Goal: Communication & Community: Answer question/provide support

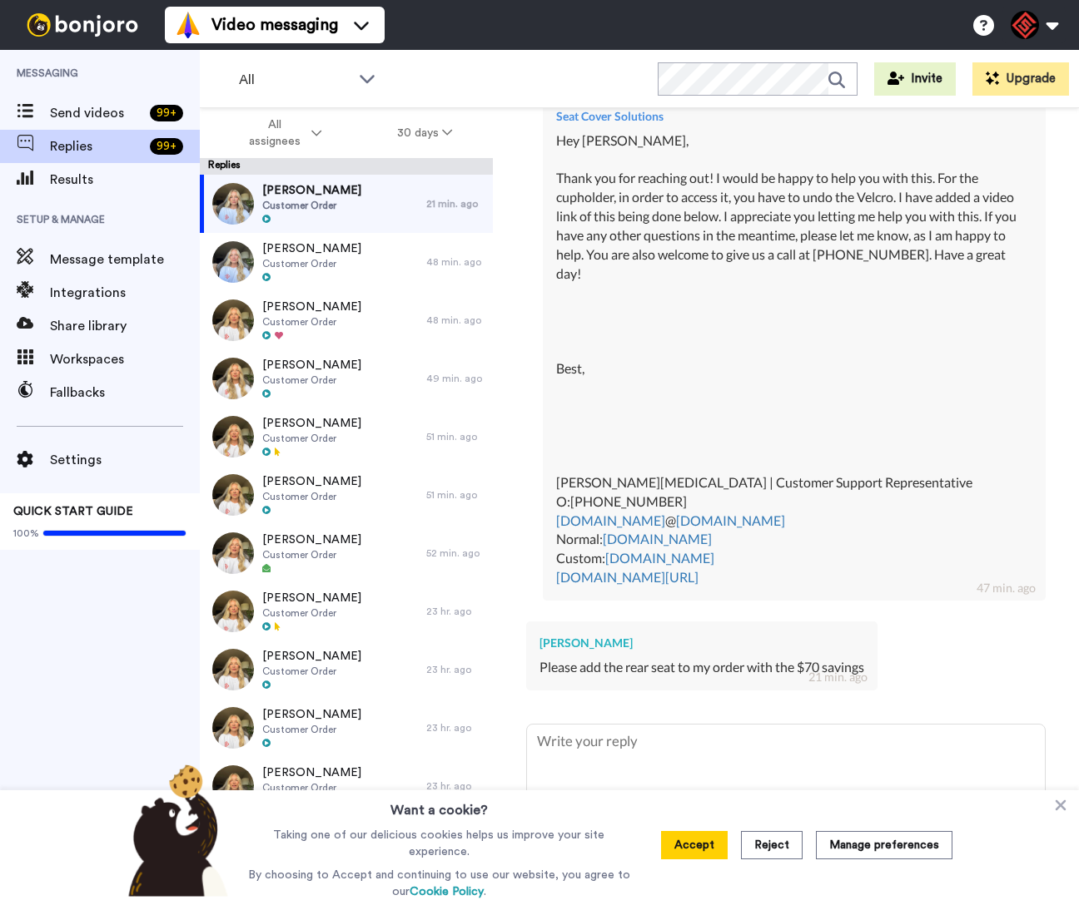
scroll to position [683, 0]
click at [1067, 805] on icon at bounding box center [1060, 805] width 17 height 17
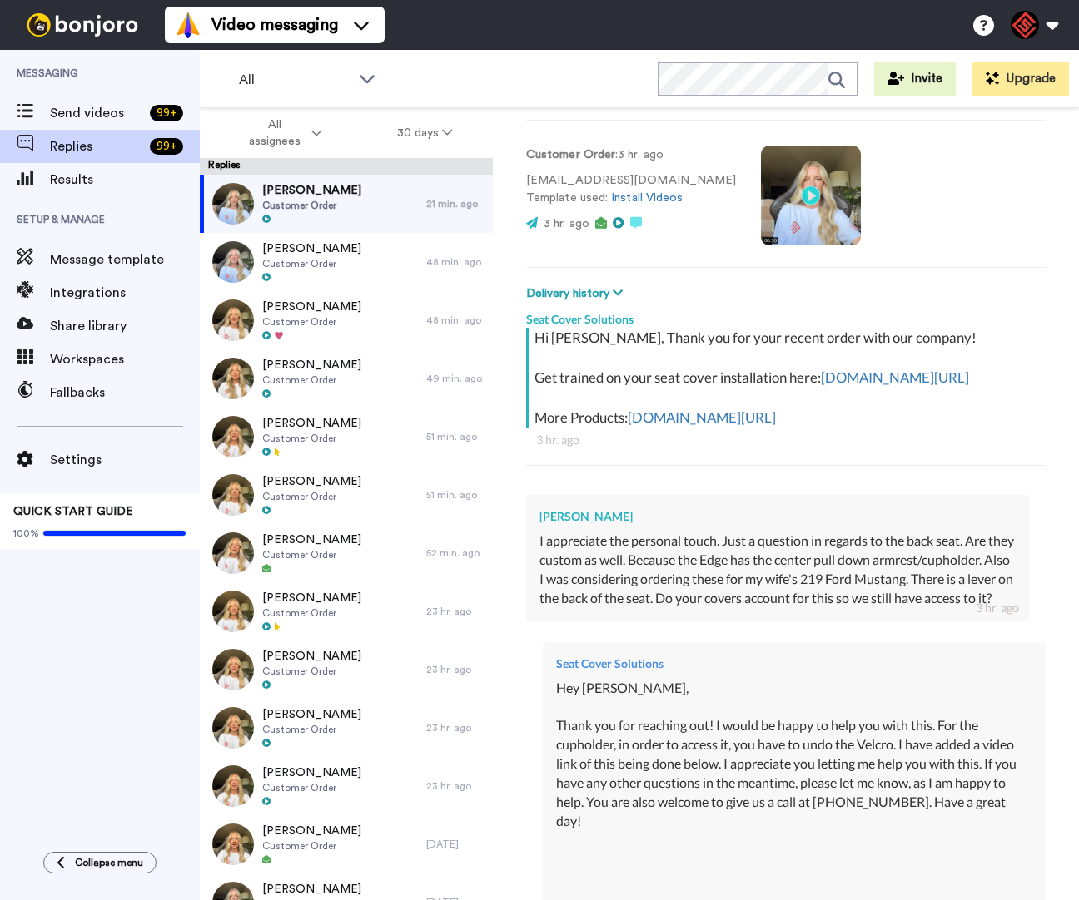
scroll to position [0, 0]
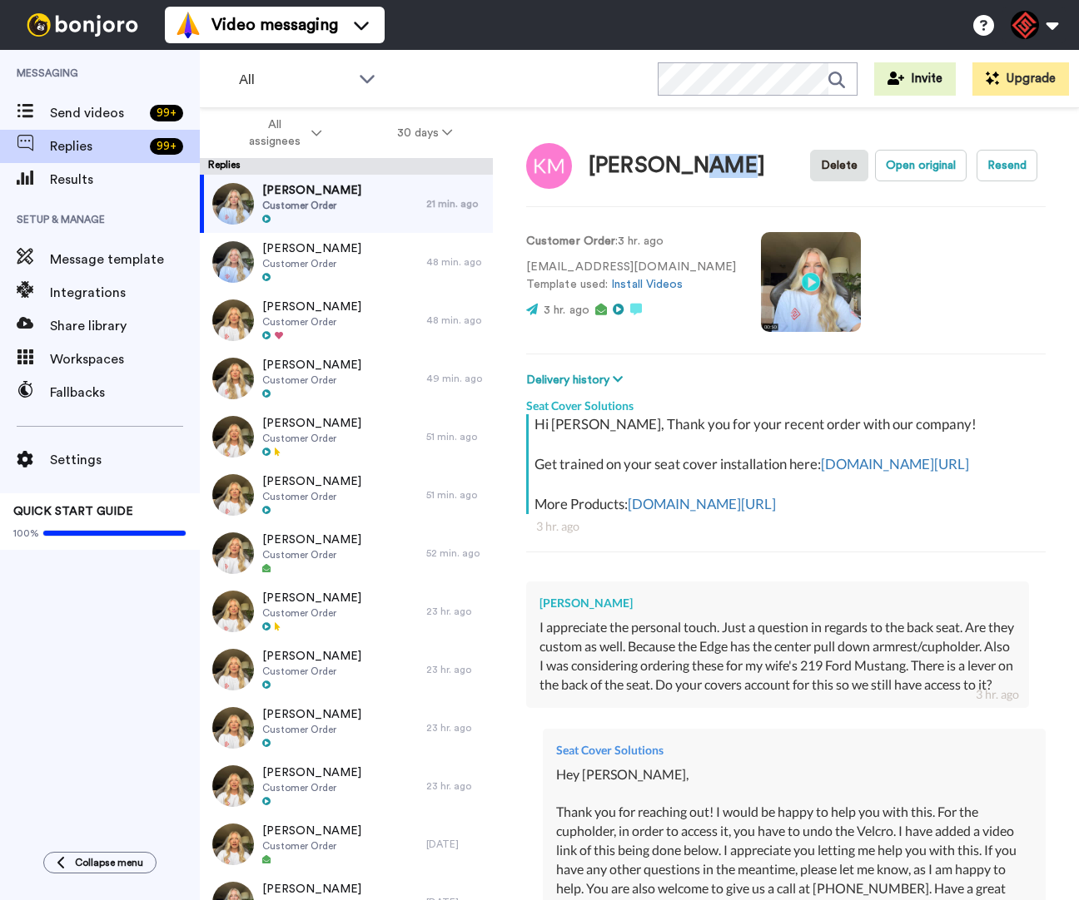
click at [686, 164] on div "[PERSON_NAME]" at bounding box center [676, 166] width 176 height 24
drag, startPoint x: 730, startPoint y: 169, endPoint x: 591, endPoint y: 173, distance: 139.0
click at [592, 173] on div "Kevin Matejka Delete Open original Resend" at bounding box center [785, 165] width 519 height 48
copy div "[PERSON_NAME]"
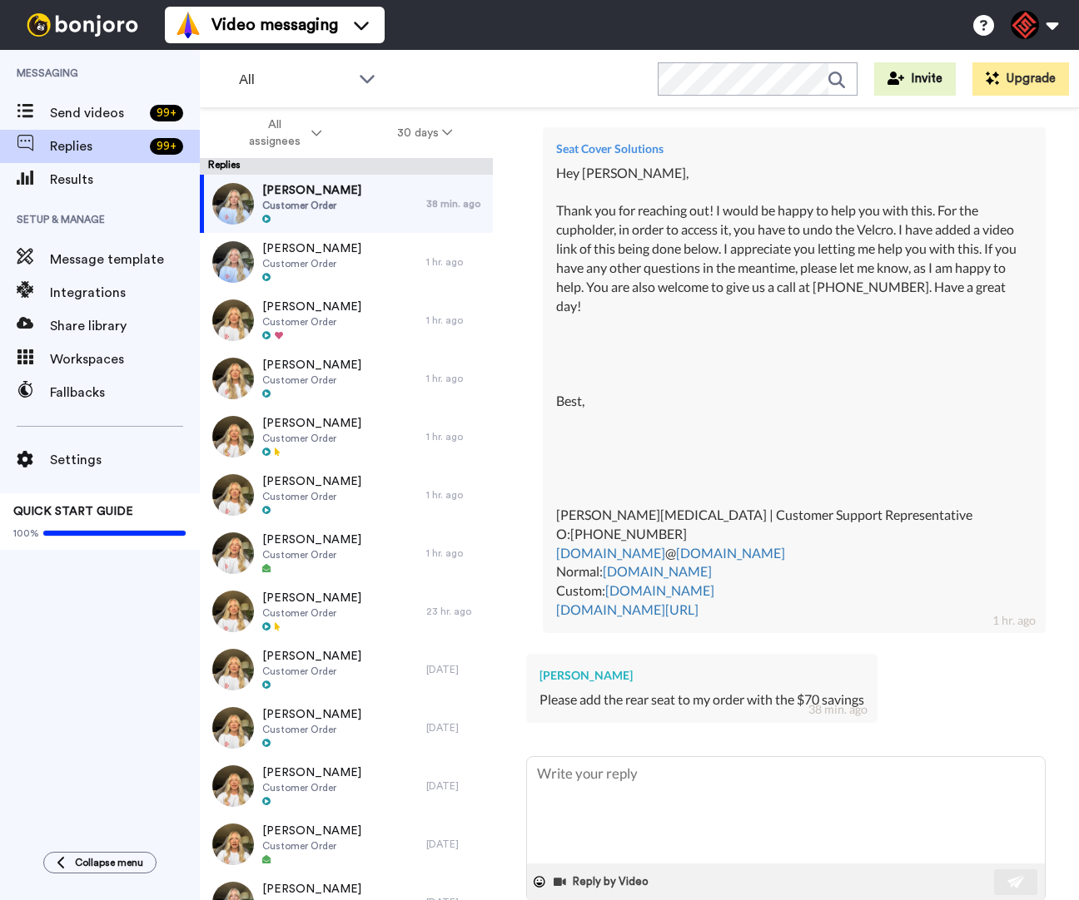
scroll to position [604, 0]
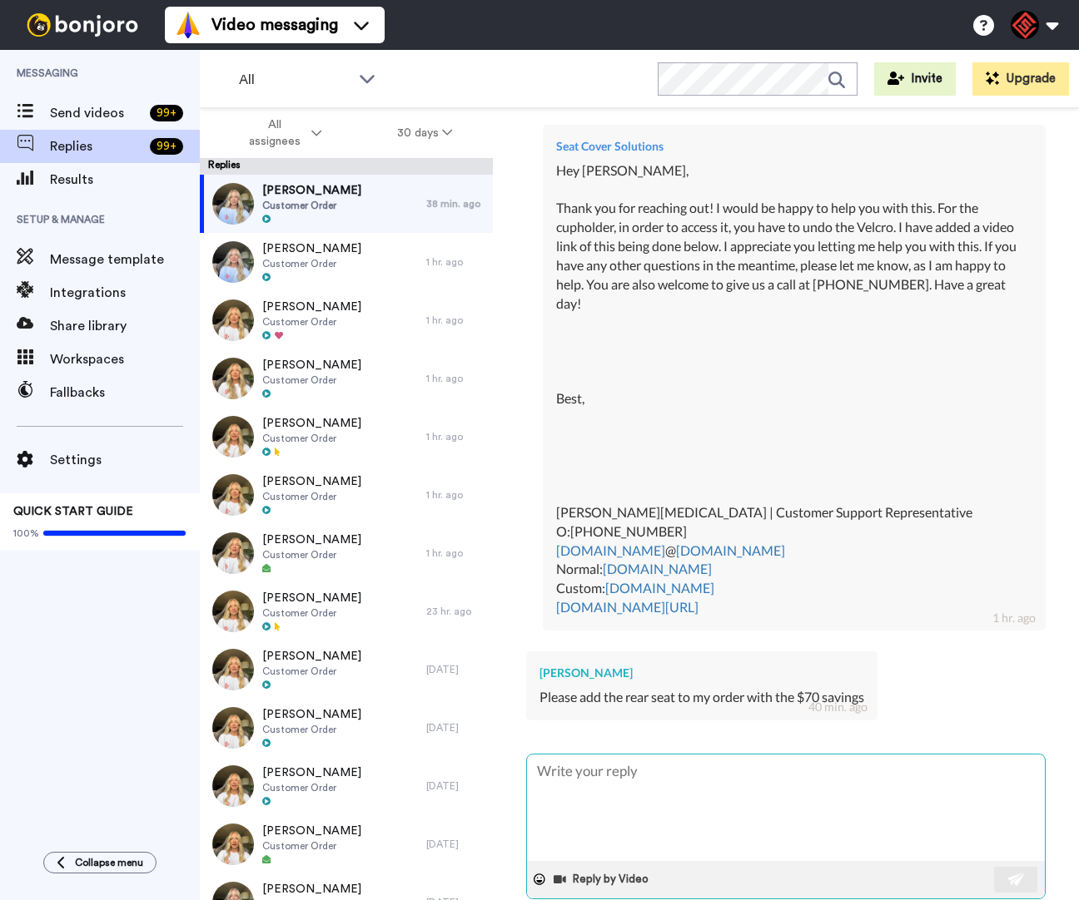
click at [690, 821] on textarea at bounding box center [786, 808] width 518 height 107
type textarea "x"
type textarea "H"
type textarea "x"
type textarea "He"
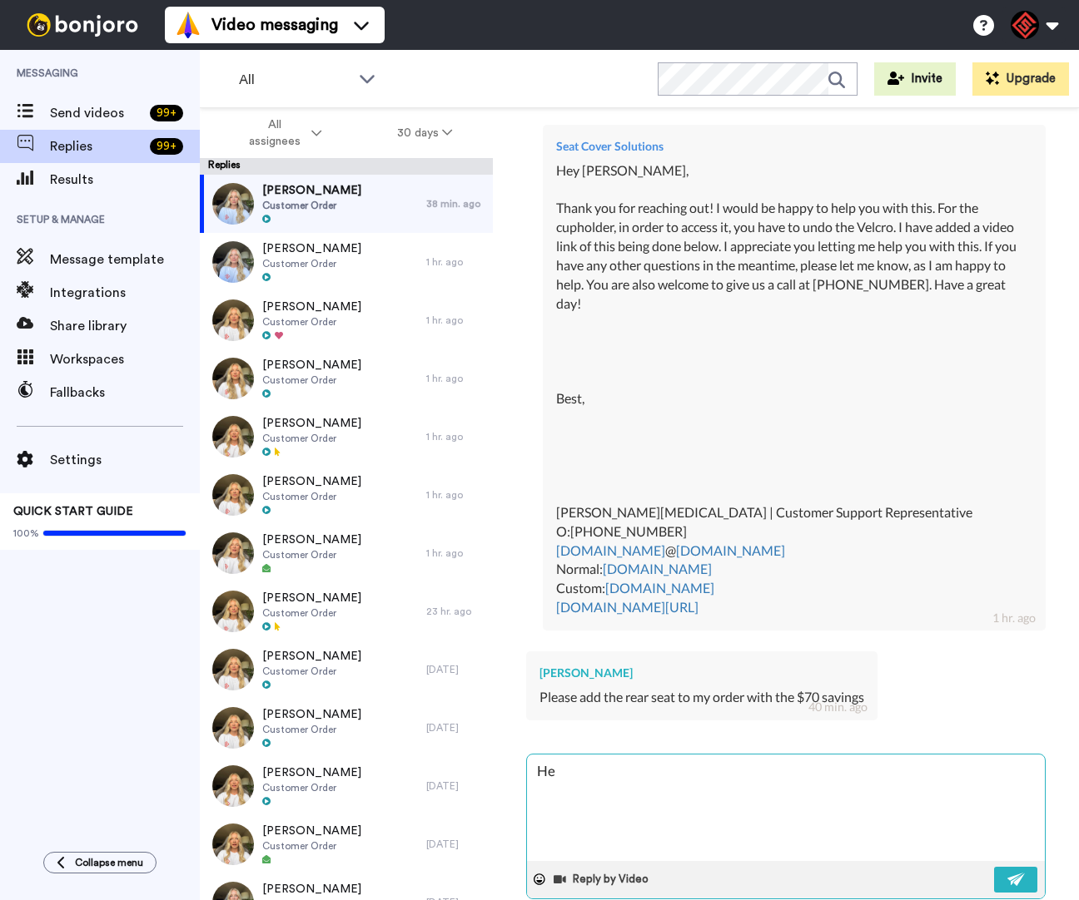
type textarea "x"
type textarea "Hey"
type textarea "x"
type textarea "Hey"
type textarea "x"
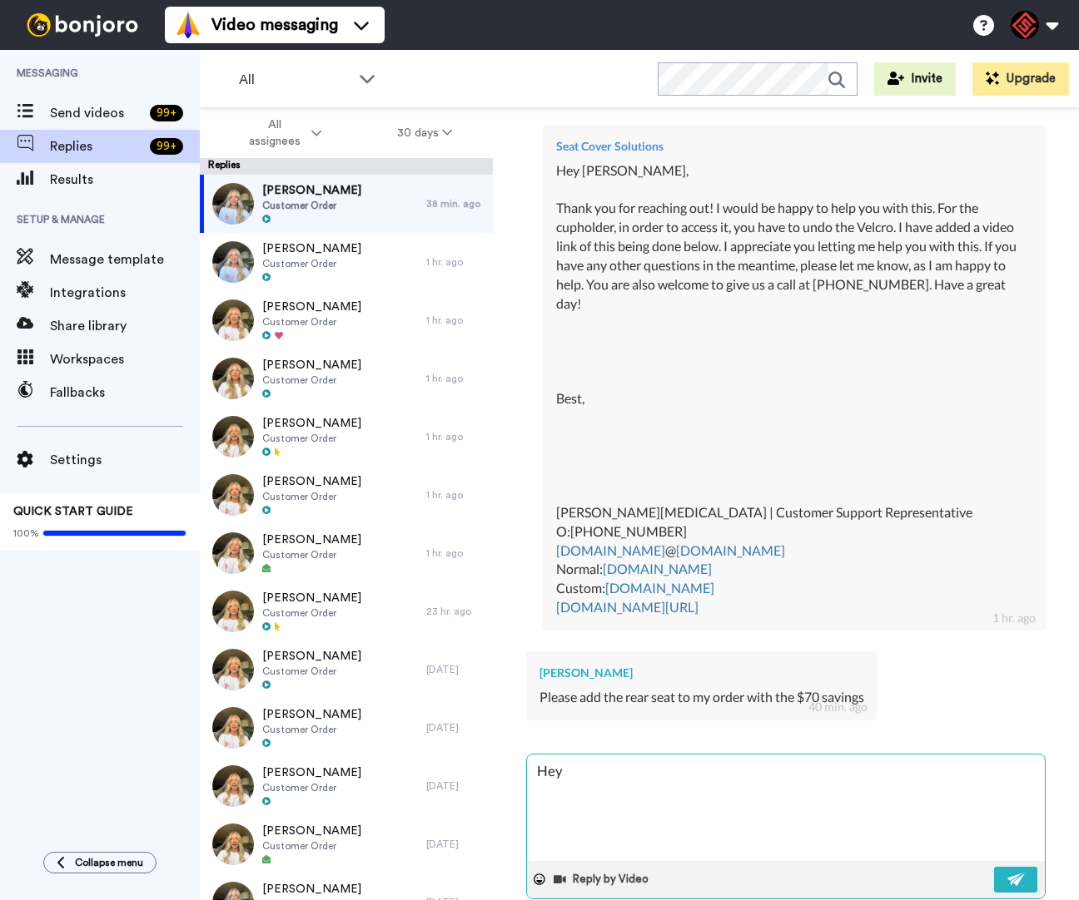
type textarea "Hey K"
type textarea "x"
type textarea "Hey Ke"
type textarea "x"
type textarea "Hey Kev"
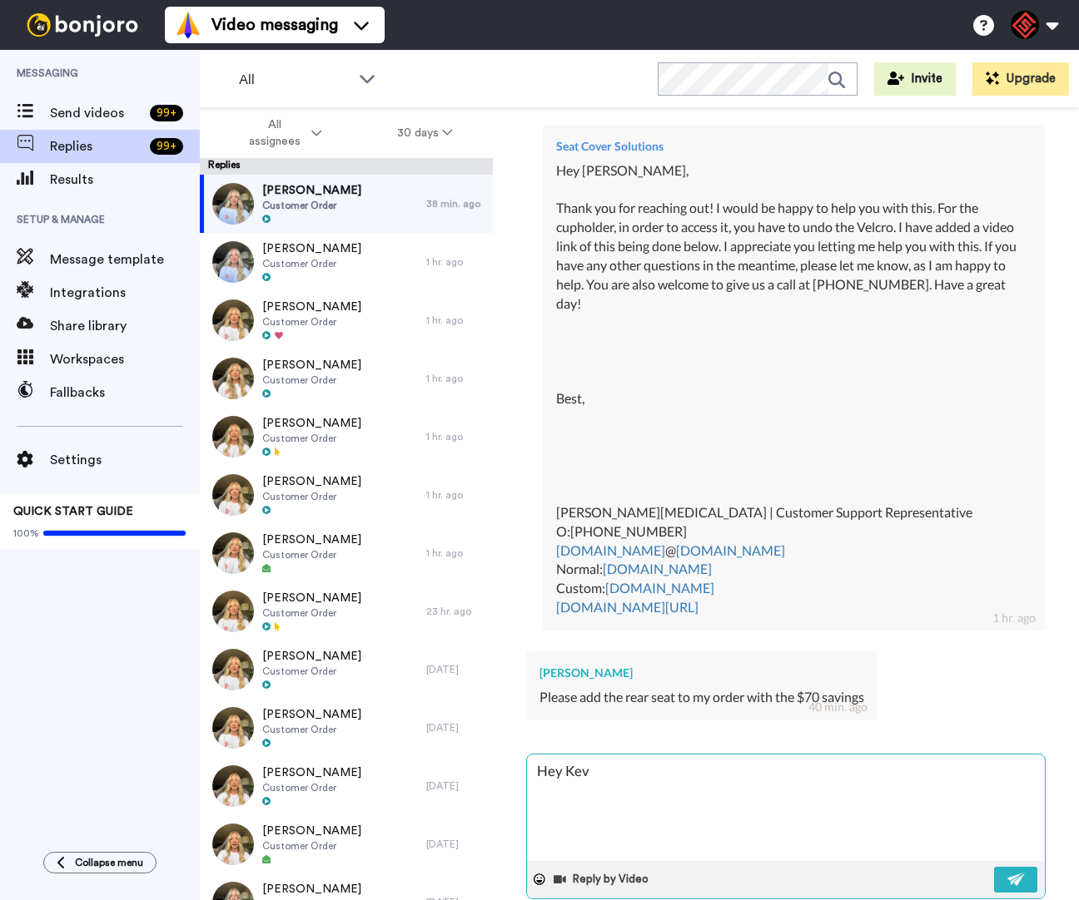
type textarea "x"
type textarea "Hey Kevi"
type textarea "x"
type textarea "Hey Kevin"
type textarea "x"
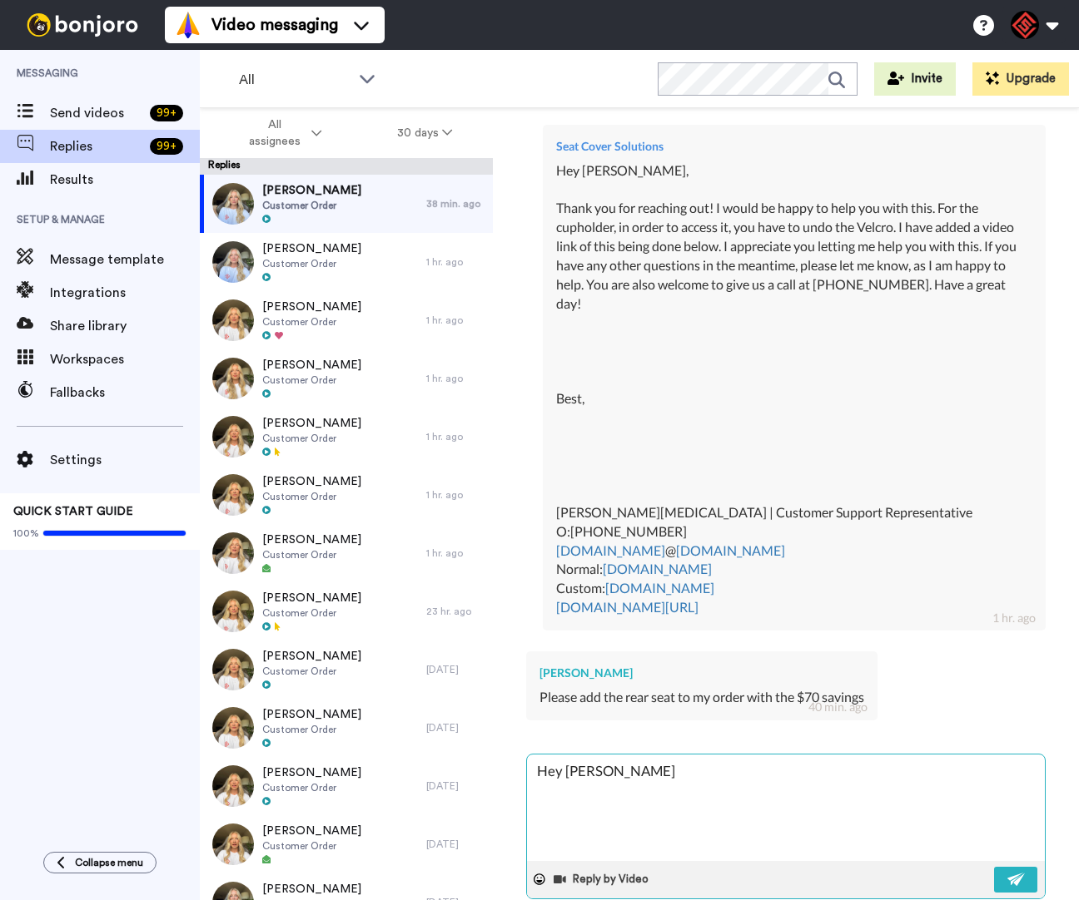
type textarea "Hey [PERSON_NAME],"
type textarea "x"
type textarea "Hey [PERSON_NAME],"
type textarea "x"
type textarea "Hey [PERSON_NAME],"
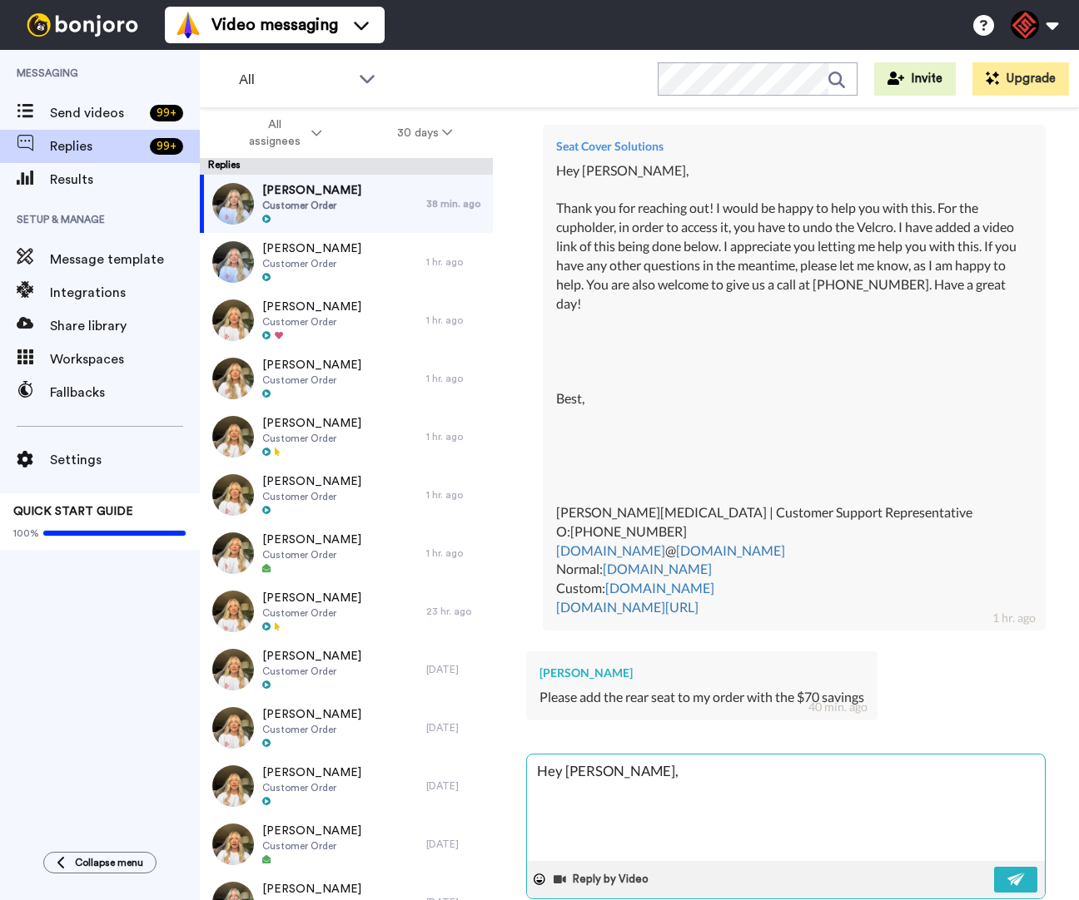
type textarea "x"
type textarea "Hey Kevin, T"
type textarea "x"
type textarea "Hey Kevin, Th"
type textarea "x"
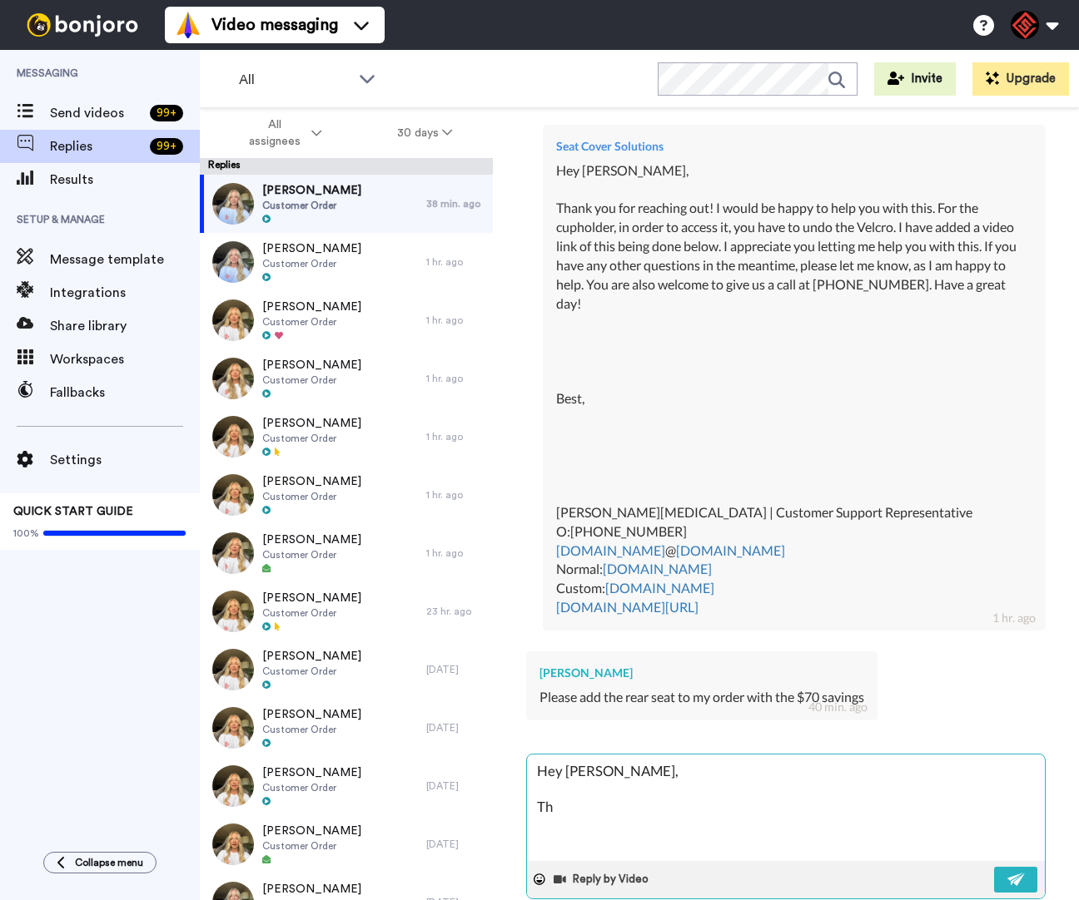
type textarea "Hey Kevin, Tha"
type textarea "x"
type textarea "Hey Kevin, Than"
type textarea "x"
type textarea "Hey Kevin, Thank"
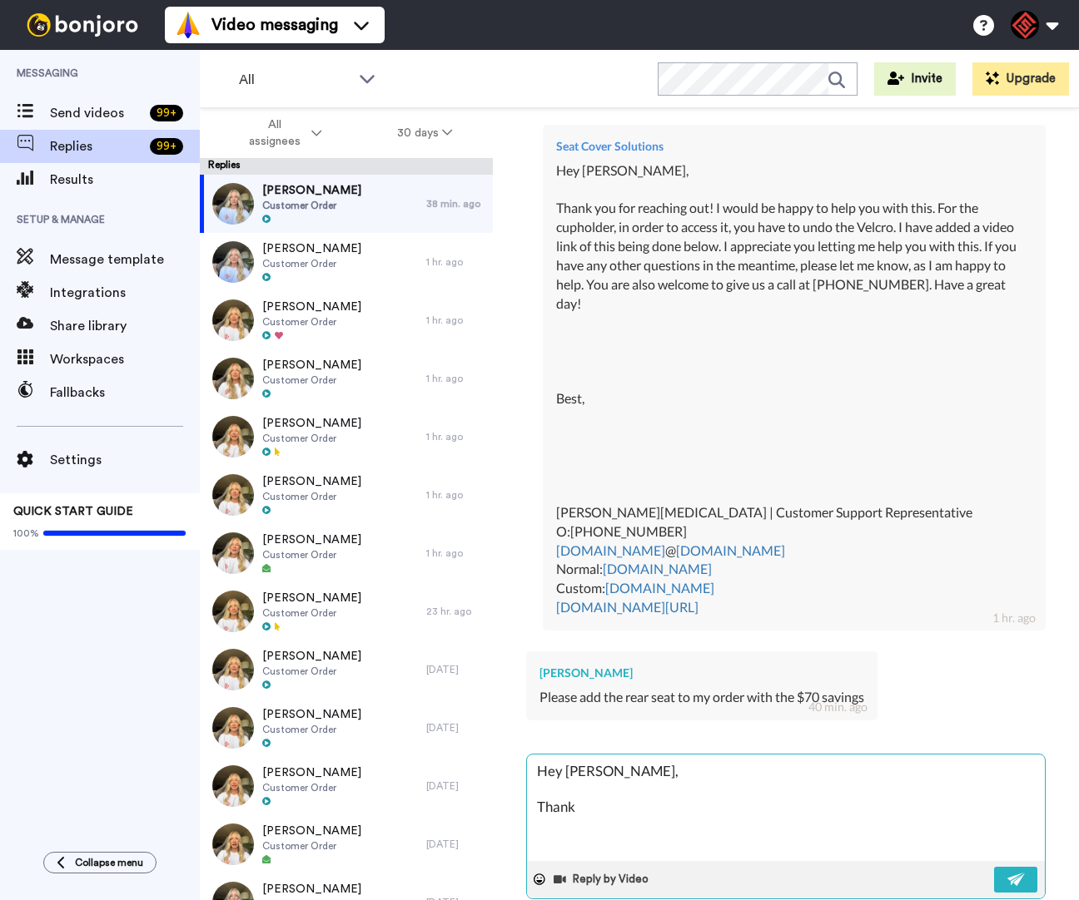
type textarea "x"
type textarea "Hey Kevin, Thank"
type textarea "x"
type textarea "Hey Kevin, Thank y"
type textarea "x"
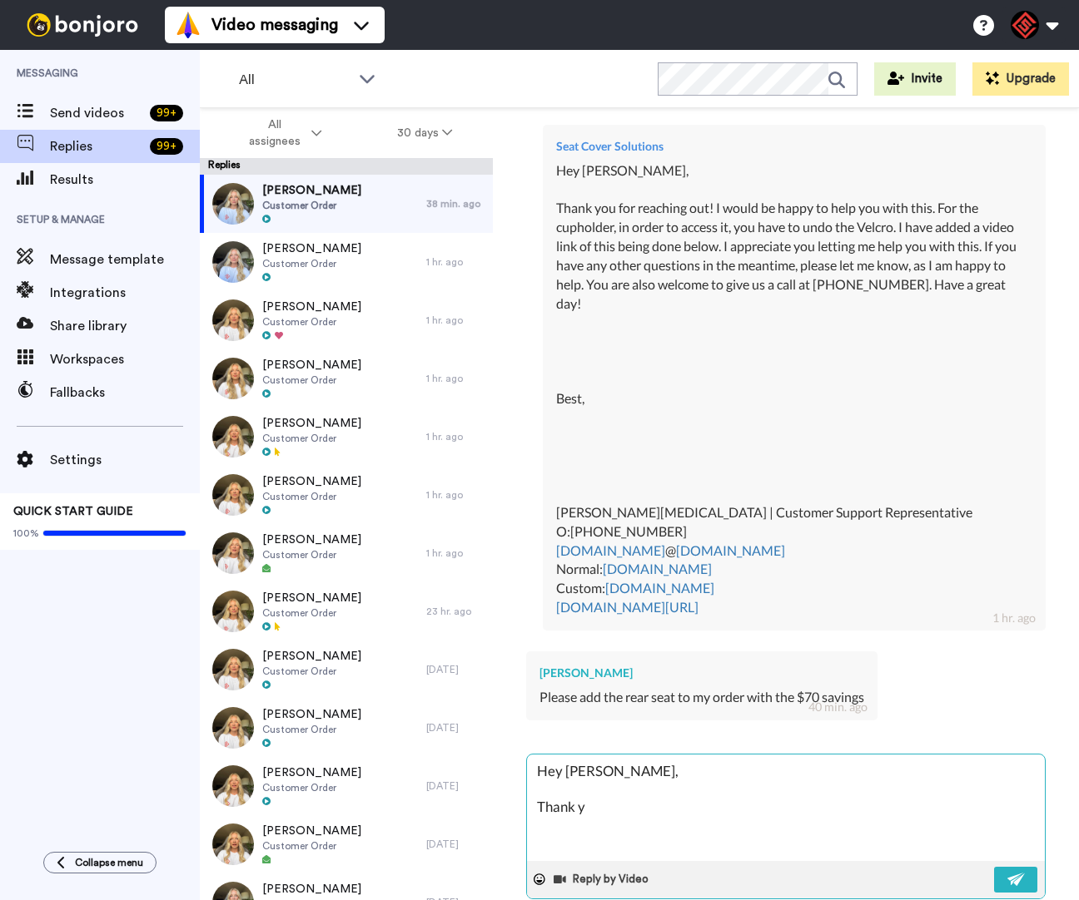
type textarea "Hey Kevin, Thank yo"
type textarea "x"
type textarea "Hey Kevin, Thank you"
type textarea "x"
type textarea "Hey Kevin, Thank you"
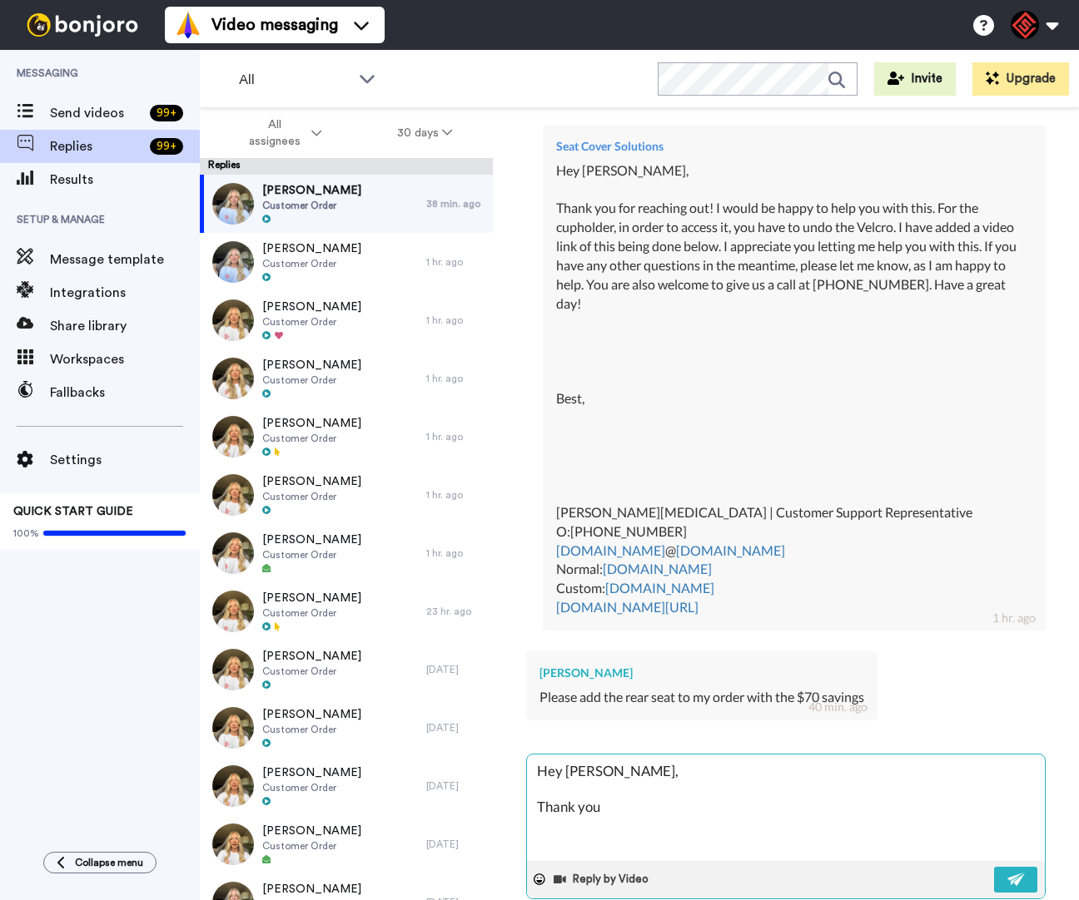
type textarea "x"
type textarea "Hey Kevin, Thank you f"
type textarea "x"
type textarea "Hey Kevin, Thank you fo"
type textarea "x"
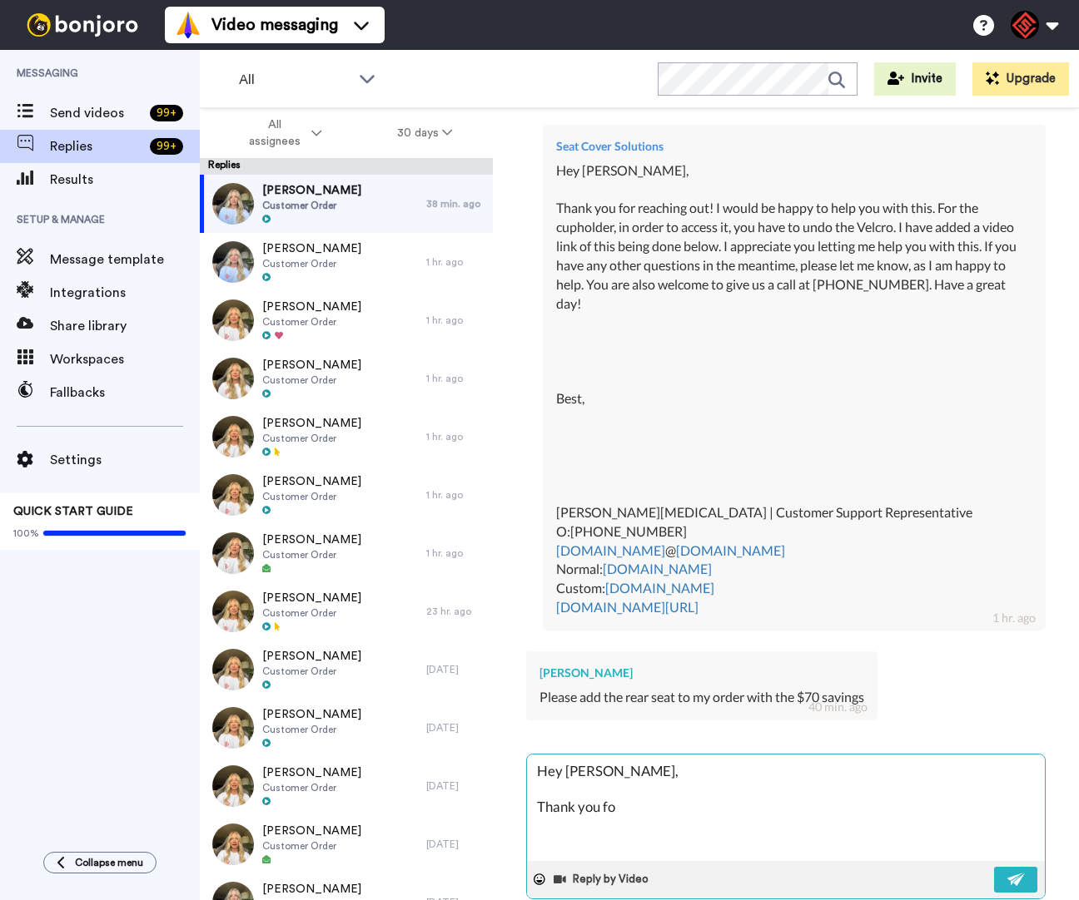
type textarea "Hey Kevin, Thank you for"
type textarea "x"
type textarea "Hey Kevin, Thank you for"
type textarea "x"
type textarea "Hey Kevin, Thank you for r"
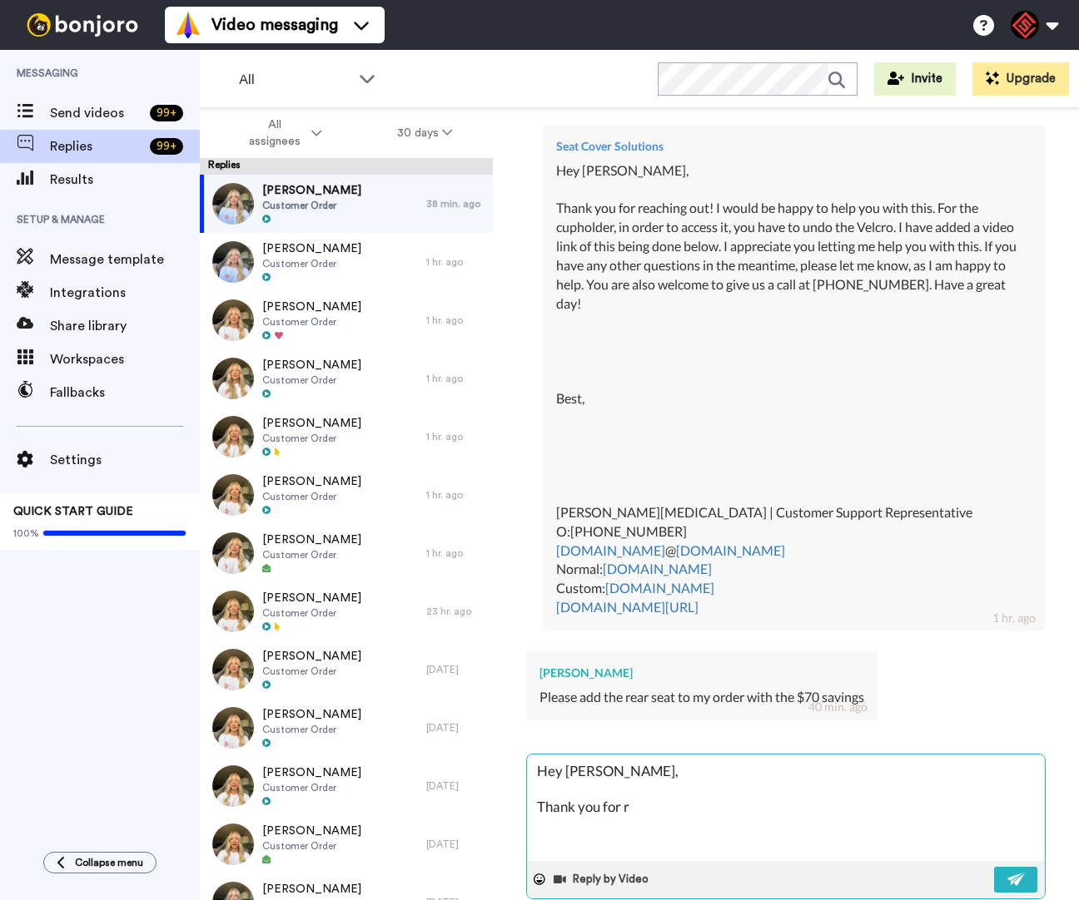
type textarea "x"
type textarea "Hey Kevin, Thank you for re"
type textarea "x"
type textarea "Hey Kevin, Thank you for rea"
type textarea "x"
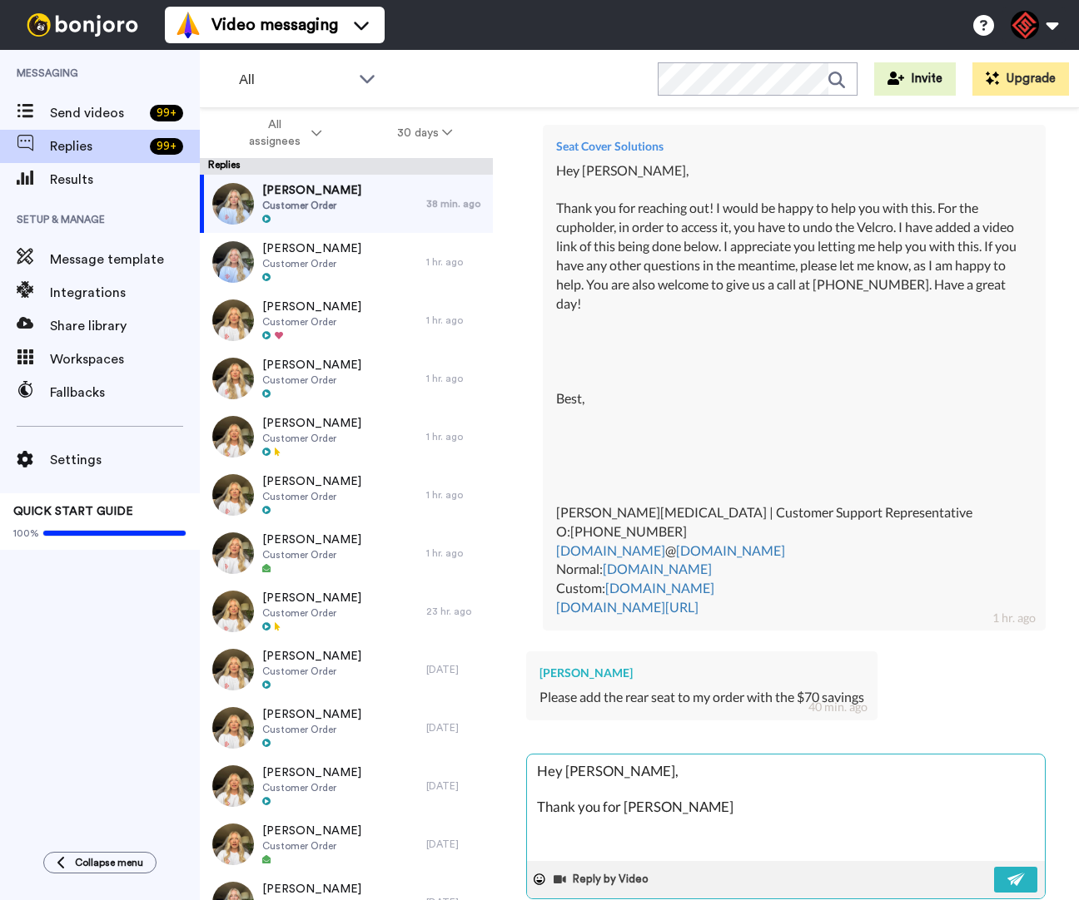
type textarea "Hey Kevin, Thank you for reac"
type textarea "x"
type textarea "Hey Kevin, Thank you for reach"
type textarea "x"
type textarea "Hey Kevin, Thank you for reachi"
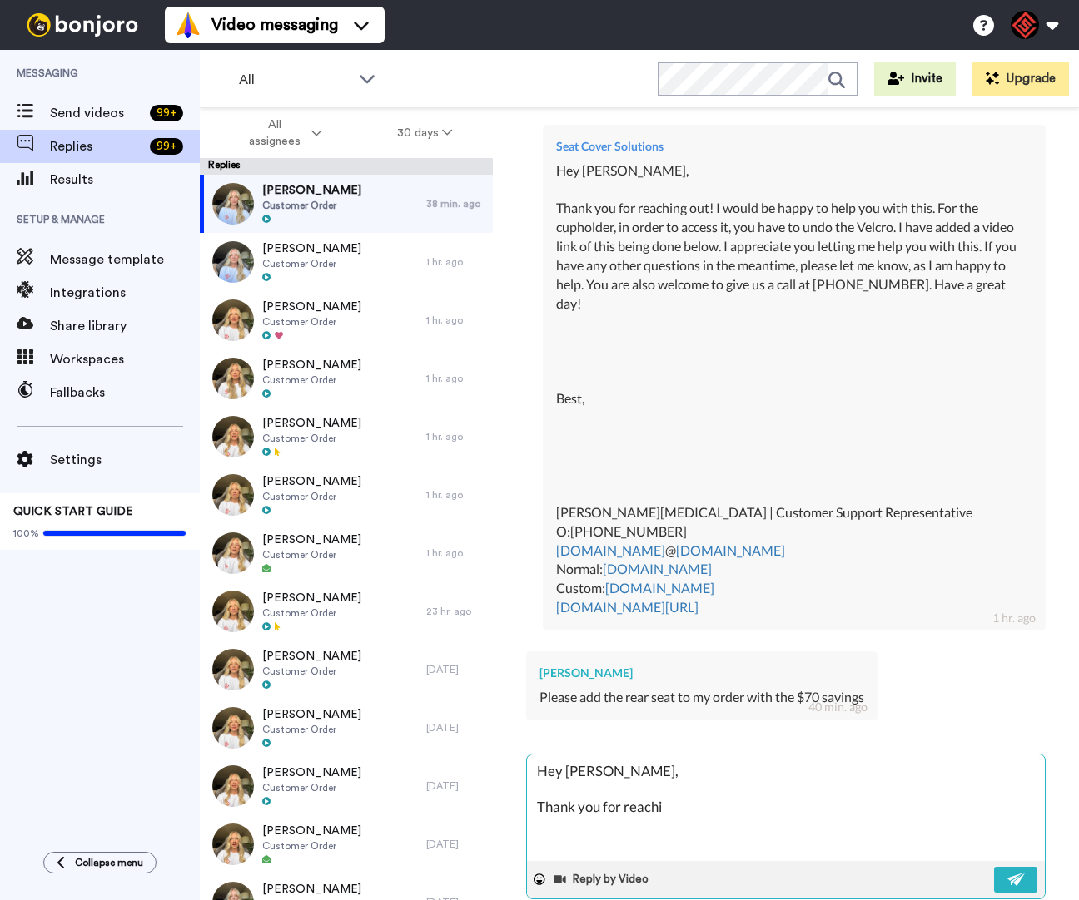
type textarea "x"
type textarea "Hey Kevin, Thank you for reachin"
type textarea "x"
type textarea "Hey Kevin, Thank you for reaching"
type textarea "x"
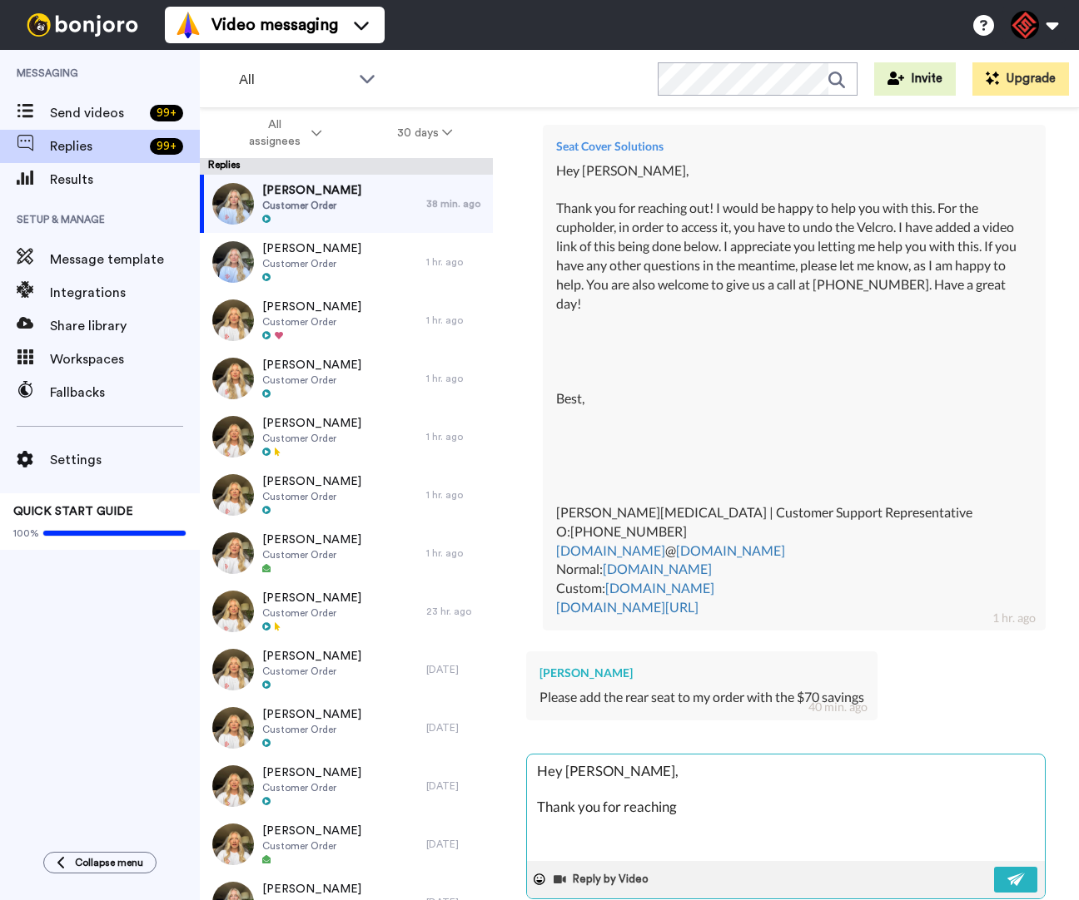
type textarea "Hey Kevin, Thank you for reaching"
type textarea "x"
type textarea "Hey Kevin, Thank you for reaching o"
type textarea "x"
type textarea "Hey Kevin, Thank you for reaching ou"
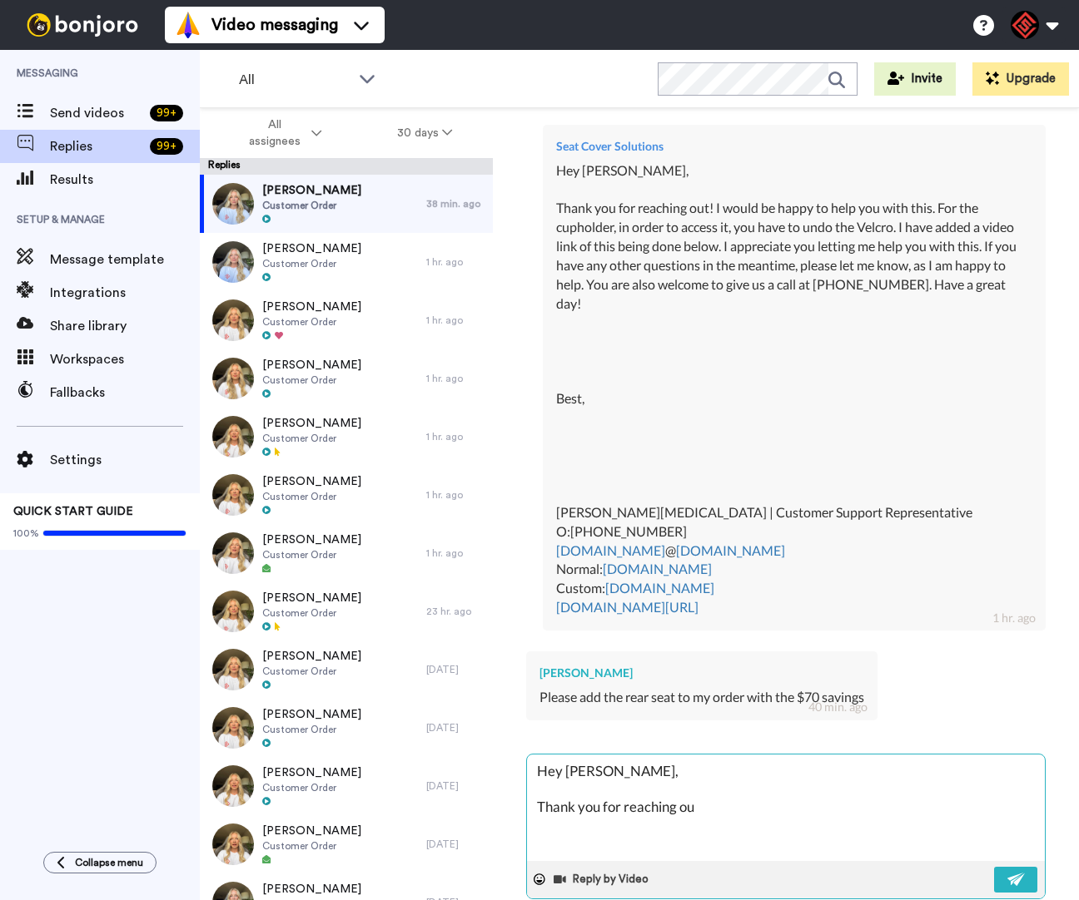
type textarea "x"
type textarea "Hey Kevin, Thank you for reaching out"
type textarea "x"
type textarea "Hey Kevin, Thank you for reaching out."
type textarea "x"
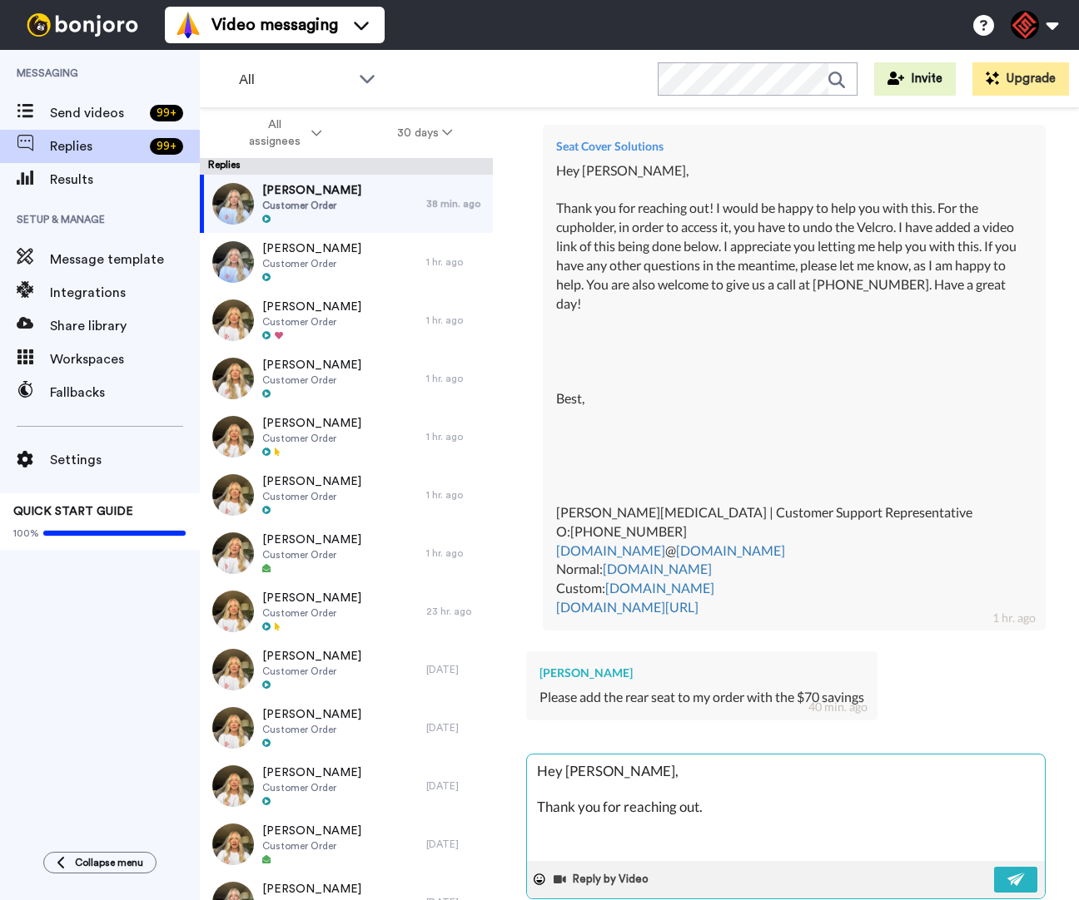
type textarea "Hey Kevin, Thank you for reaching out."
type textarea "x"
type textarea "Hey Kevin, Thank you for reaching out. I"
type textarea "x"
type textarea "Hey Kevin, Thank you for reaching out. I"
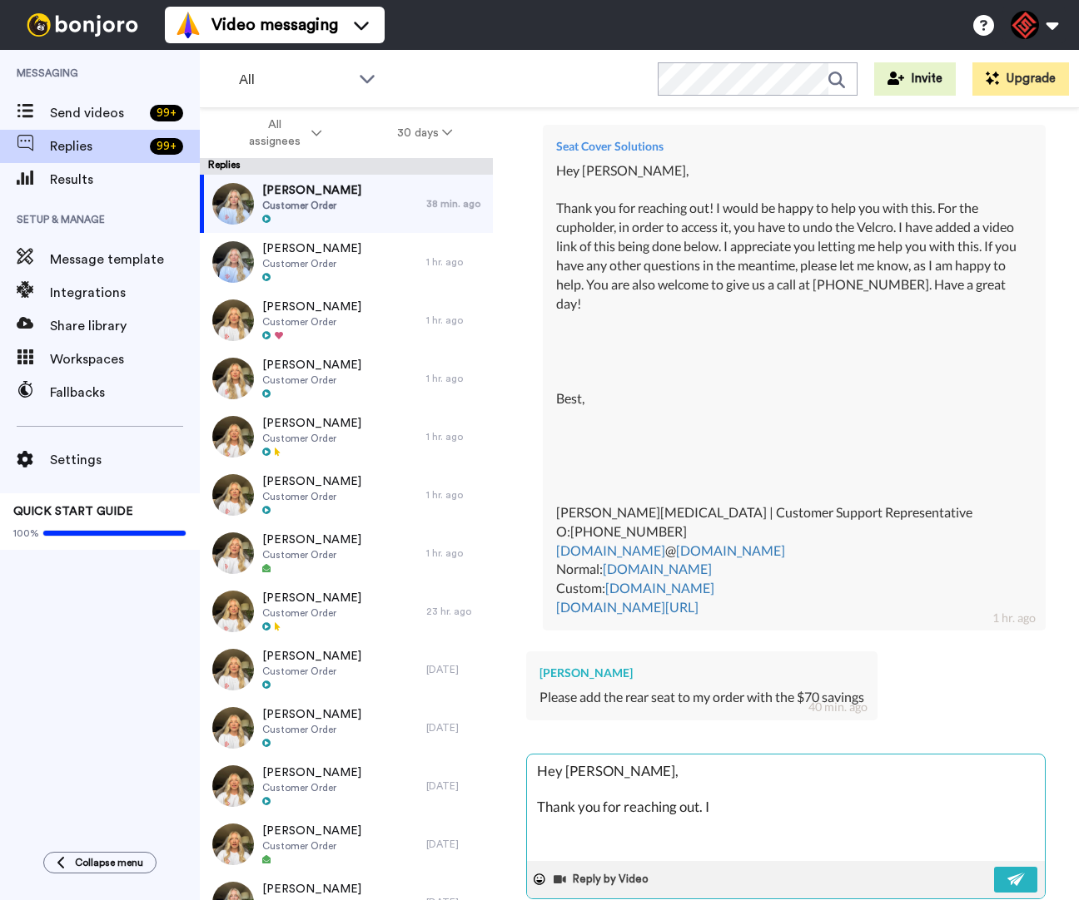
type textarea "x"
type textarea "Hey Kevin, Thank you for reaching out. I h"
type textarea "x"
type textarea "Hey Kevin, Thank you for reaching out. I ha"
type textarea "x"
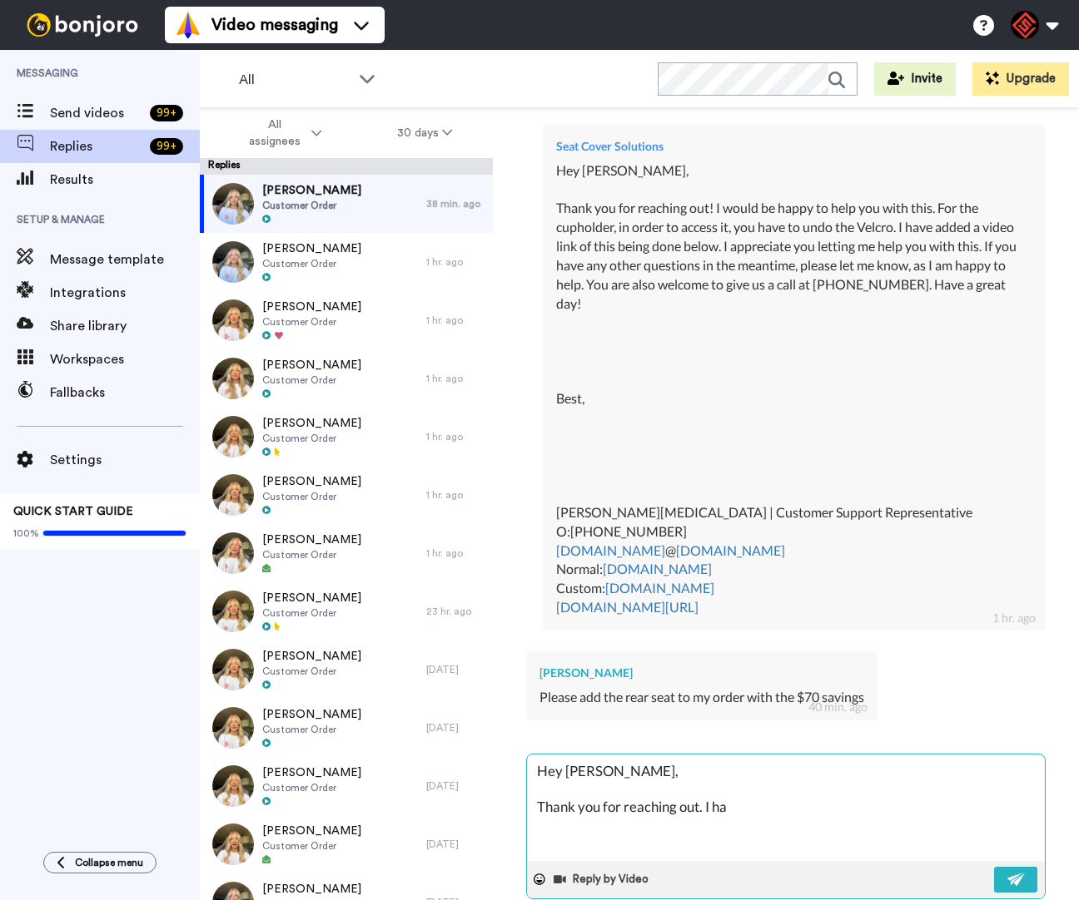
type textarea "Hey Kevin, Thank you for reaching out. I hav"
type textarea "x"
type textarea "Hey Kevin, Thank you for reaching out. I have"
type textarea "x"
type textarea "Hey Kevin, Thank you for reaching out. I have"
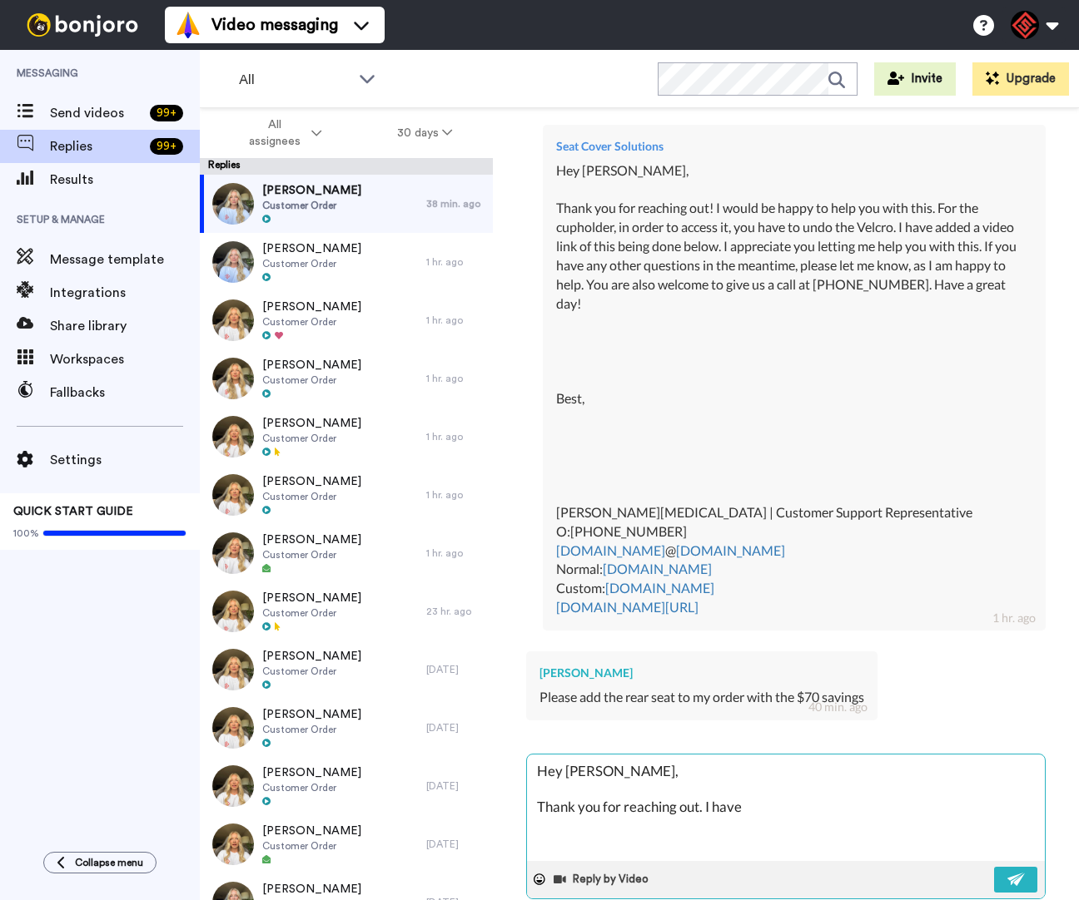
type textarea "x"
type textarea "Hey Kevin, Thank you for reaching out. I have g"
type textarea "x"
type textarea "Hey Kevin, Thank you for reaching out. I have go"
type textarea "x"
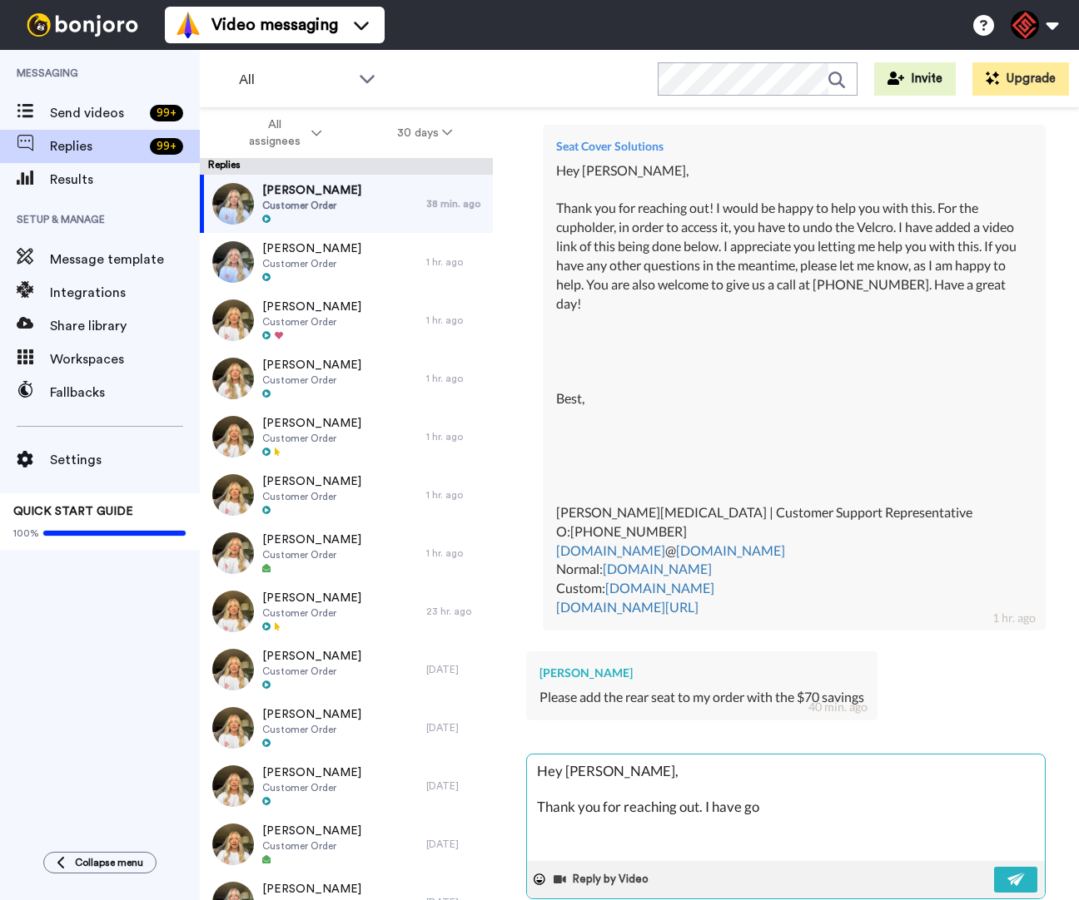
type textarea "Hey Kevin, Thank you for reaching out. I have gon"
type textarea "x"
type textarea "Hey Kevin, Thank you for reaching out. I have gone"
type textarea "x"
type textarea "Hey Kevin, Thank you for reaching out. I have gone"
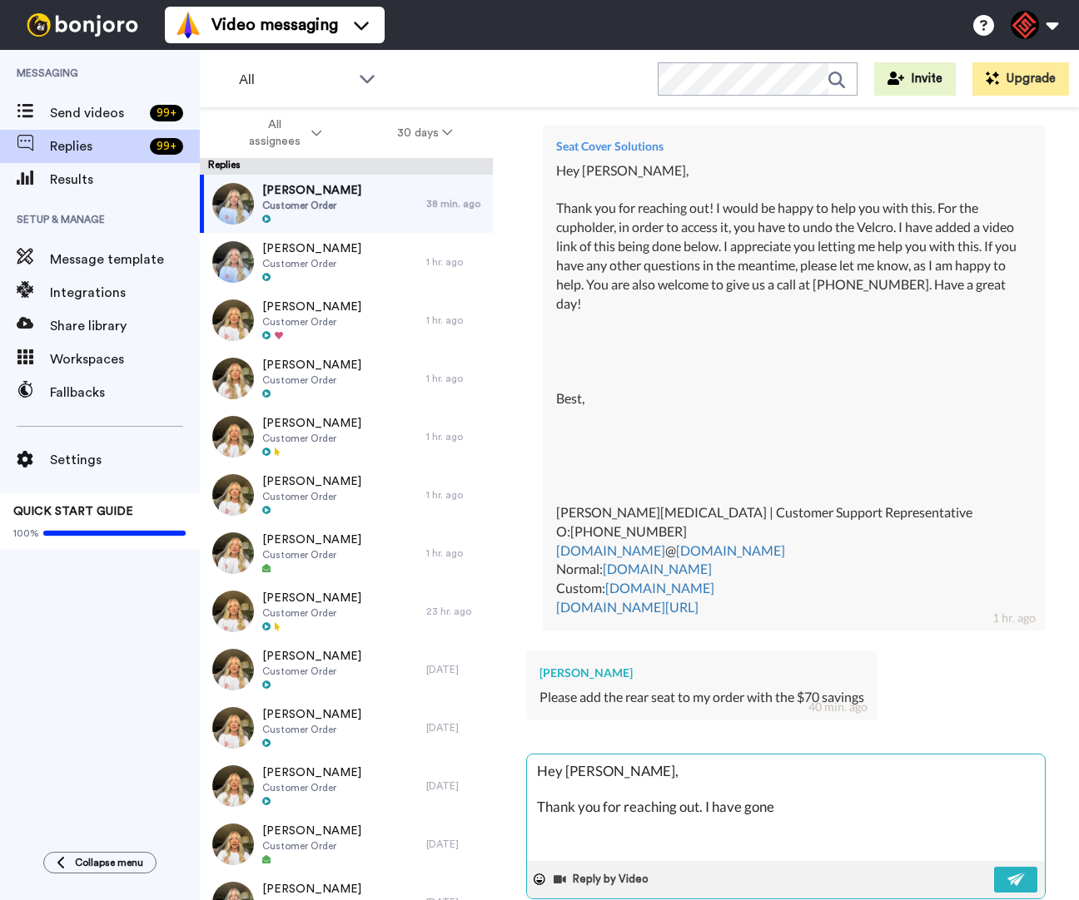
type textarea "x"
type textarea "Hey Kevin, Thank you for reaching out. I have gone a"
type textarea "x"
type textarea "Hey Kevin, Thank you for reaching out. I have gone ah"
type textarea "x"
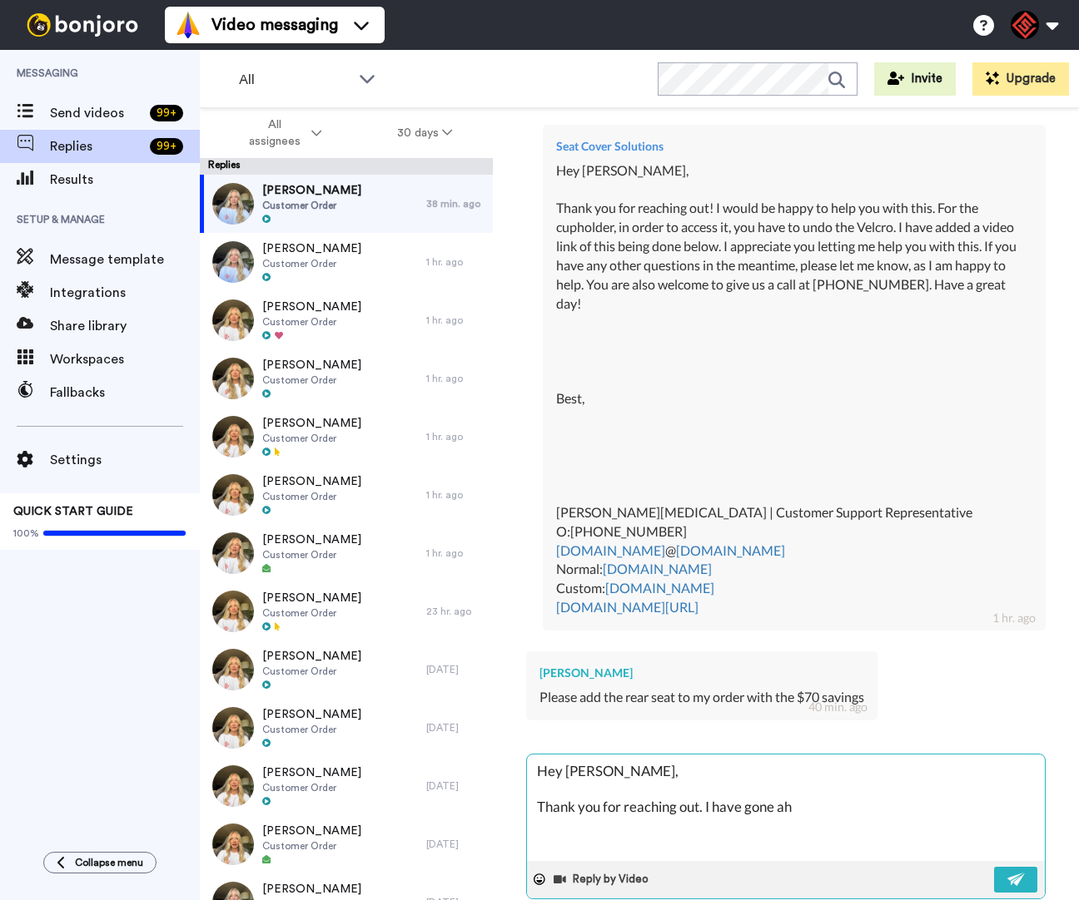
type textarea "Hey Kevin, Thank you for reaching out. I have gone ahe"
type textarea "x"
type textarea "Hey Kevin, Thank you for reaching out. I have gone ahea"
type textarea "x"
type textarea "Hey Kevin, Thank you for reaching out. I have gone ahead"
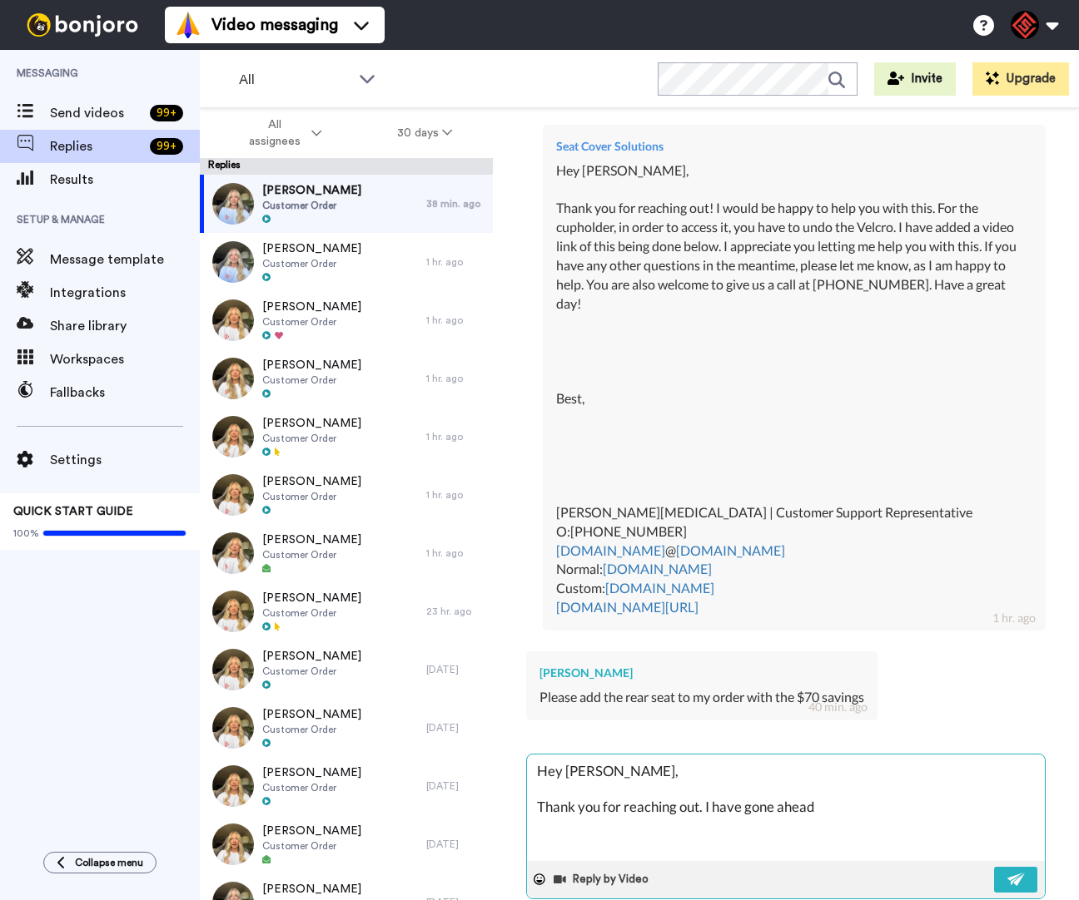
type textarea "x"
type textarea "Hey Kevin, Thank you for reaching out. I have gone ahead"
type textarea "x"
type textarea "Hey Kevin, Thank you for reaching out. I have gone ahead a"
type textarea "x"
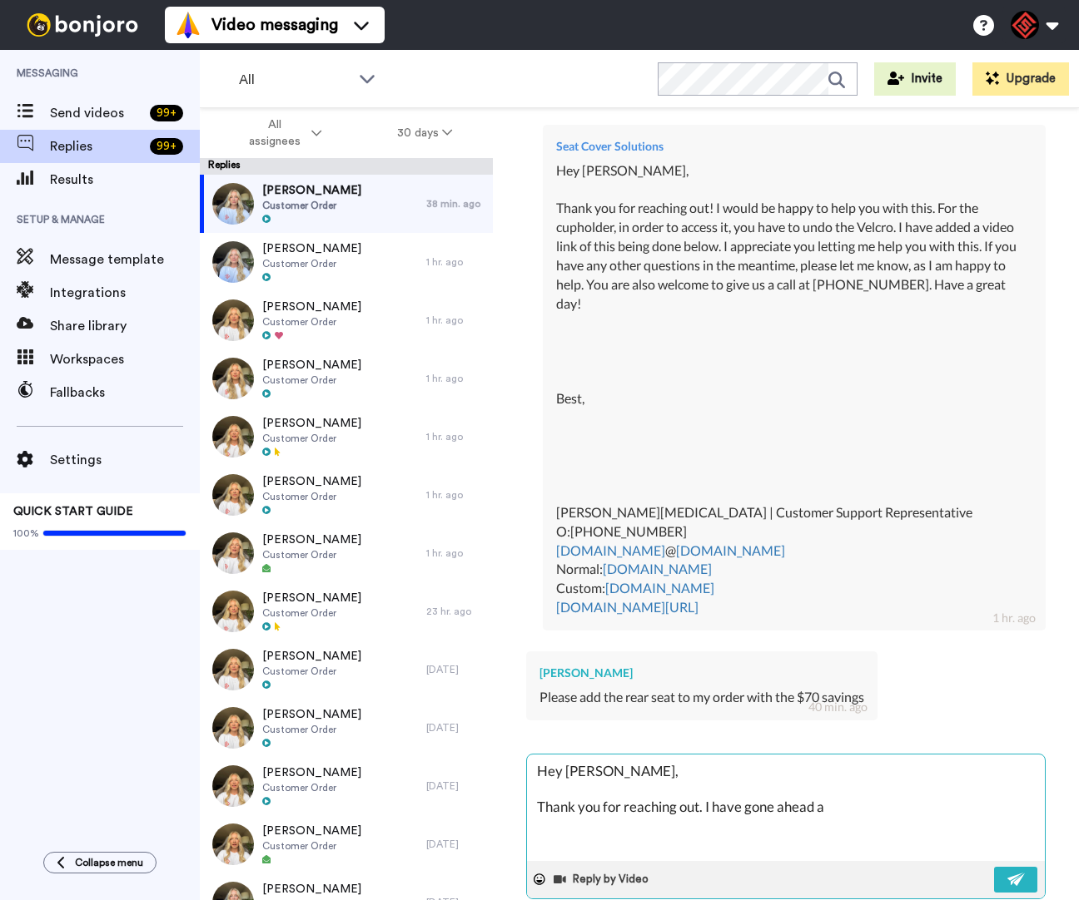
type textarea "Hey Kevin, Thank you for reaching out. I have gone ahead an"
type textarea "x"
type textarea "Hey Kevin, Thank you for reaching out. I have gone ahead and"
type textarea "x"
type textarea "Hey Kevin, Thank you for reaching out. I have gone ahead and"
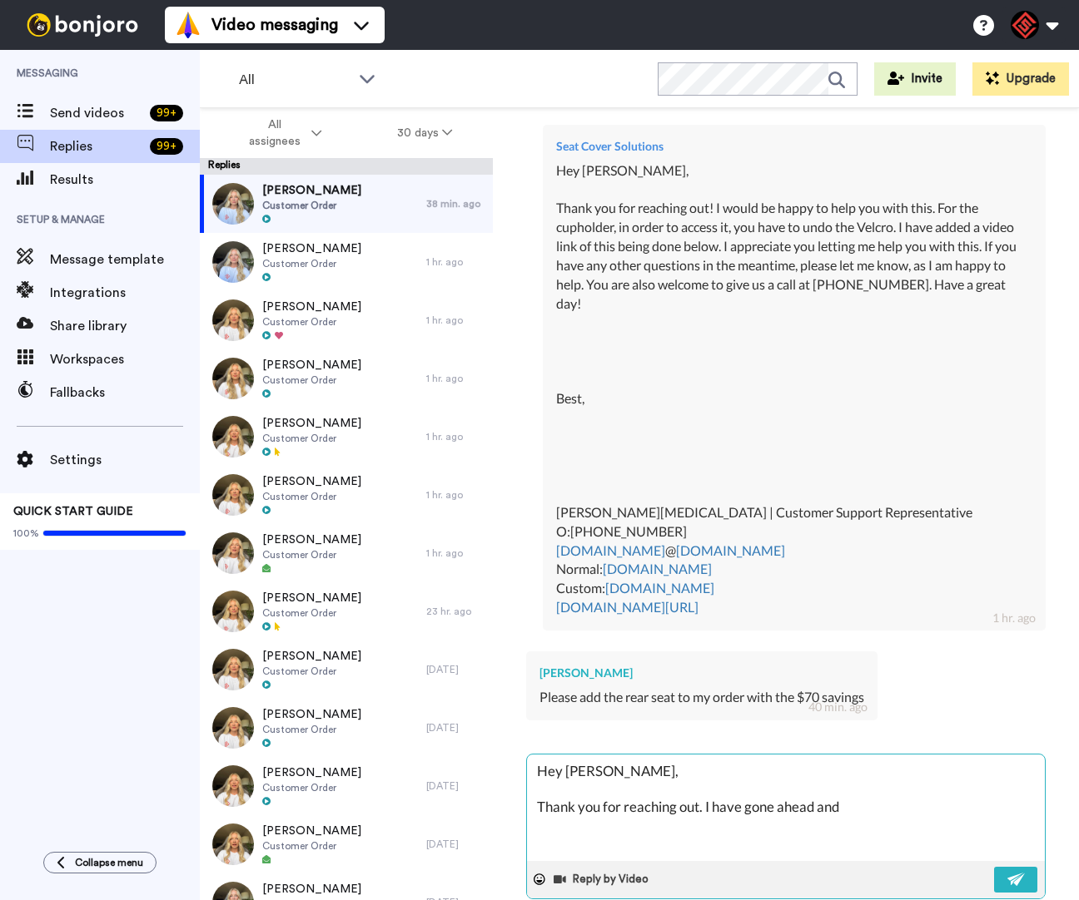
type textarea "x"
type textarea "Hey Kevin, Thank you for reaching out. I have gone ahead and a"
type textarea "x"
type textarea "Hey Kevin, Thank you for reaching out. I have gone ahead and ad"
type textarea "x"
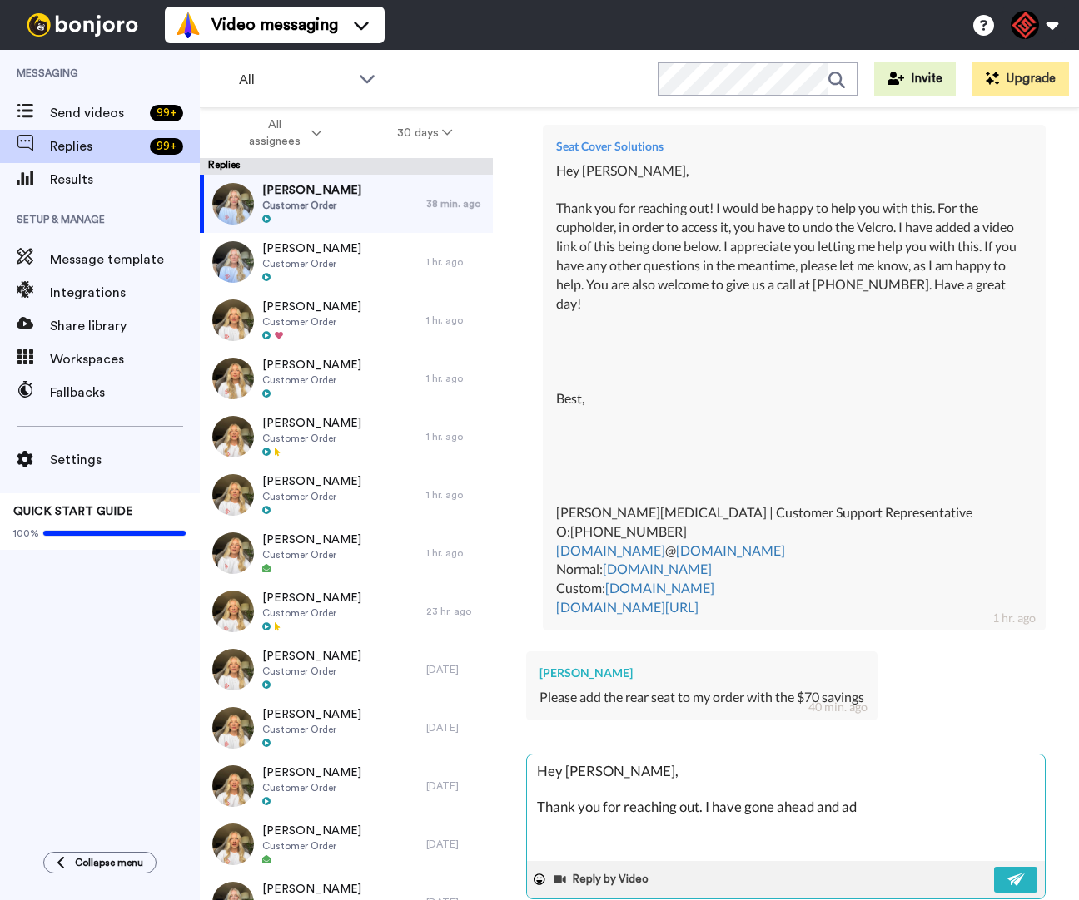
type textarea "Hey Kevin, Thank you for reaching out. I have gone ahead and add"
type textarea "x"
type textarea "Hey Kevin, Thank you for reaching out. I have gone ahead and adde"
type textarea "x"
type textarea "Hey Kevin, Thank you for reaching out. I have gone ahead and added"
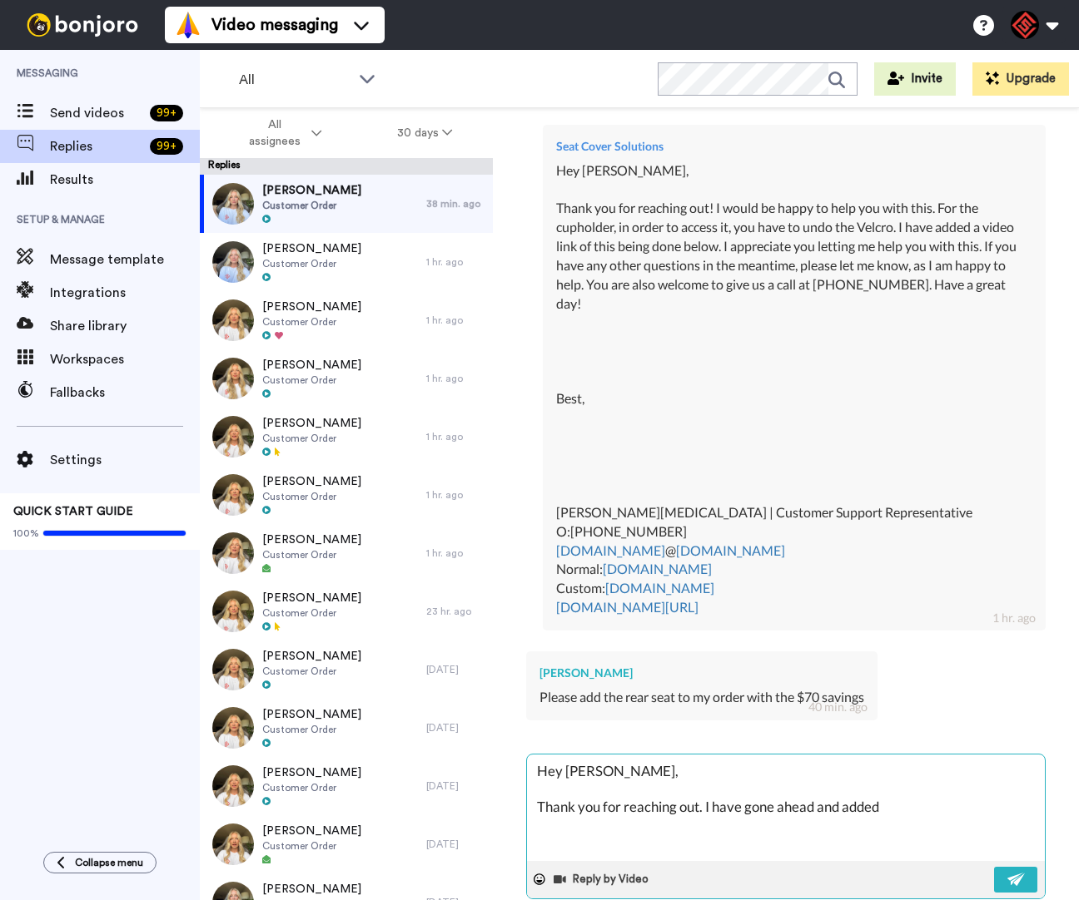
type textarea "x"
type textarea "Hey Kevin, Thank you for reaching out. I have gone ahead and added"
type textarea "x"
type textarea "Hey Kevin, Thank you for reaching out. I have gone ahead and added t"
type textarea "x"
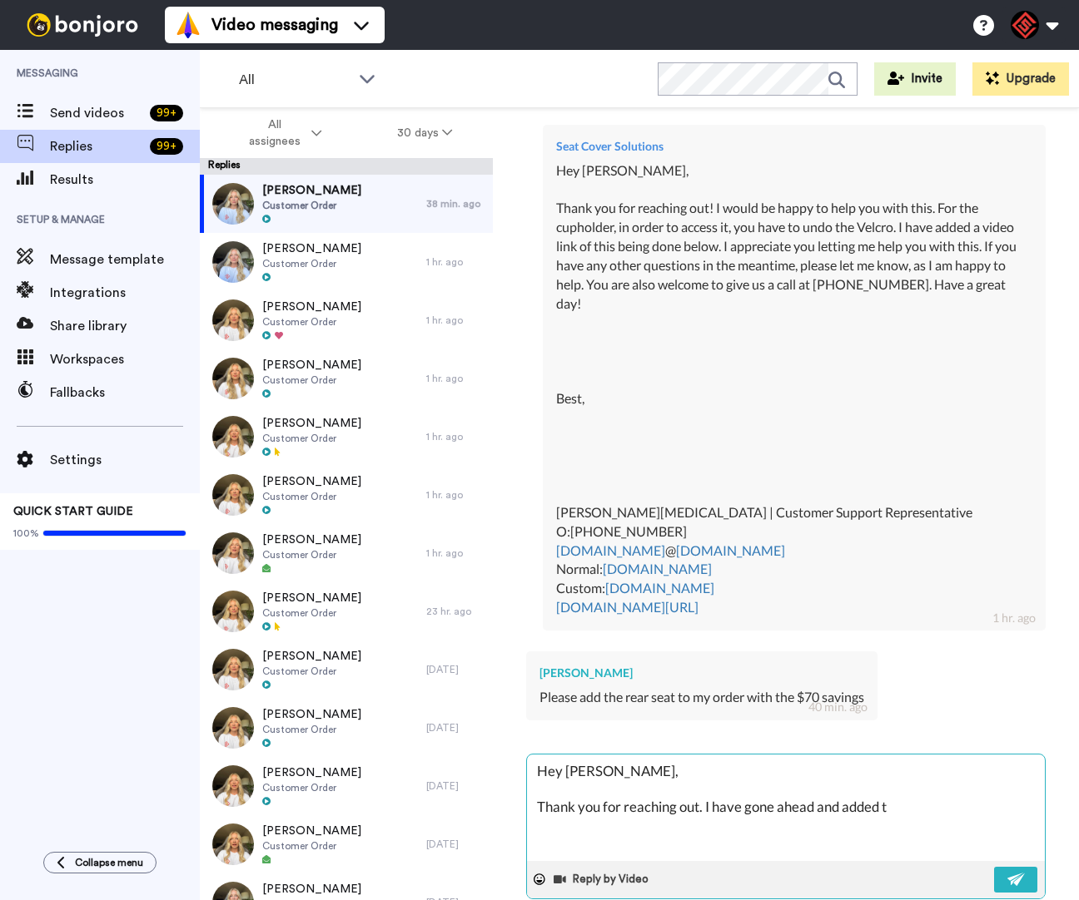
type textarea "Hey Kevin, Thank you for reaching out. I have gone ahead and added th"
type textarea "x"
type textarea "Hey Kevin, Thank you for reaching out. I have gone ahead and added tha"
type textarea "x"
type textarea "Hey Kevin, Thank you for reaching out. I have gone ahead and added that"
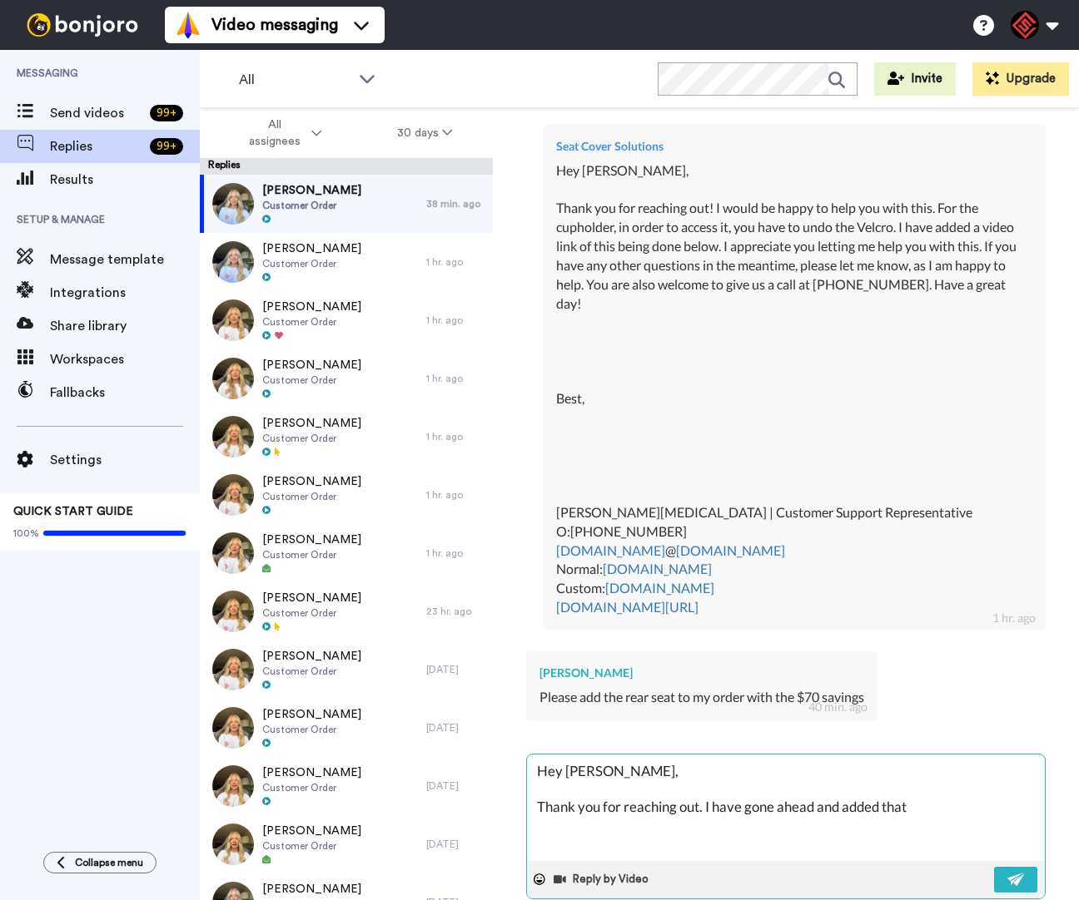
type textarea "x"
type textarea "Hey Kevin, Thank you for reaching out. I have gone ahead and added that"
type textarea "x"
type textarea "Hey Kevin, Thank you for reaching out. I have gone ahead and added that b"
type textarea "x"
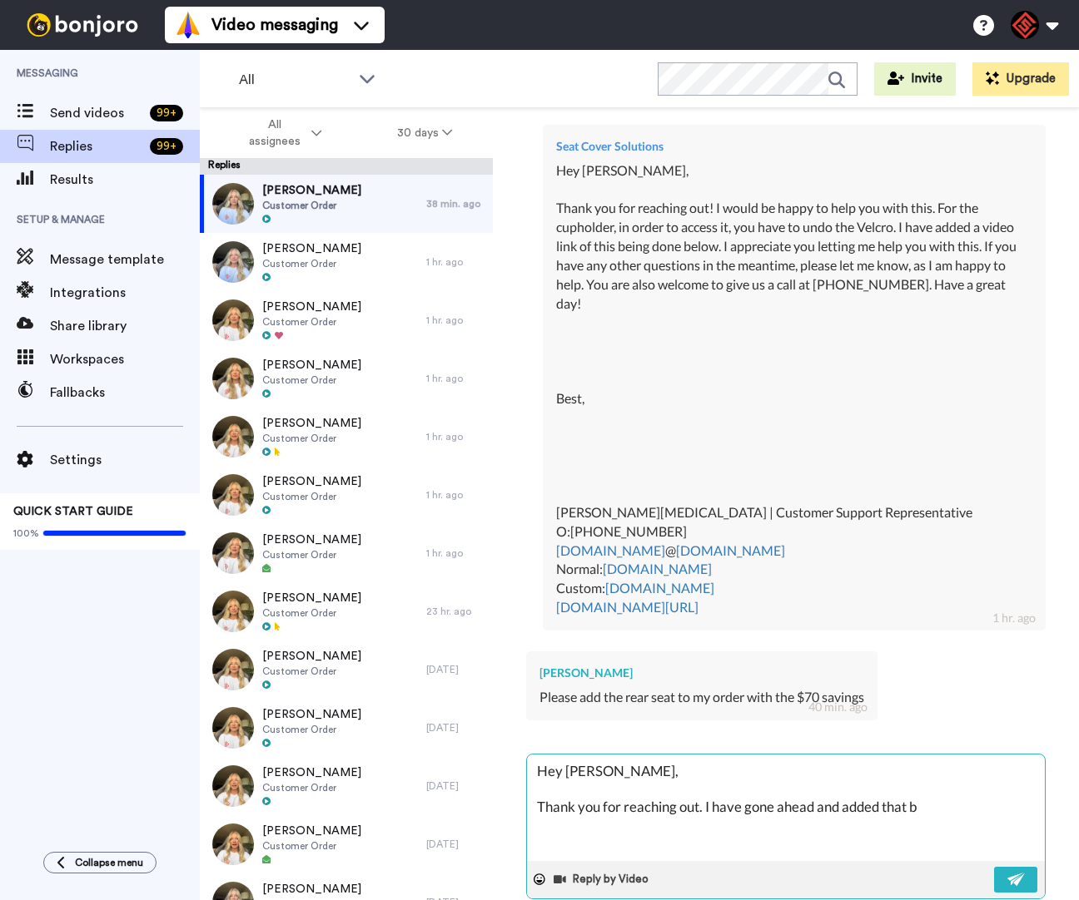
type textarea "Hey Kevin, Thank you for reaching out. I have gone ahead and added that ba"
type textarea "x"
type textarea "Hey Kevin, Thank you for reaching out. I have gone ahead and added that bac"
type textarea "x"
type textarea "Hey Kevin, Thank you for reaching out. I have gone ahead and added that back"
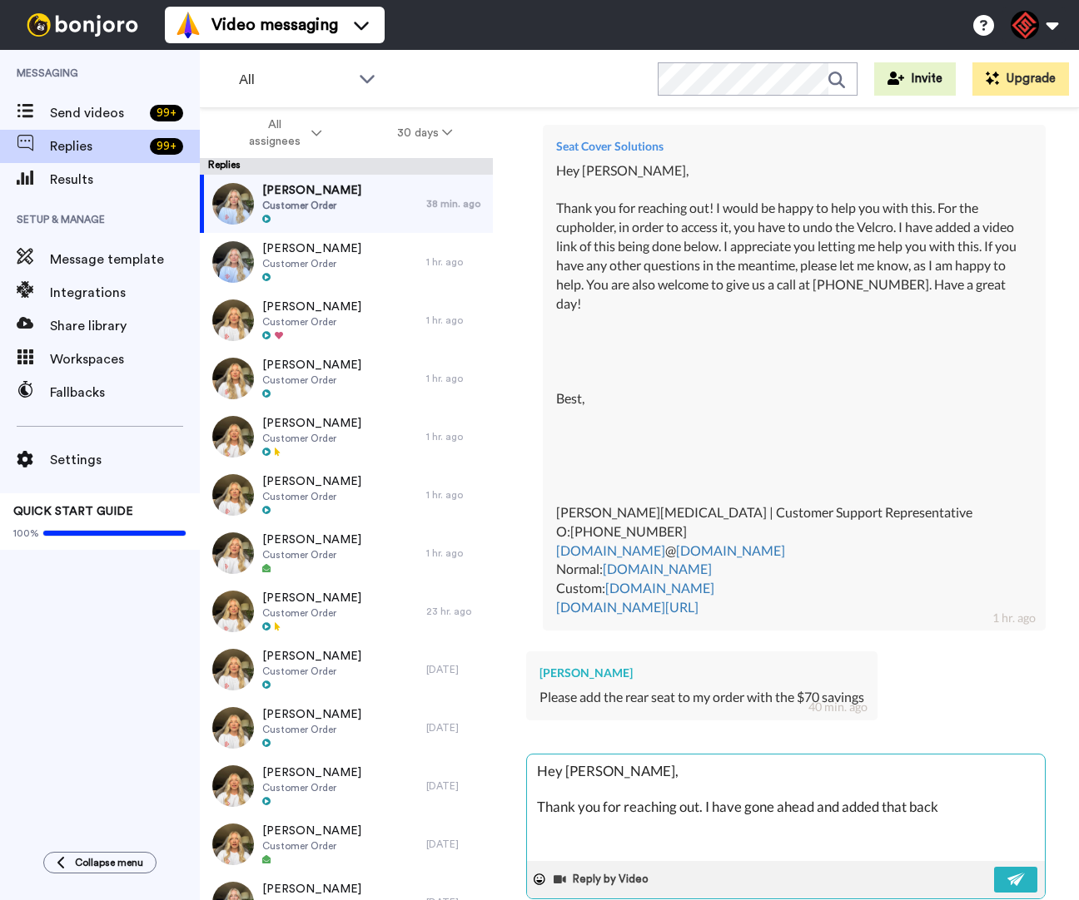
type textarea "x"
type textarea "Hey Kevin, Thank you for reaching out. I have gone ahead and added that back"
type textarea "x"
type textarea "Hey Kevin, Thank you for reaching out. I have gone ahead and added that back s"
type textarea "x"
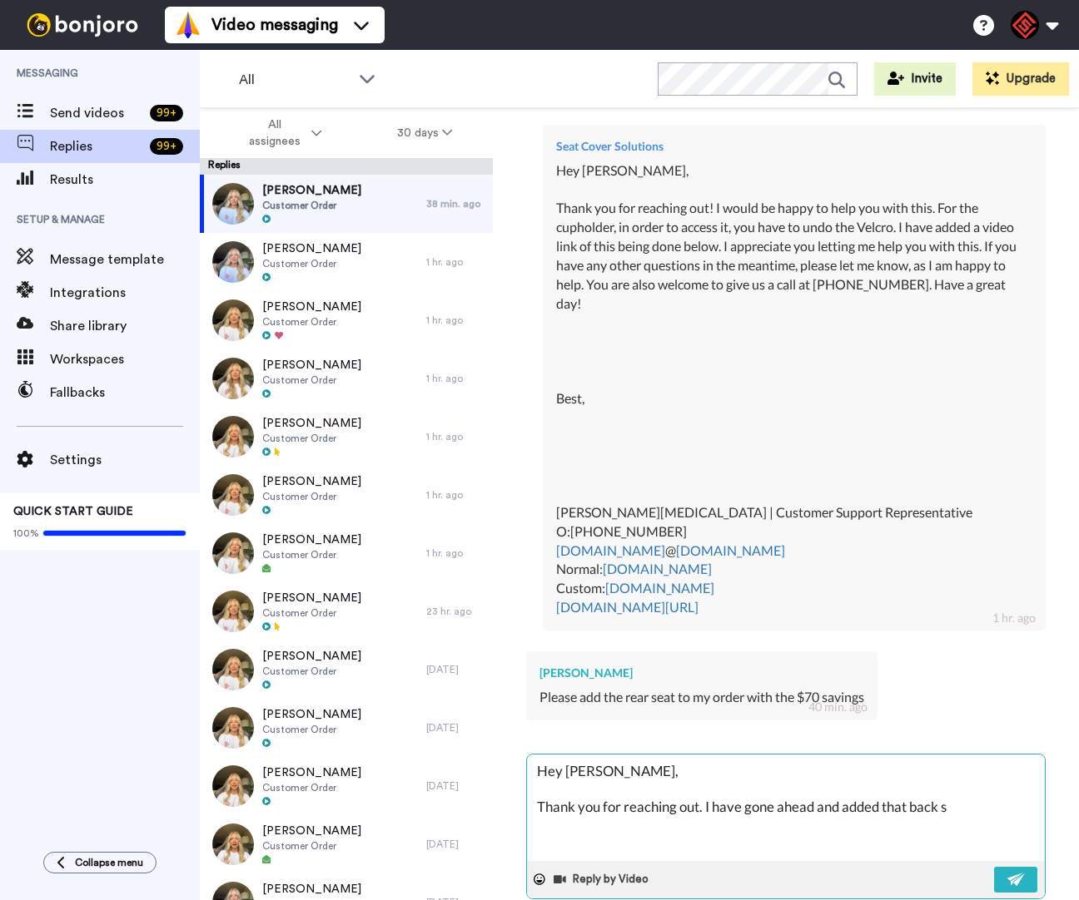
type textarea "Hey Kevin, Thank you for reaching out. I have gone ahead and added that back se"
type textarea "x"
type textarea "Hey Kevin, Thank you for reaching out. I have gone ahead and added that back sea"
type textarea "x"
type textarea "Hey Kevin, Thank you for reaching out. I have gone ahead and added that back se…"
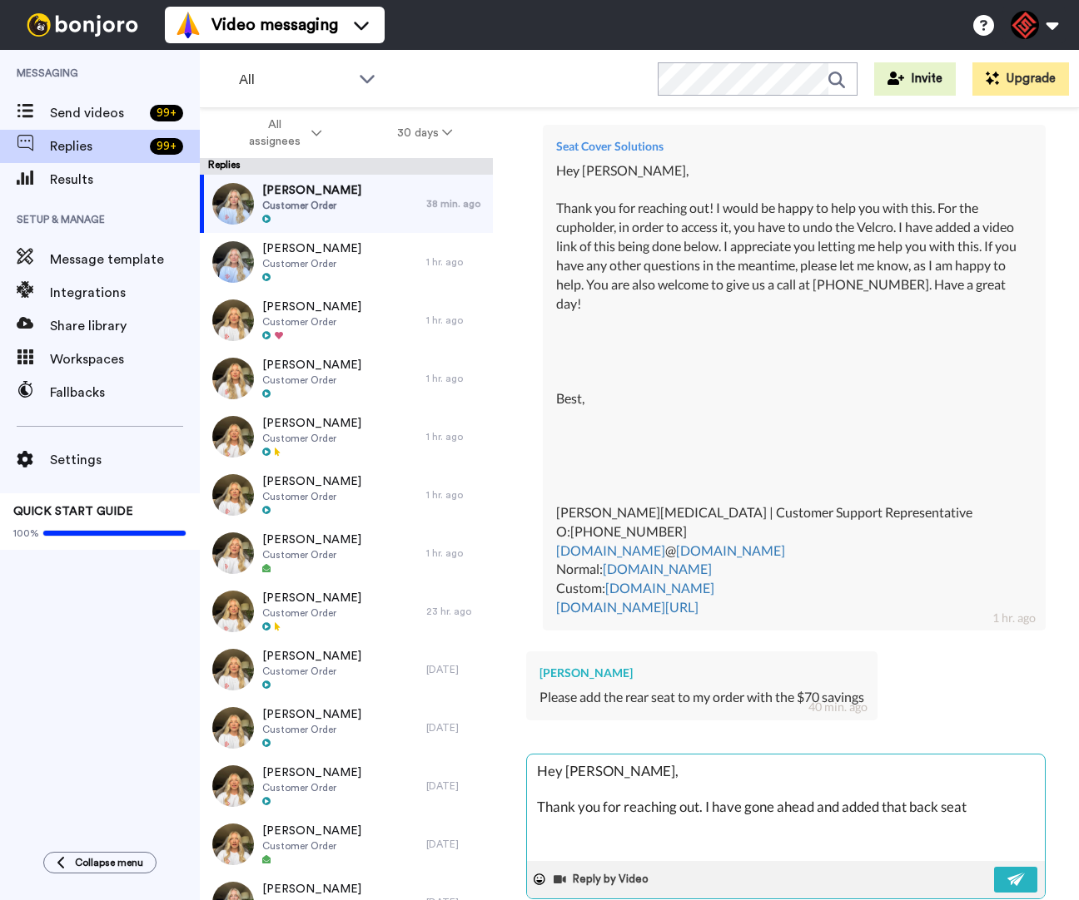
type textarea "x"
type textarea "Hey Kevin, Thank you for reaching out. I have gone ahead and added that back se…"
type textarea "x"
type textarea "Hey Kevin, Thank you for reaching out. I have gone ahead and added that back se…"
type textarea "x"
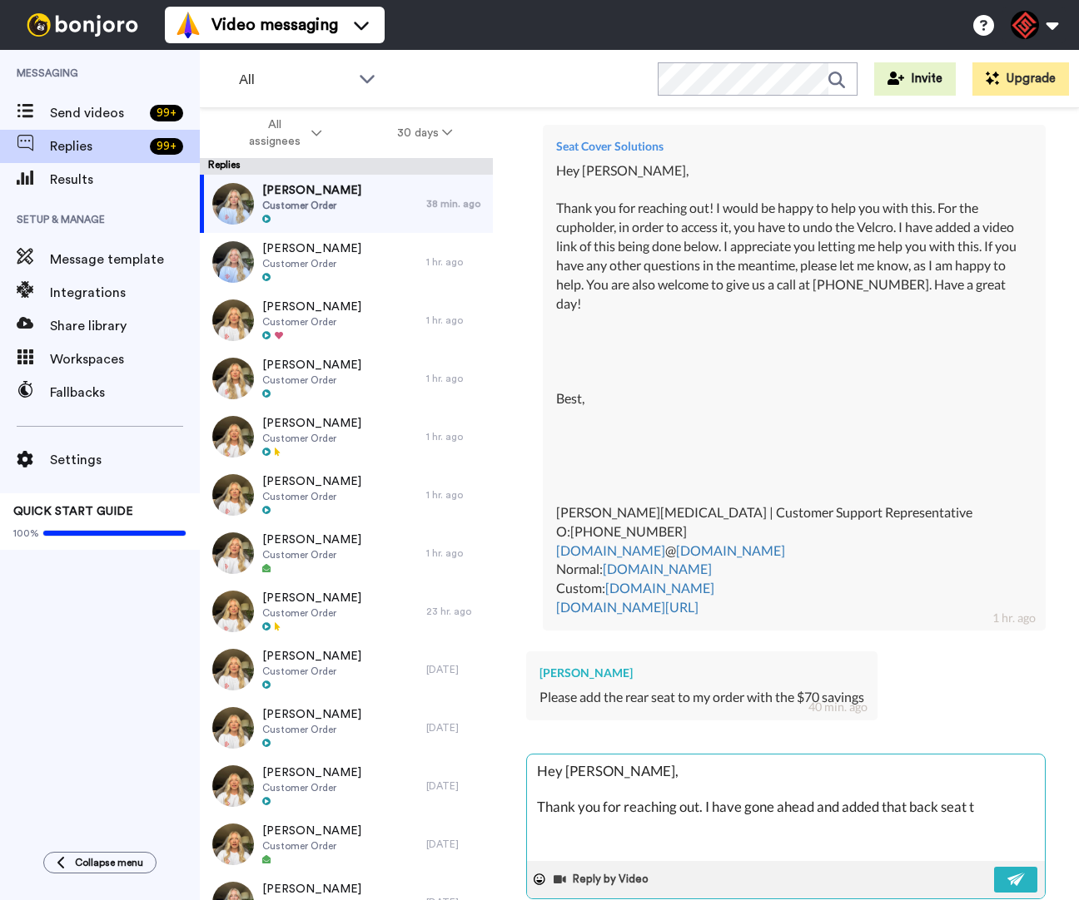
type textarea "Hey Kevin, Thank you for reaching out. I have gone ahead and added that back se…"
type textarea "x"
type textarea "Hey Kevin, Thank you for reaching out. I have gone ahead and added that back se…"
type textarea "x"
type textarea "Hey Kevin, Thank you for reaching out. I have gone ahead and added that back se…"
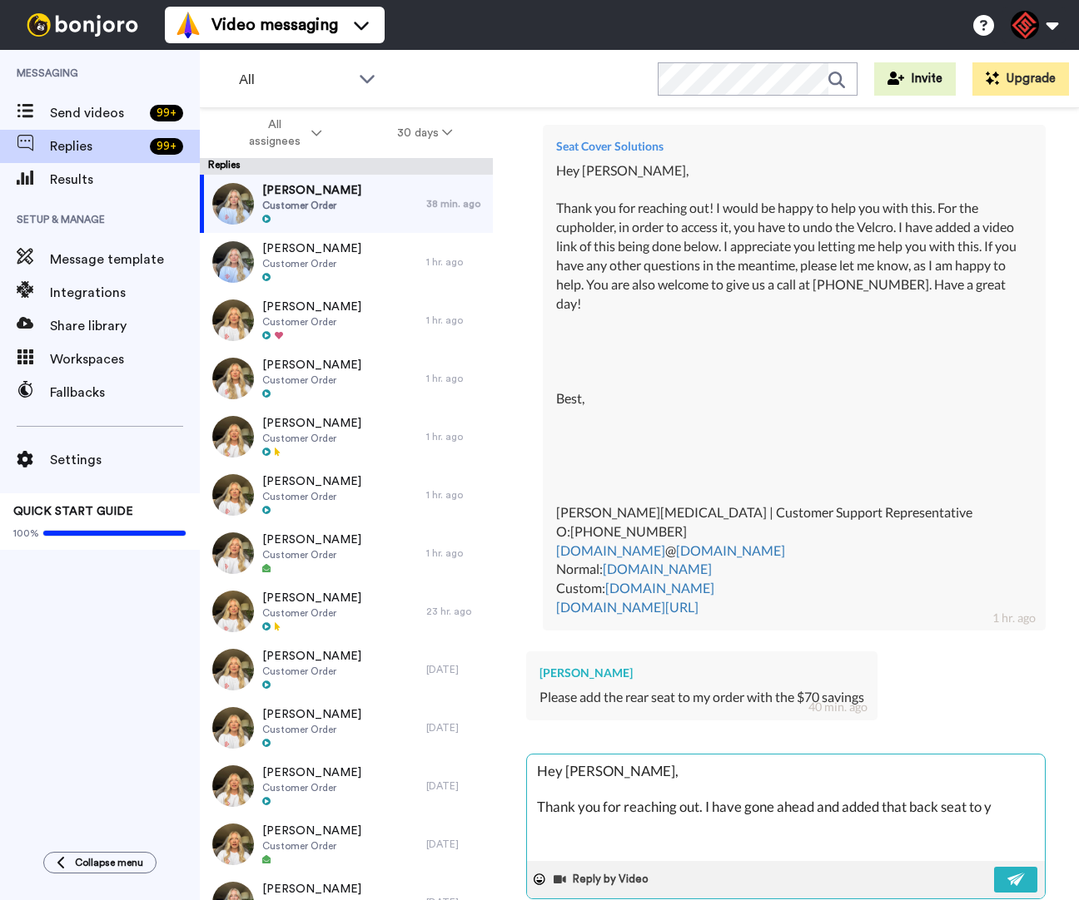
type textarea "x"
type textarea "Hey Kevin, Thank you for reaching out. I have gone ahead and added that back se…"
type textarea "x"
type textarea "Hey Kevin, Thank you for reaching out. I have gone ahead and added that back se…"
type textarea "x"
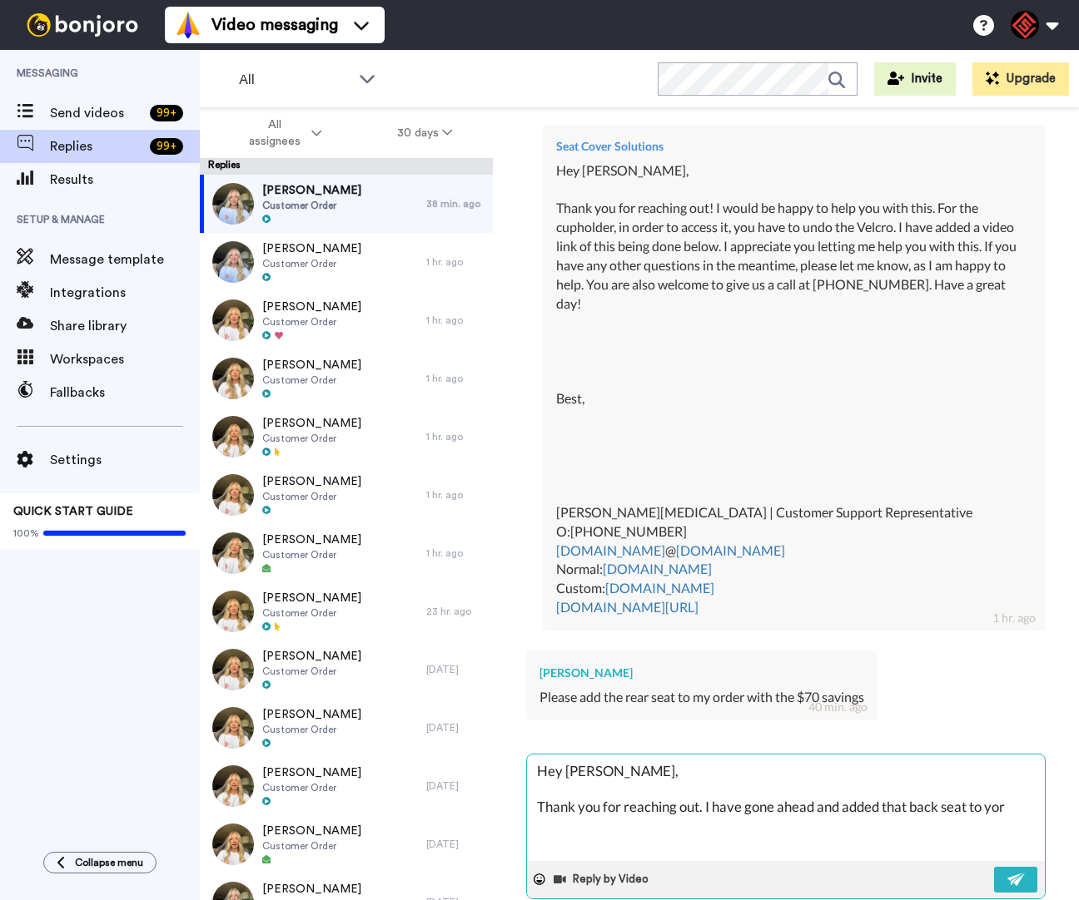
type textarea "Hey Kevin, Thank you for reaching out. I have gone ahead and added that back se…"
type textarea "x"
type textarea "Hey Kevin, Thank you for reaching out. I have gone ahead and added that back se…"
type textarea "x"
type textarea "Hey Kevin, Thank you for reaching out. I have gone ahead and added that back se…"
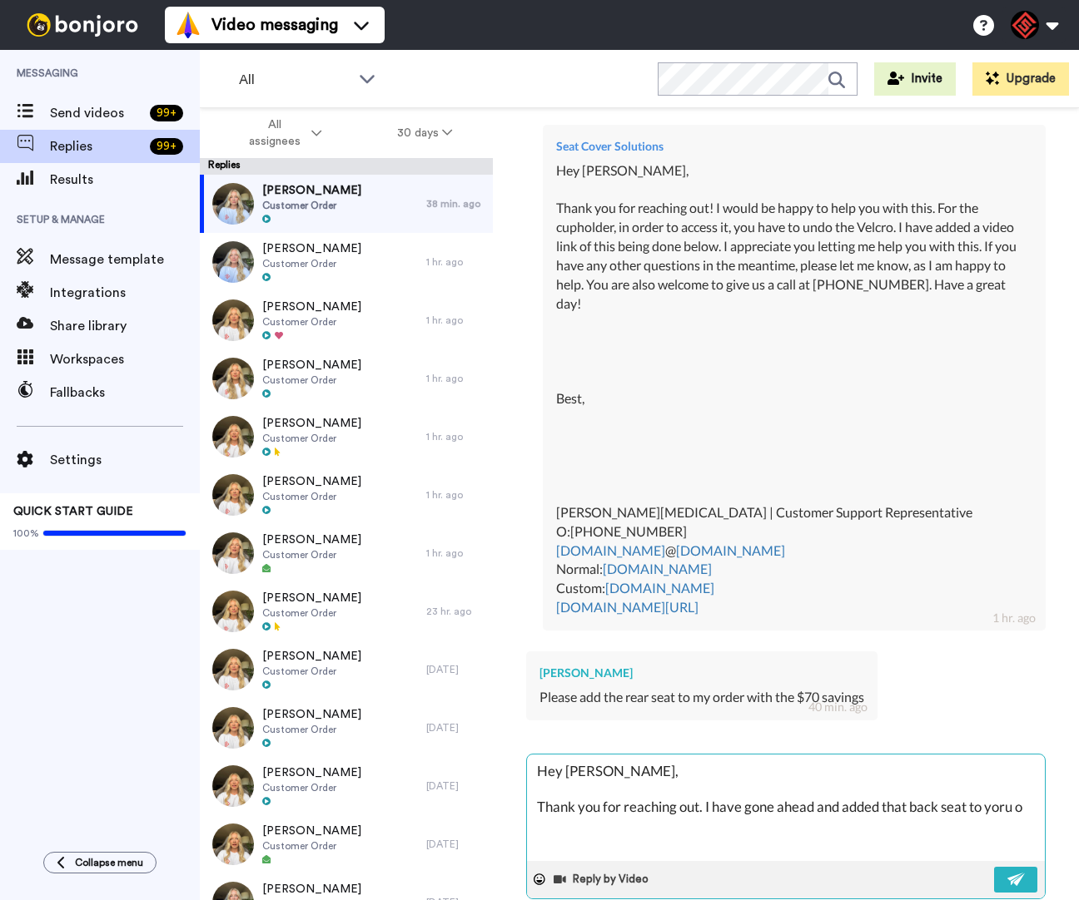
type textarea "x"
type textarea "Hey Kevin, Thank you for reaching out. I have gone ahead and added that back se…"
type textarea "x"
type textarea "Hey Kevin, Thank you for reaching out. I have gone ahead and added that back se…"
type textarea "x"
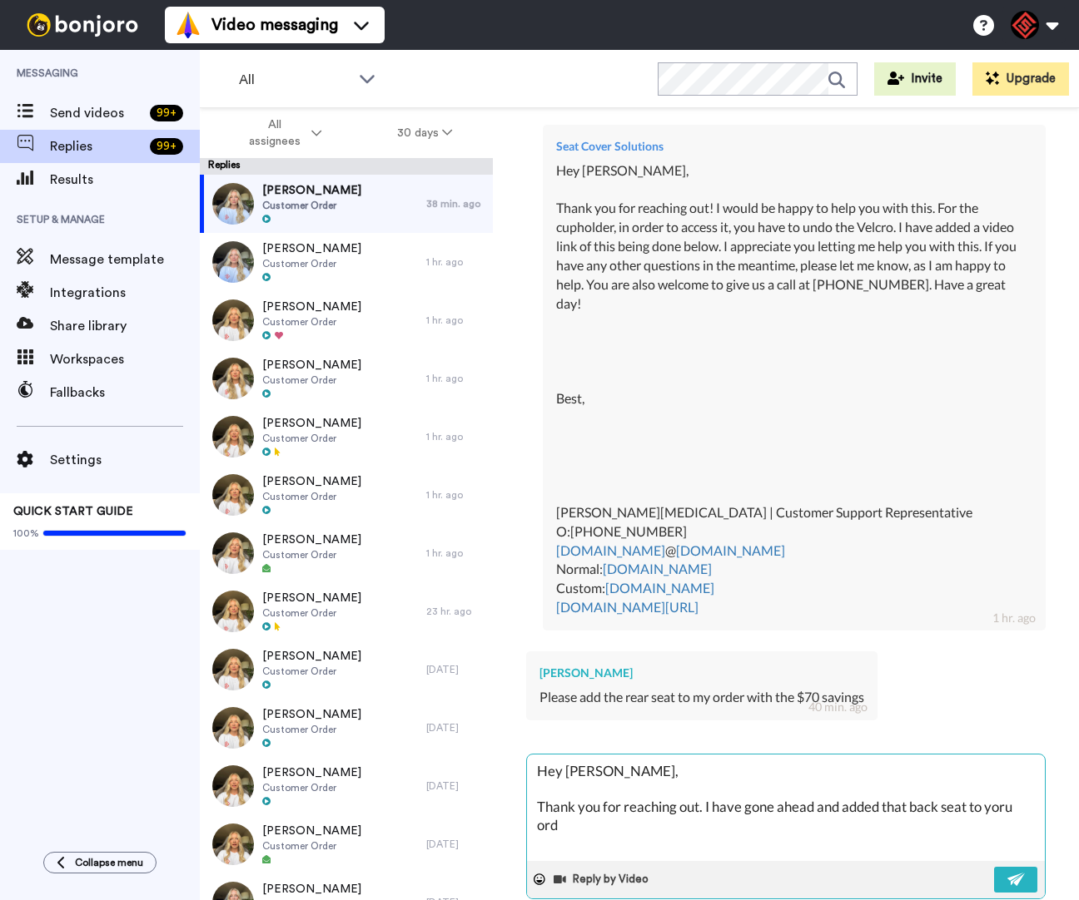
type textarea "Hey Kevin, Thank you for reaching out. I have gone ahead and added that back se…"
type textarea "x"
type textarea "Hey Kevin, Thank you for reaching out. I have gone ahead and added that back se…"
type textarea "x"
type textarea "Hey Kevin, Thank you for reaching out. I have gone ahead and added that back se…"
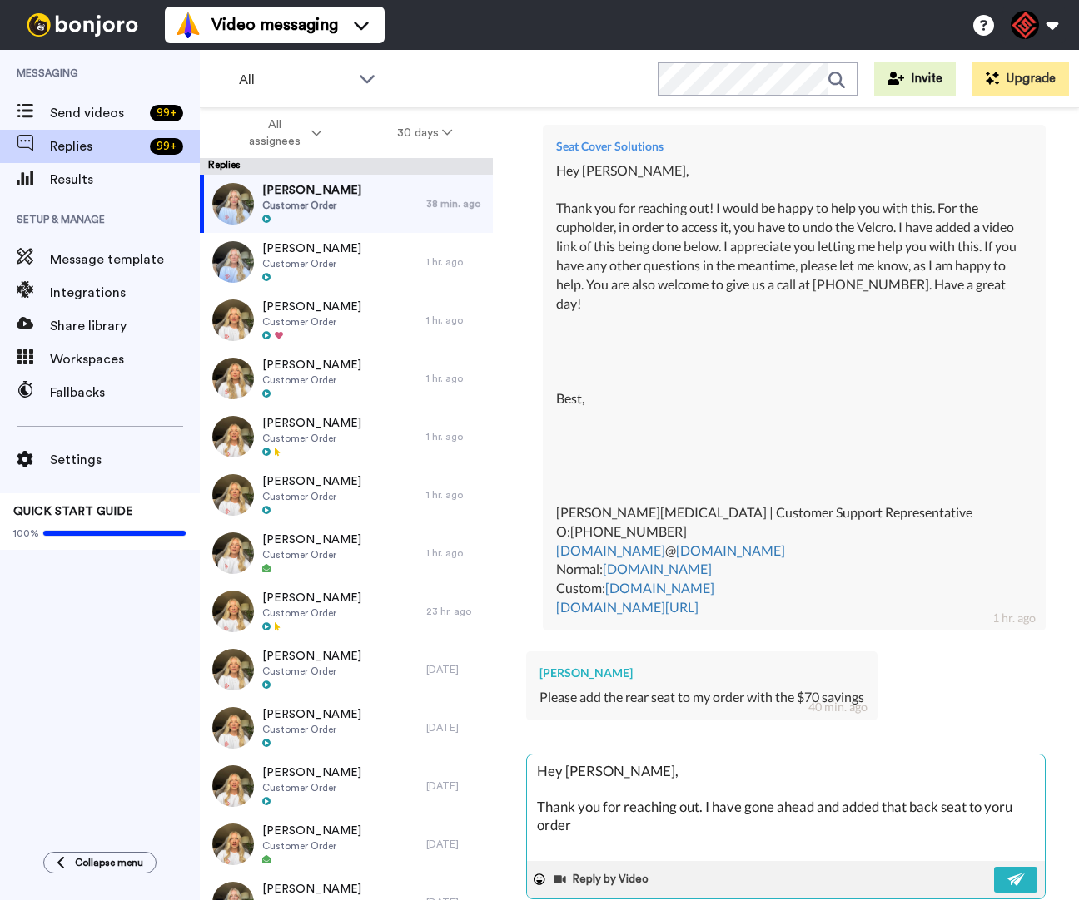
type textarea "x"
type textarea "Hey Kevin, Thank you for reaching out. I have gone ahead and added that back se…"
type textarea "x"
type textarea "Hey Kevin, Thank you for reaching out. I have gone ahead and added that back se…"
type textarea "x"
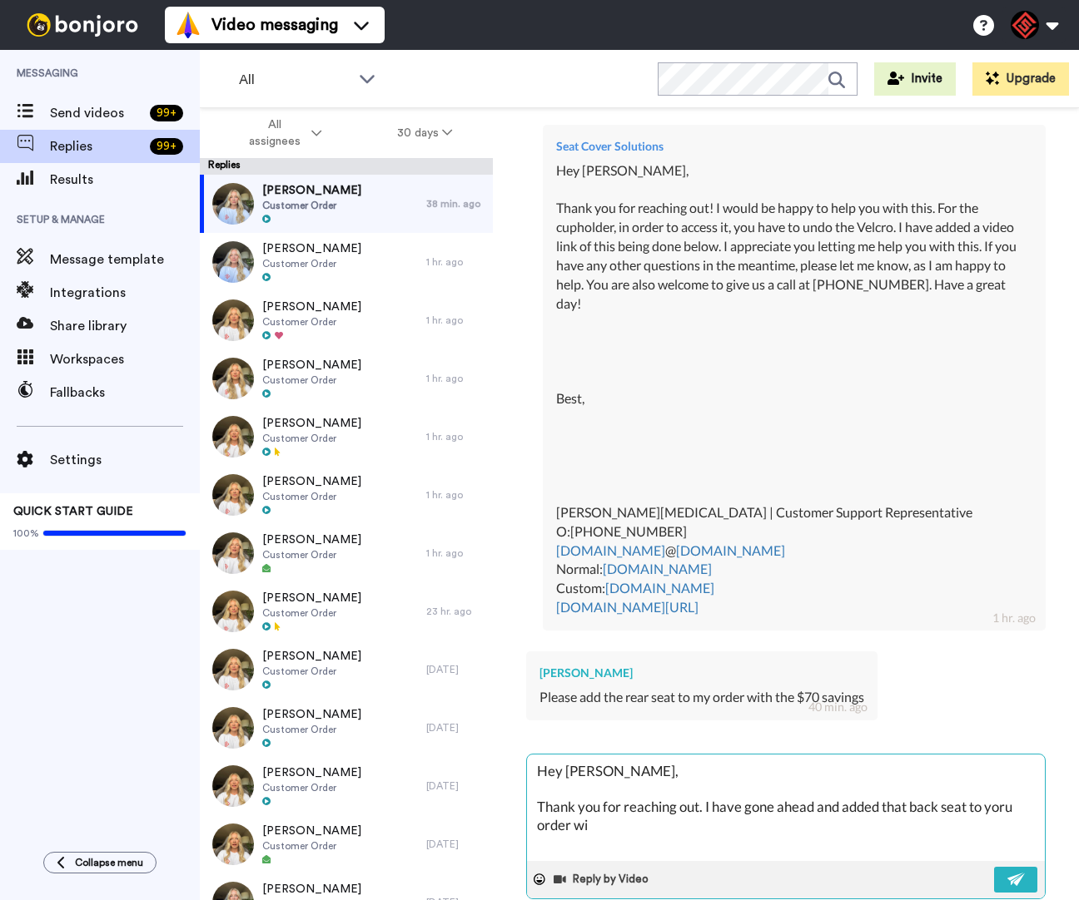
type textarea "Hey Kevin, Thank you for reaching out. I have gone ahead and added that back se…"
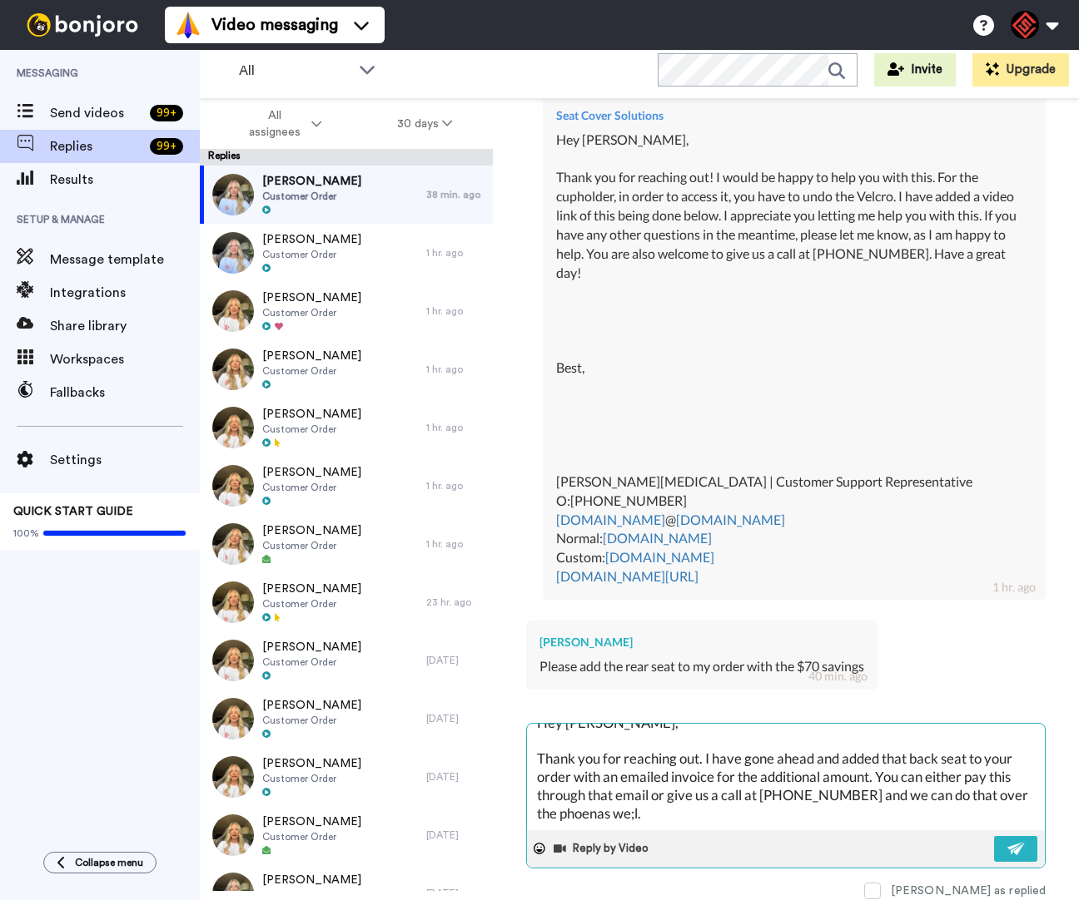
scroll to position [627, 0]
drag, startPoint x: 704, startPoint y: 854, endPoint x: 644, endPoint y: 855, distance: 59.9
click at [644, 830] on textarea "Hey Kevin, Thank you for reaching out. I have gone ahead and added that back se…" at bounding box center [786, 776] width 518 height 107
paste textarea "I appreciate you letting me help you with this. If you have any other questions…"
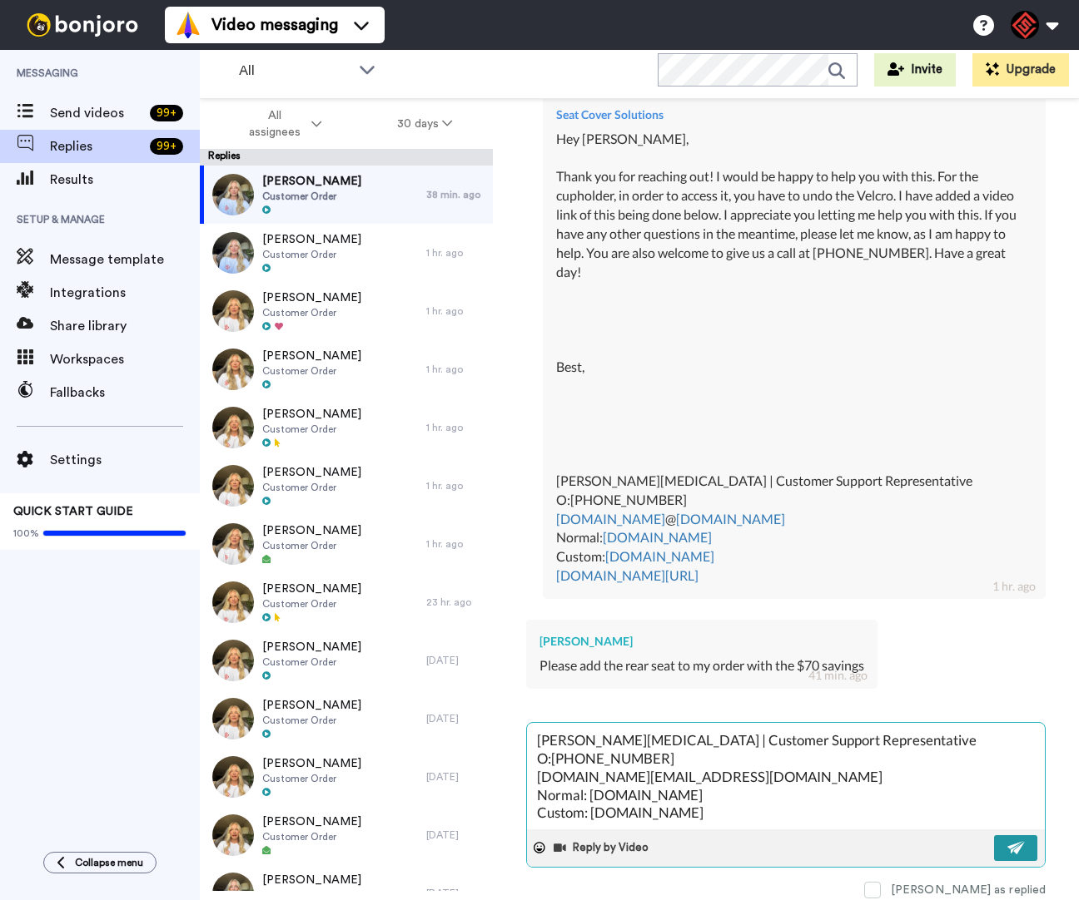
click at [1007, 855] on img at bounding box center [1016, 847] width 18 height 13
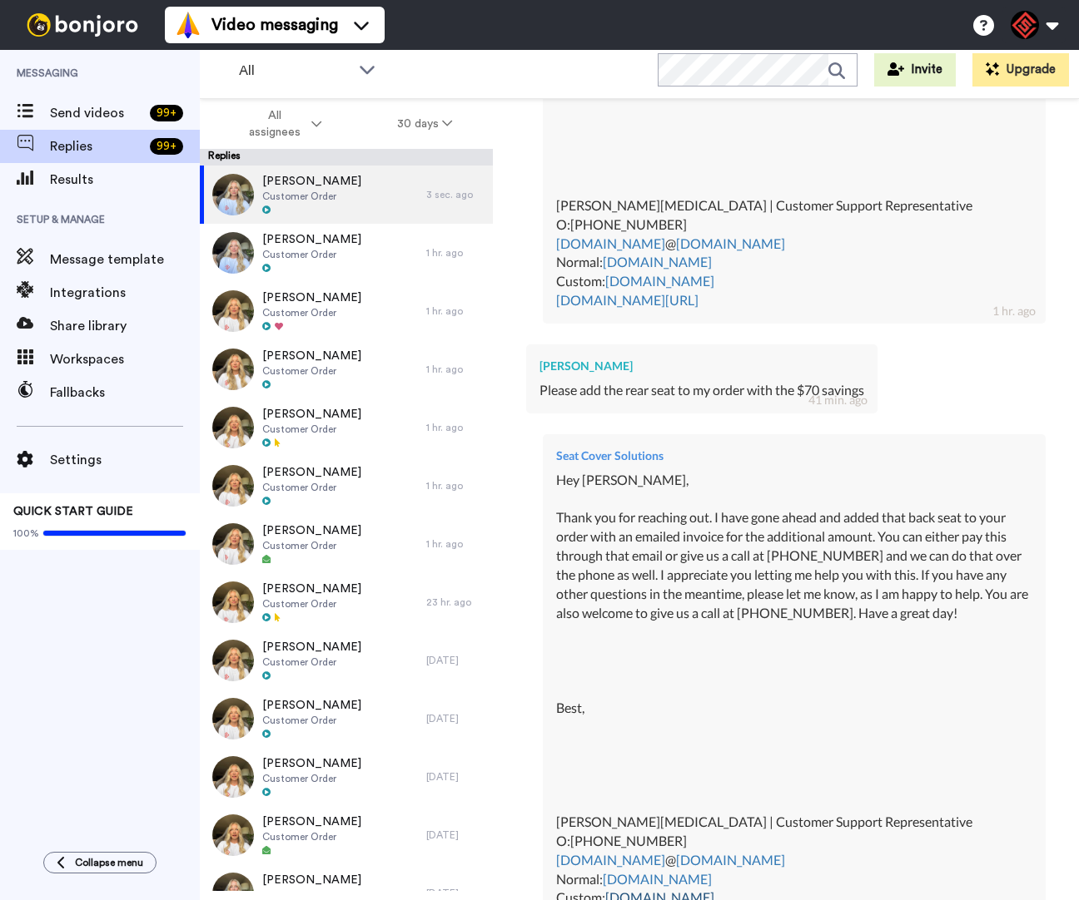
scroll to position [1192, 0]
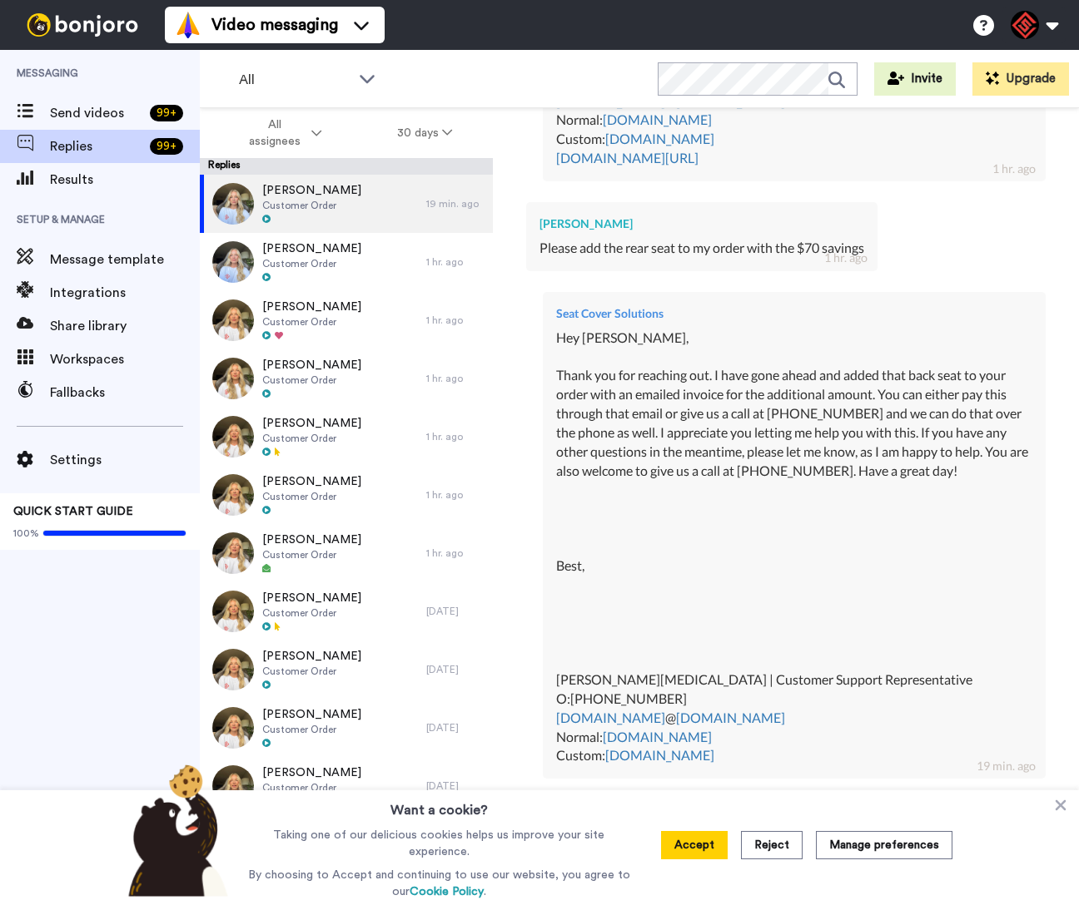
scroll to position [1192, 0]
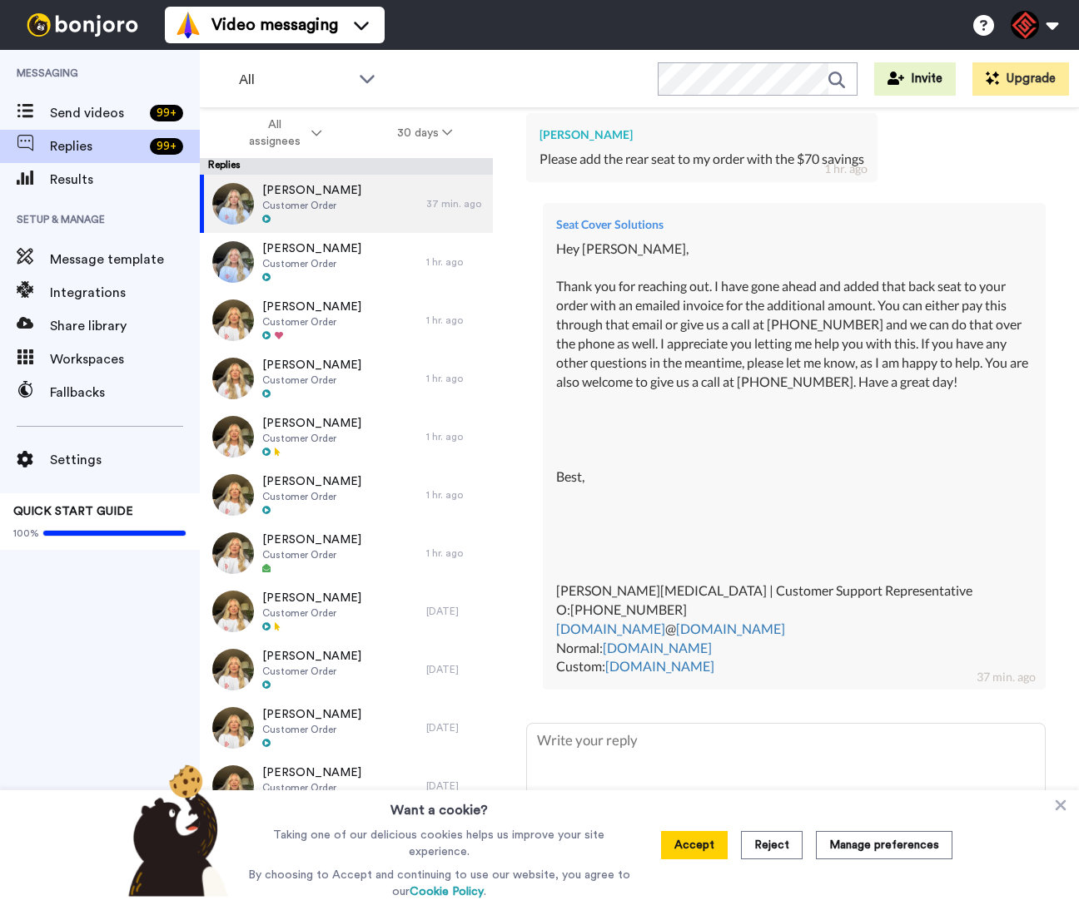
type textarea "x"
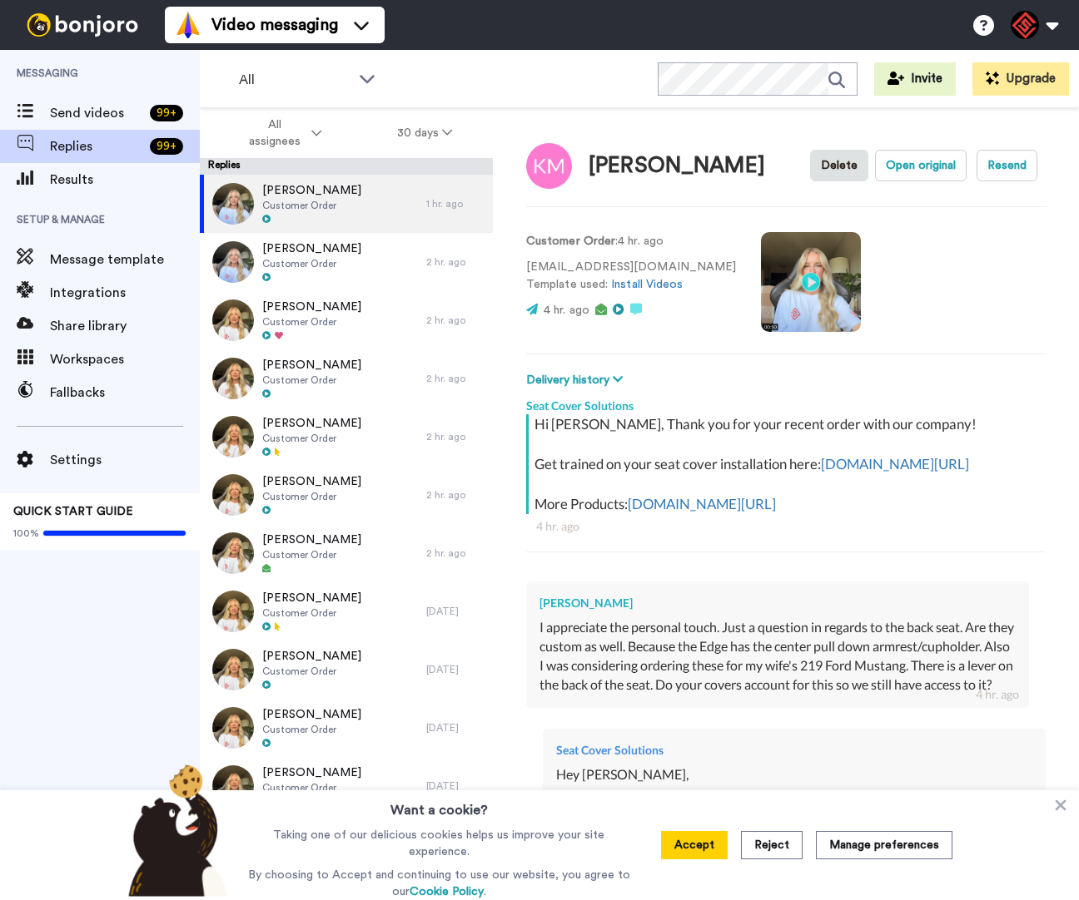
type textarea "x"
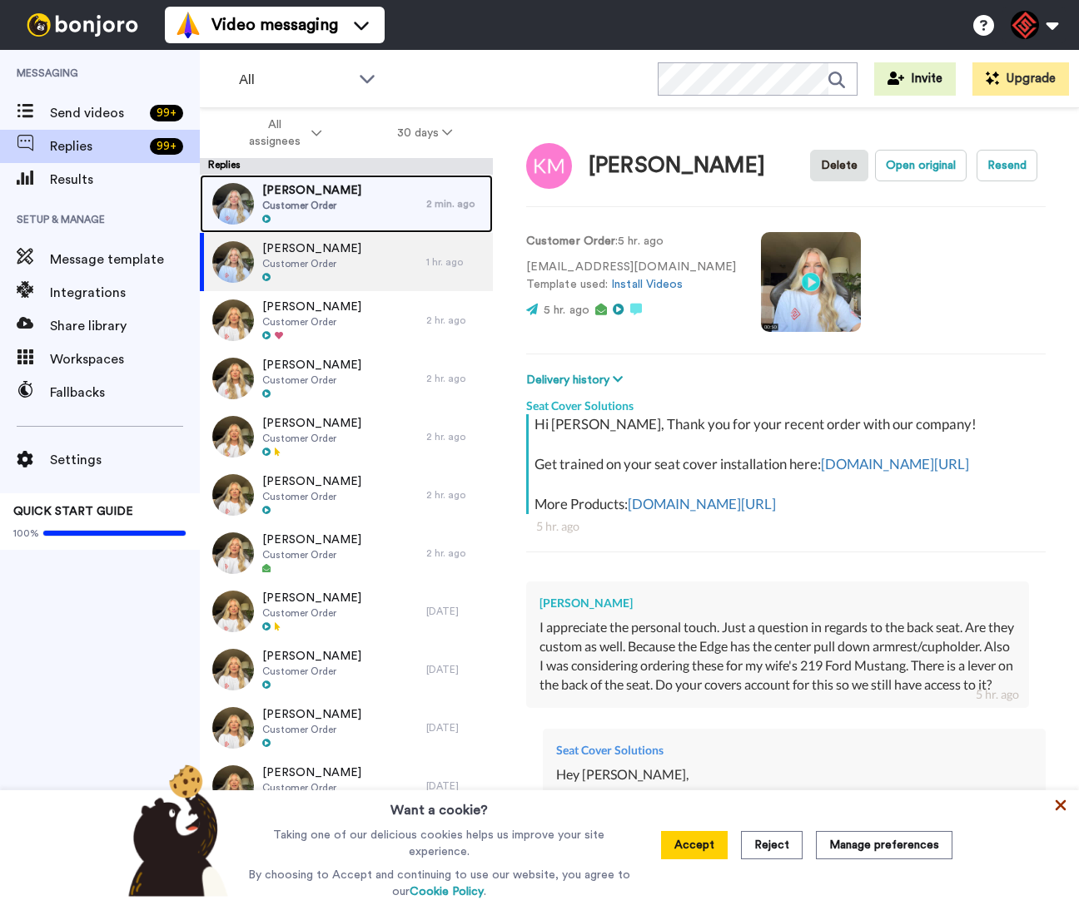
click at [315, 211] on span "Customer Order" at bounding box center [311, 205] width 99 height 13
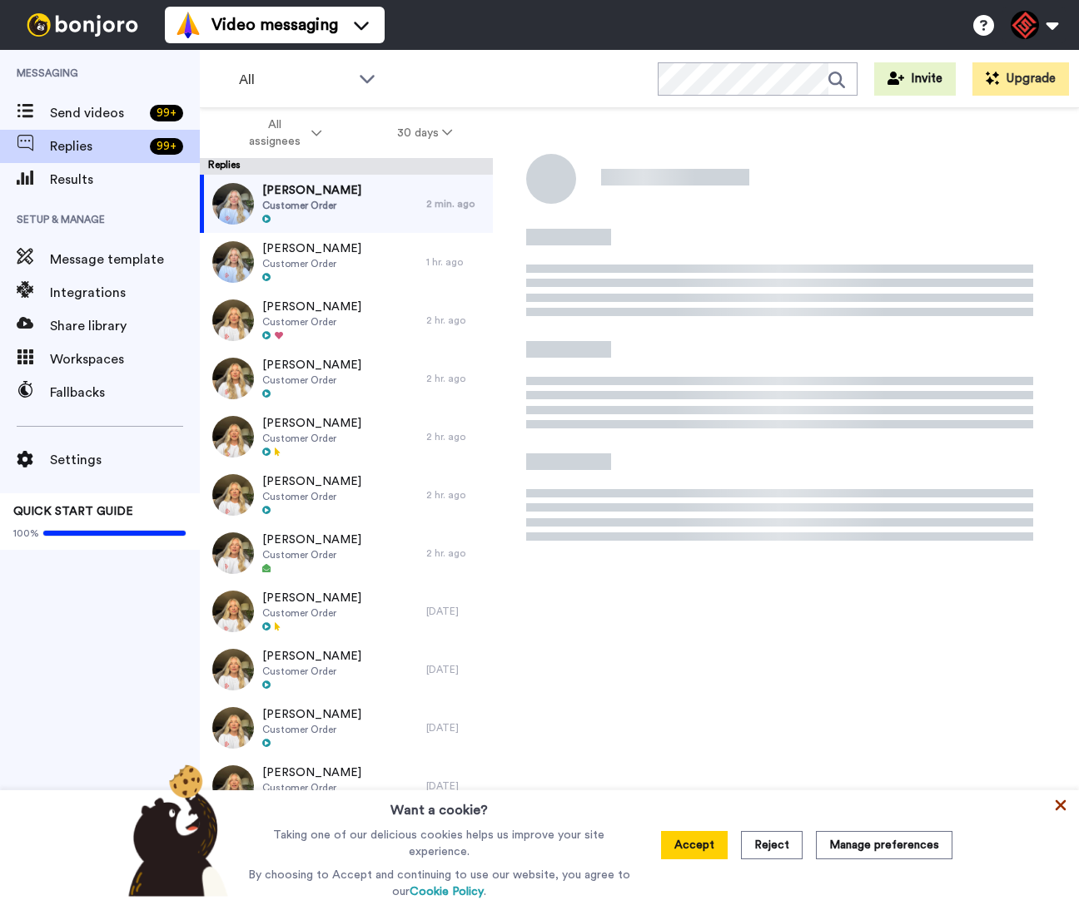
click at [1053, 804] on icon at bounding box center [1060, 805] width 17 height 17
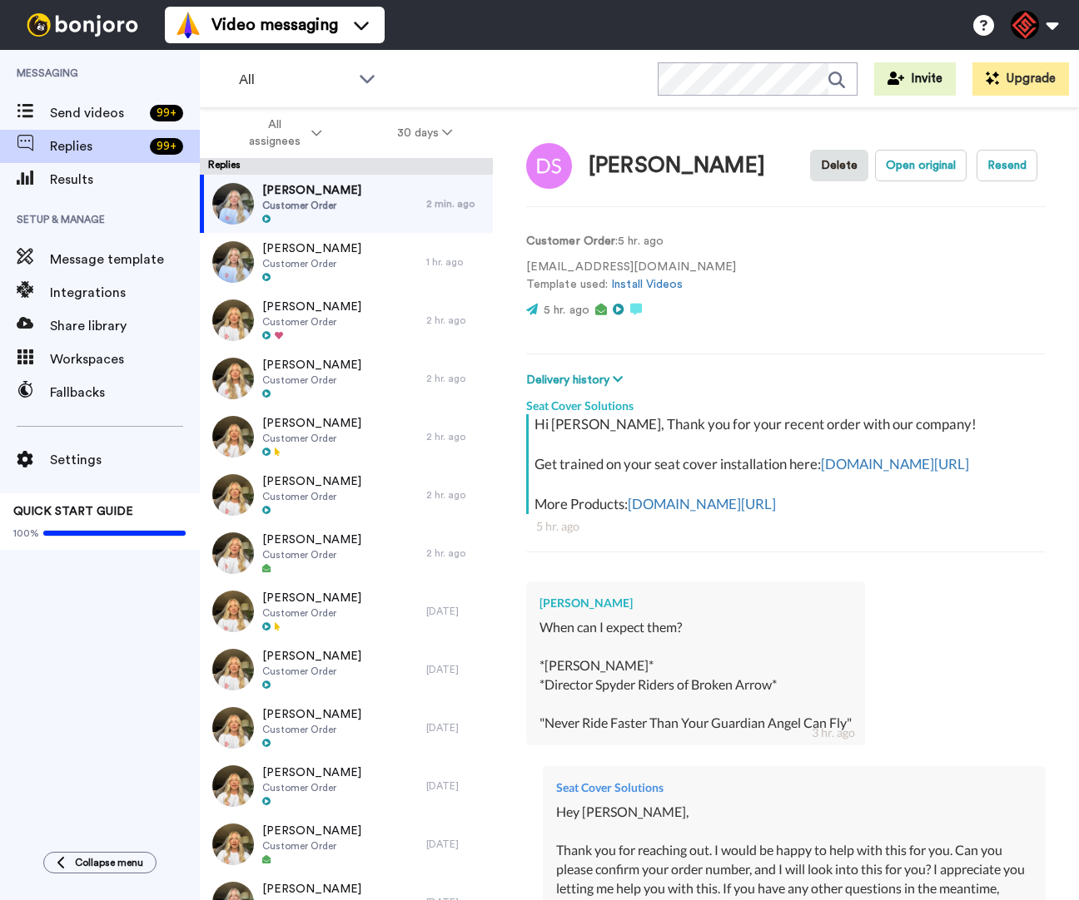
type textarea "x"
type textarea "Hey D"
type textarea "x"
type textarea "Hey Dan,"
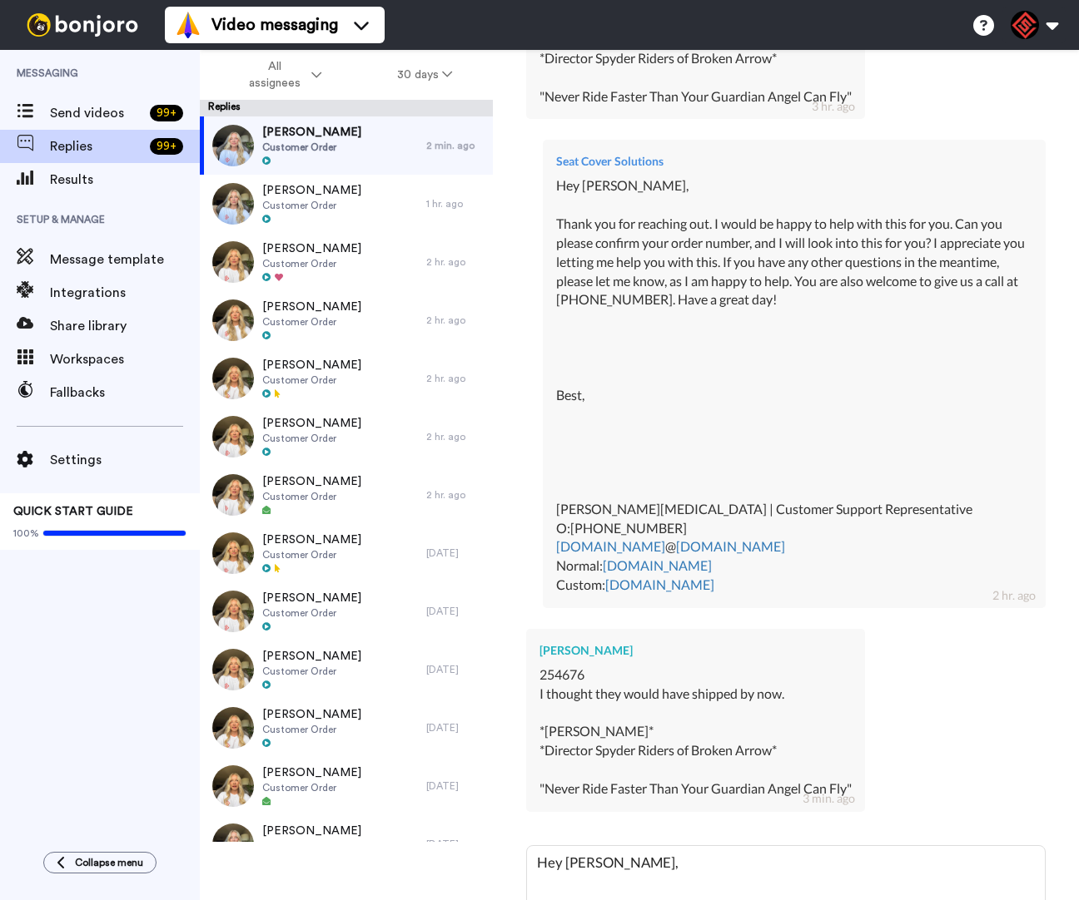
type textarea "x"
type textarea "Hey Dan,"
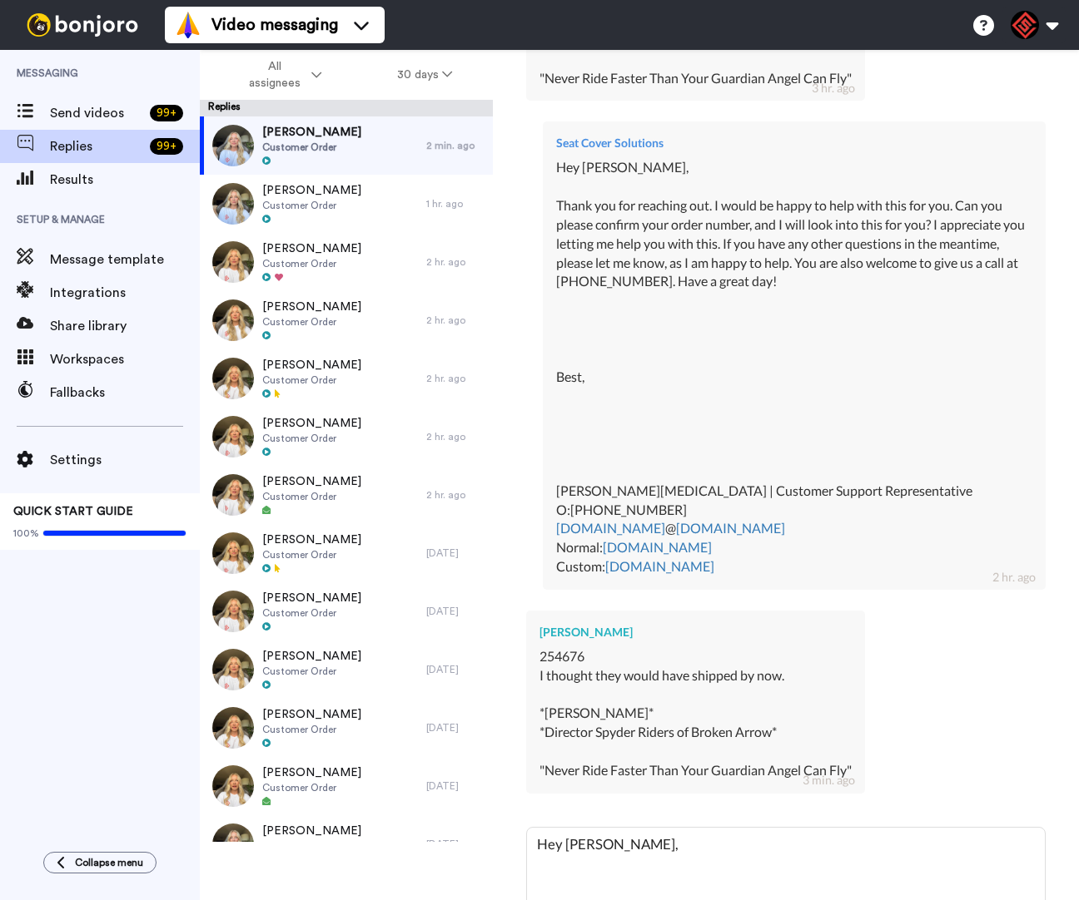
type textarea "x"
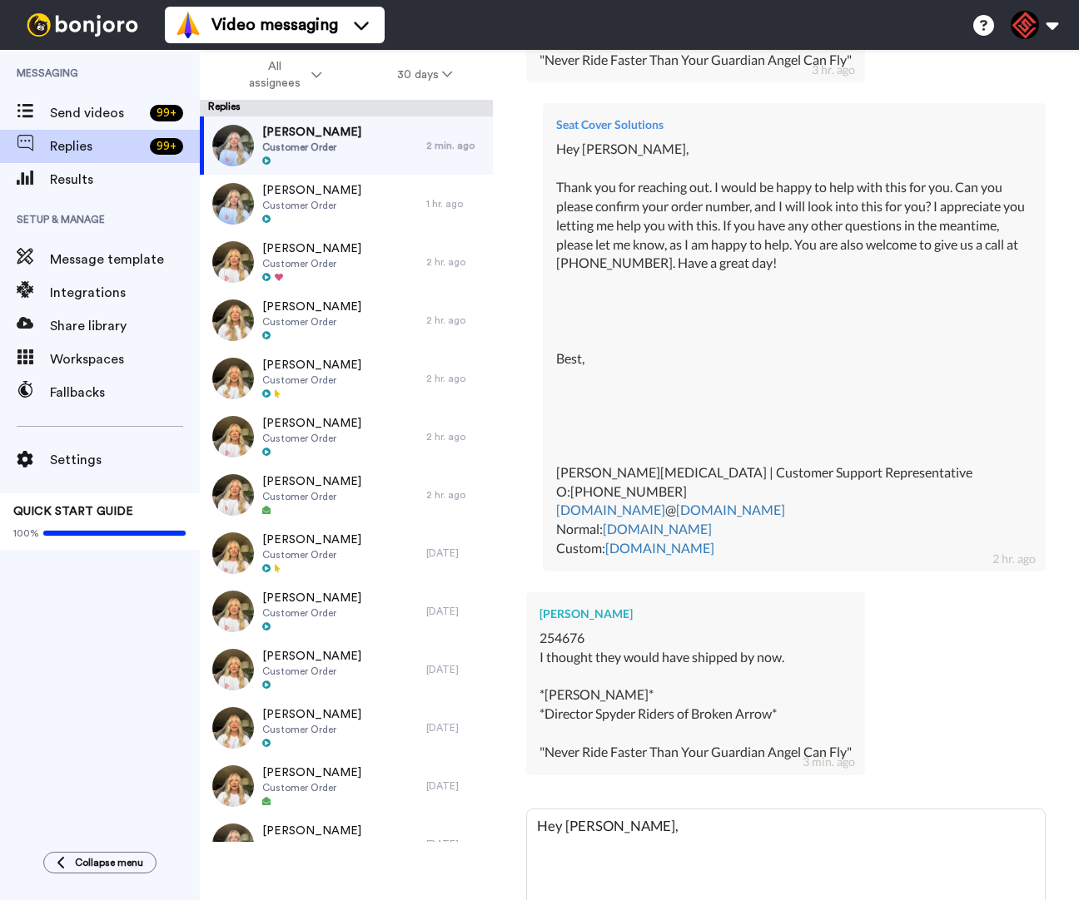
type textarea "Hey Dan, T"
type textarea "x"
type textarea "Hey Dan, Th"
type textarea "x"
type textarea "Hey Dan, Tha"
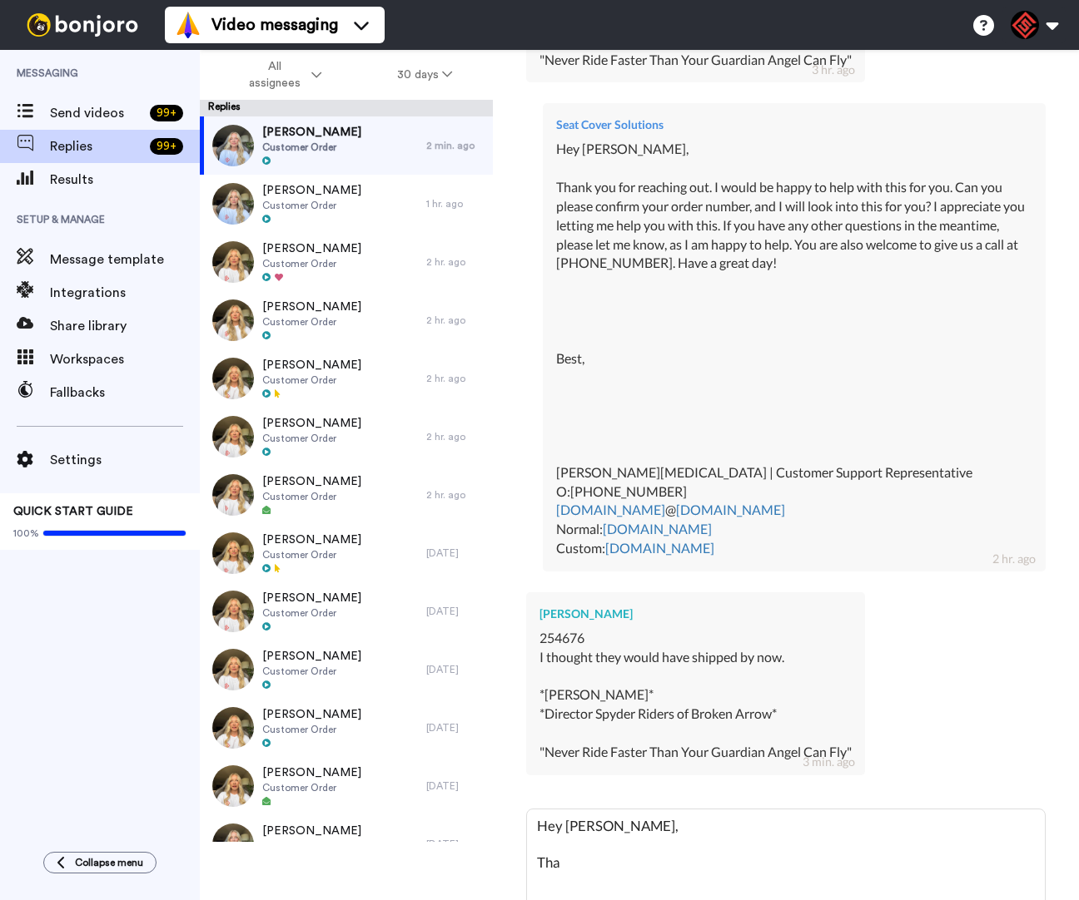
type textarea "x"
type textarea "Hey Dan, Than"
type textarea "x"
type textarea "Hey Dan, Thank"
type textarea "x"
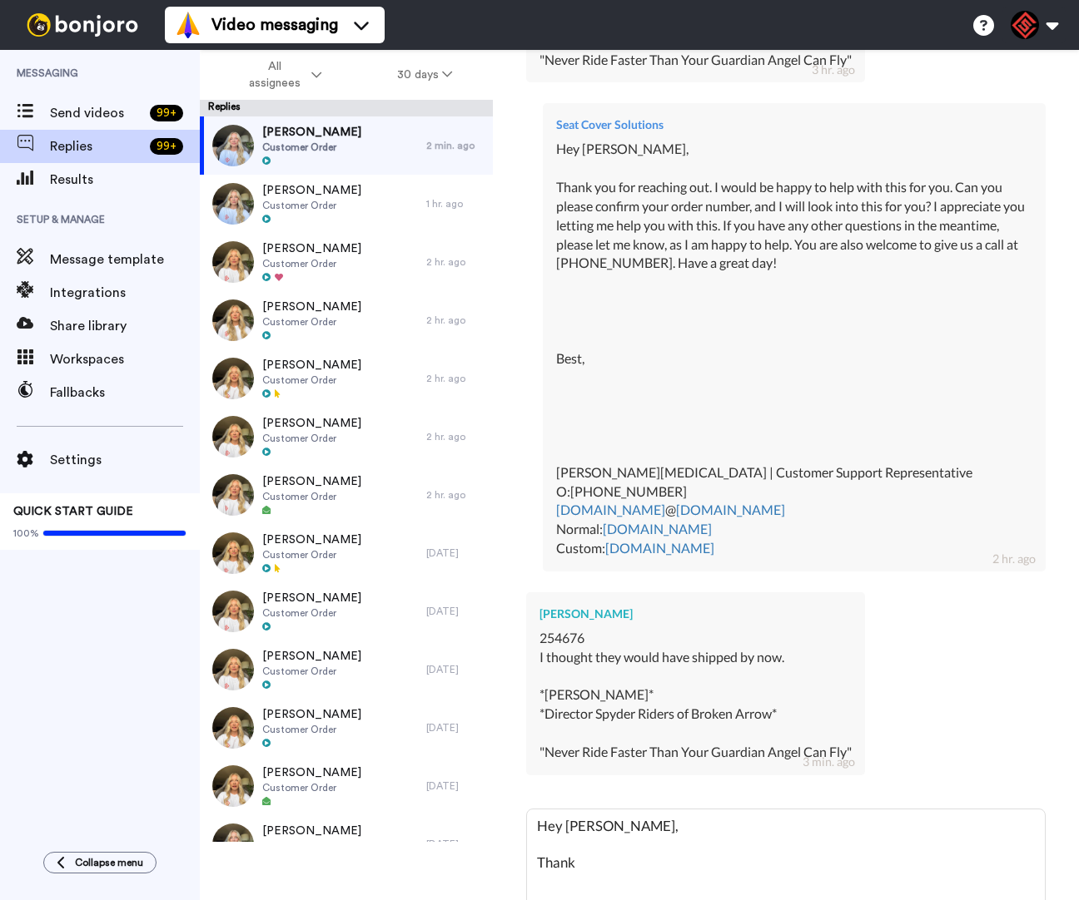
type textarea "Hey Dan, Thank"
type textarea "x"
type textarea "Hey Dan, Thank y"
type textarea "x"
type textarea "Hey Dan, Thank yo"
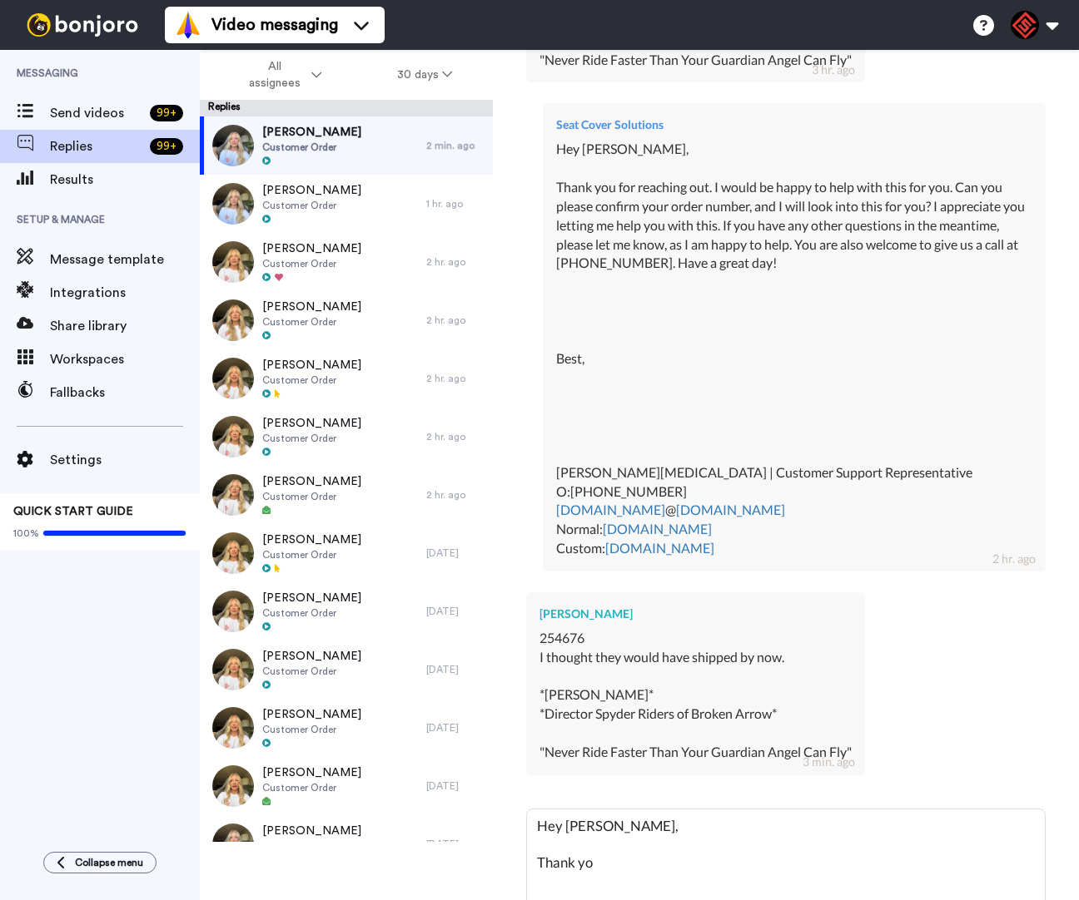
type textarea "x"
type textarea "Hey Dan, Thank yo"
type textarea "x"
type textarea "Hey Dan, Thank yo u"
type textarea "x"
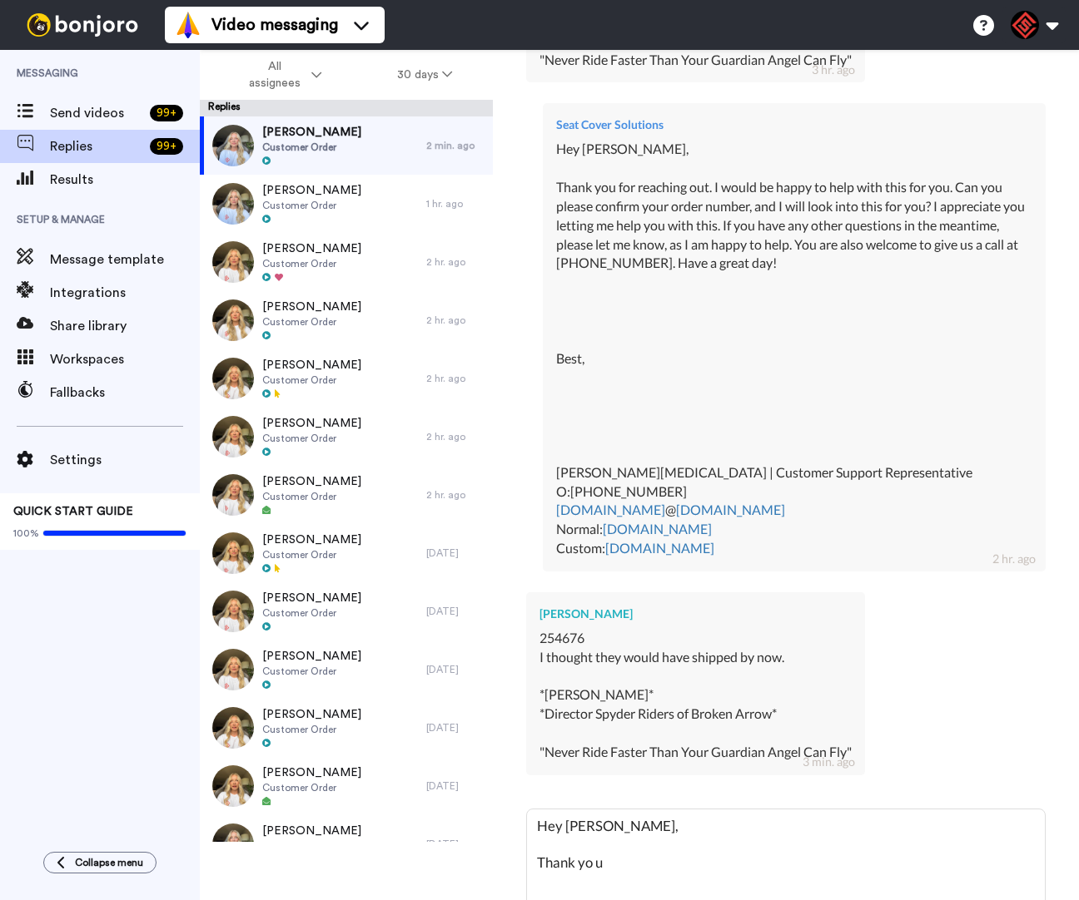
type textarea "Hey Dan, Thank yo uf"
type textarea "x"
type textarea "Hey Dan, Thank yo ufo"
type textarea "x"
type textarea "Hey Dan, Thank yo ufor"
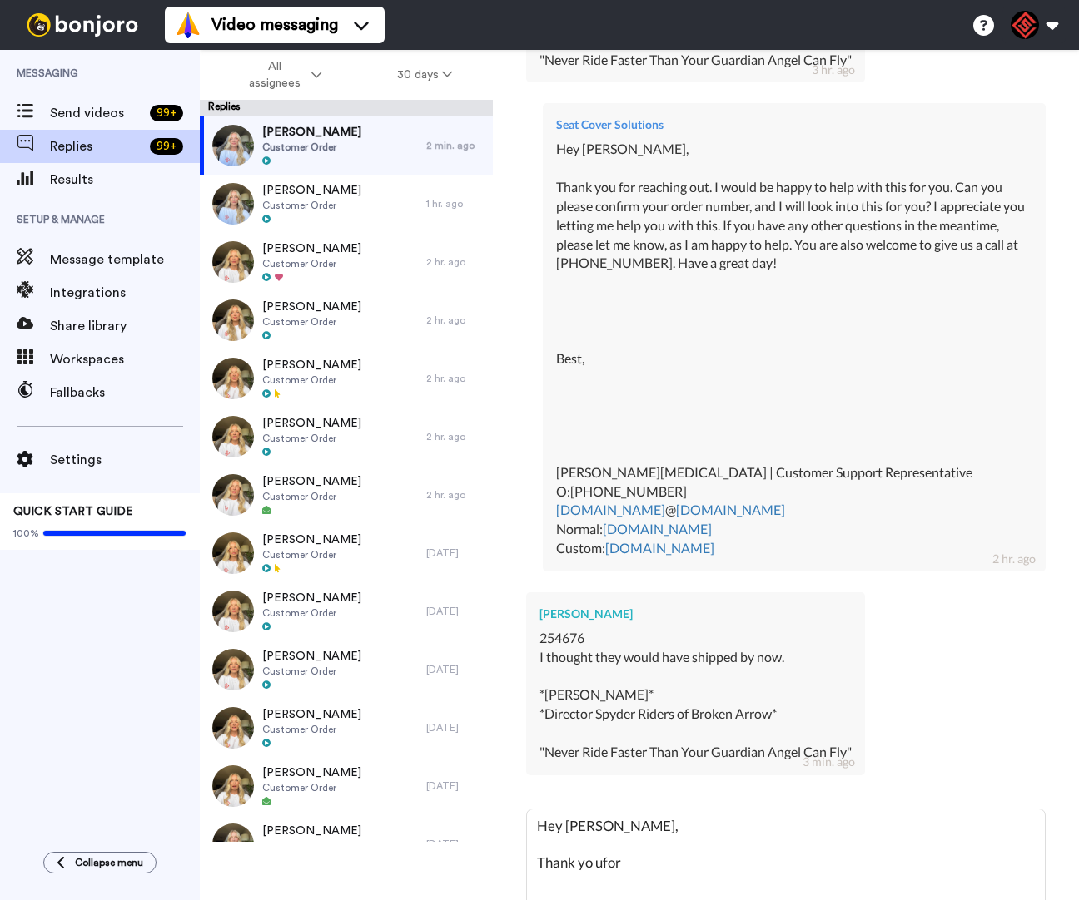
type textarea "x"
type textarea "Hey Dan, Thank yo ufor"
type textarea "x"
type textarea "Hey Dan, Thank yo ufor r"
type textarea "x"
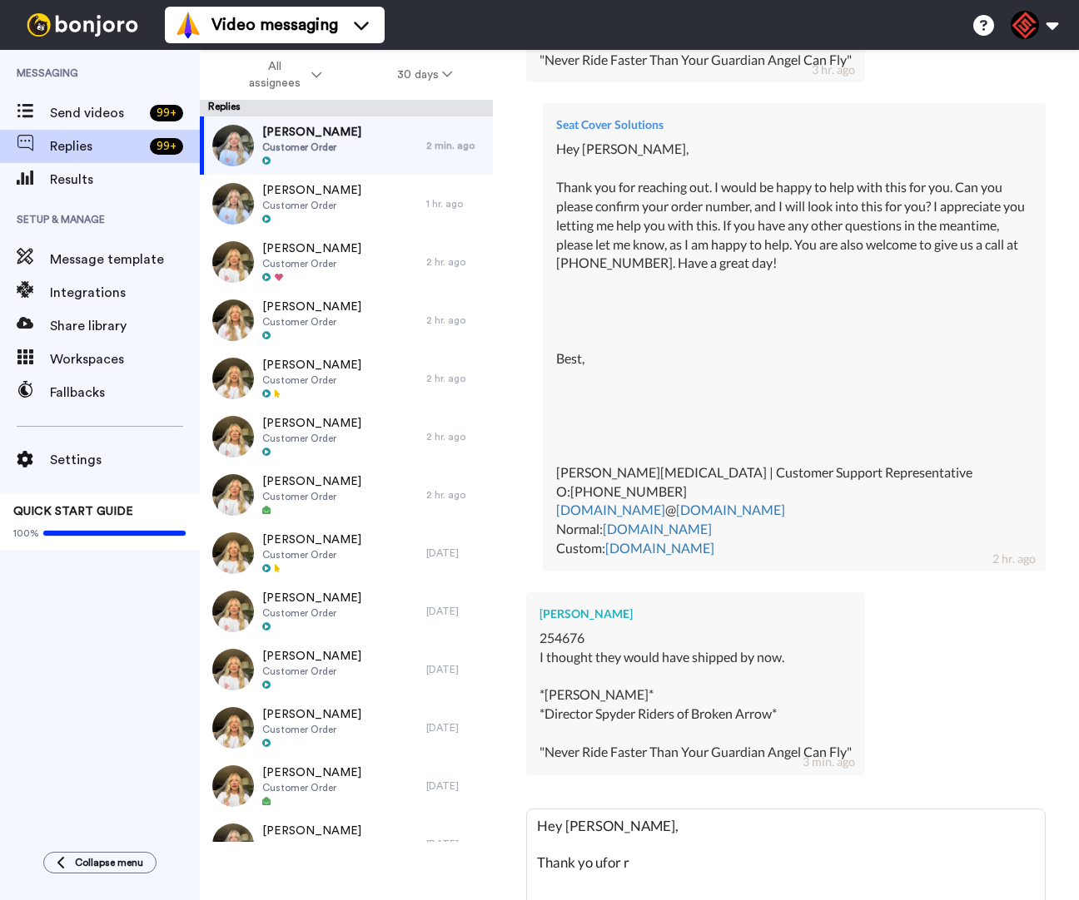
type textarea "Hey Dan, Thank yo ufor re"
type textarea "x"
type textarea "Hey Dan, Thank yo ufor rea"
type textarea "x"
type textarea "Hey Dan, Thank yo ufor reac"
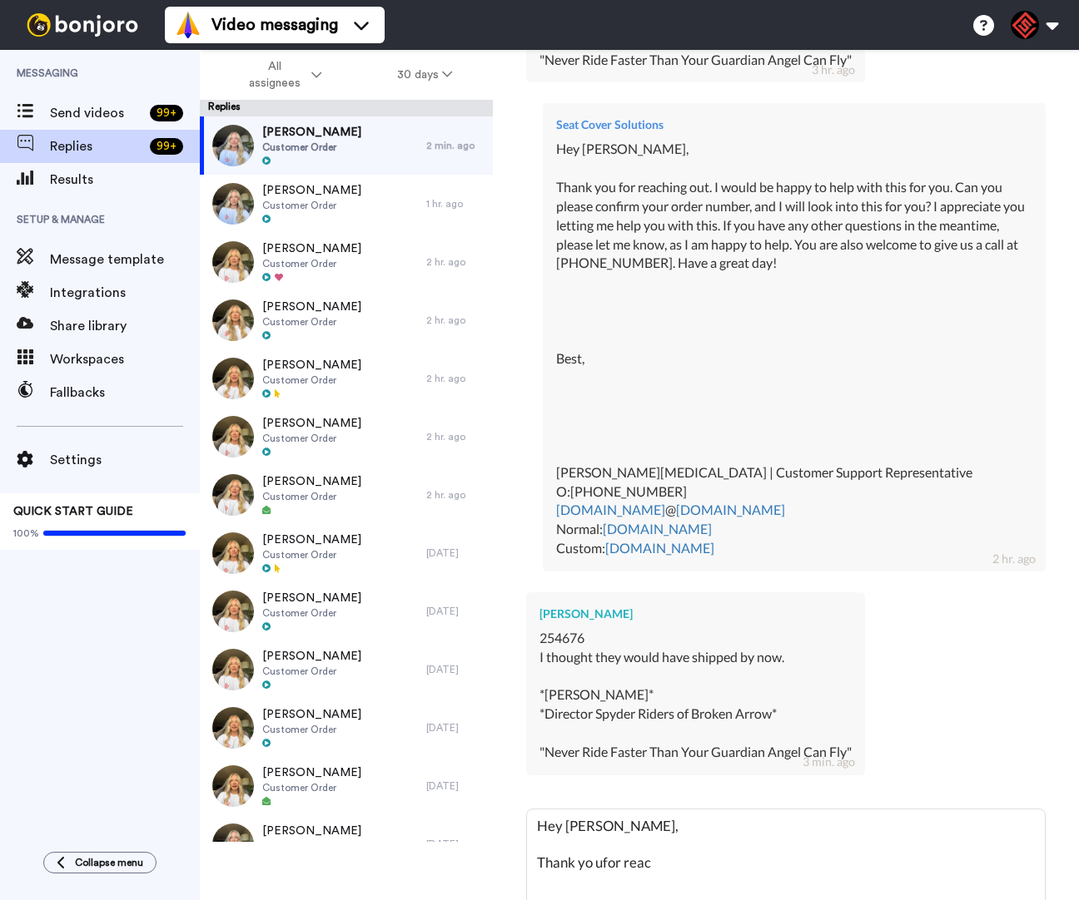
type textarea "x"
type textarea "Hey Dan, Thank yo ufor reach"
type textarea "x"
type textarea "Hey Dan, Thank yo ufor reachi"
type textarea "x"
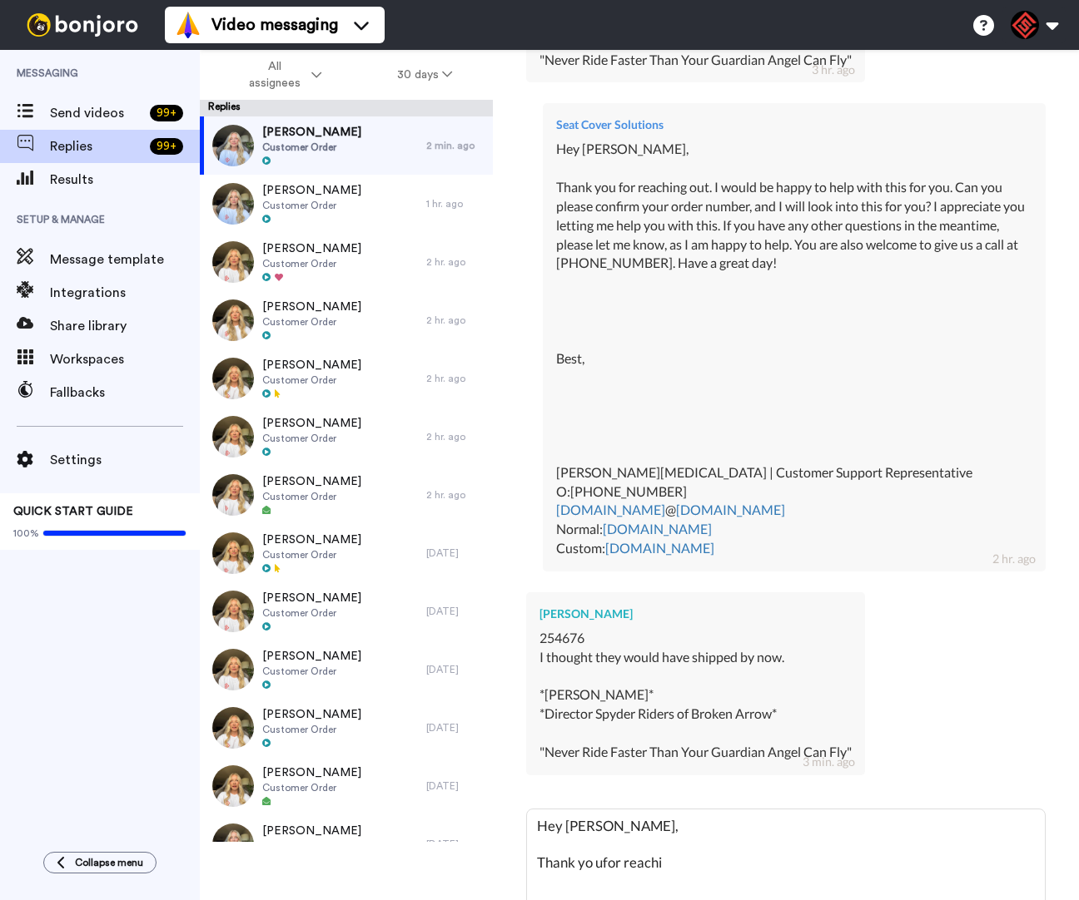
type textarea "Hey Dan, Thank yo ufor reachin"
type textarea "x"
type textarea "Hey Dan, Thank yo ufor reaching"
type textarea "x"
type textarea "Hey Dan, Thank yo ufor reaching out"
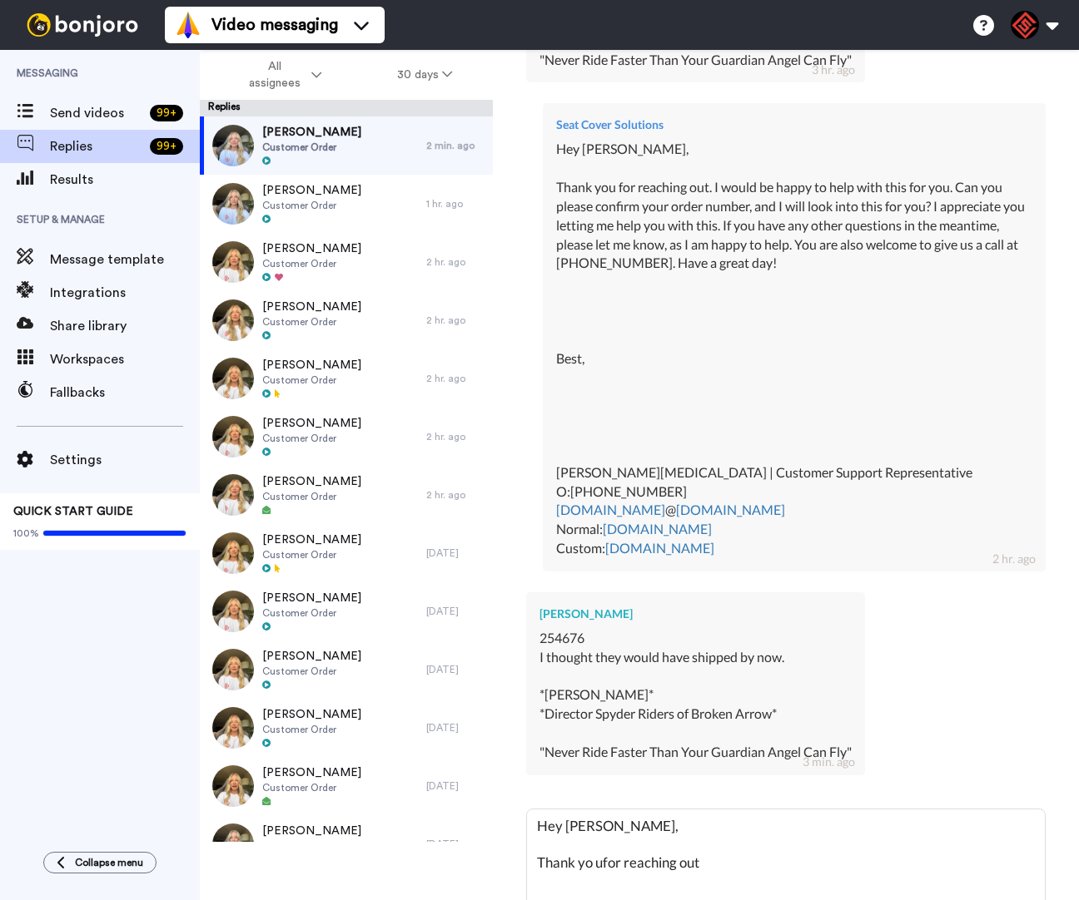
type textarea "x"
type textarea "Hey Dan, Thank yo ufor reaching out."
type textarea "x"
type textarea "Hey Dan, Thank yo ufor reaching out. W"
type textarea "x"
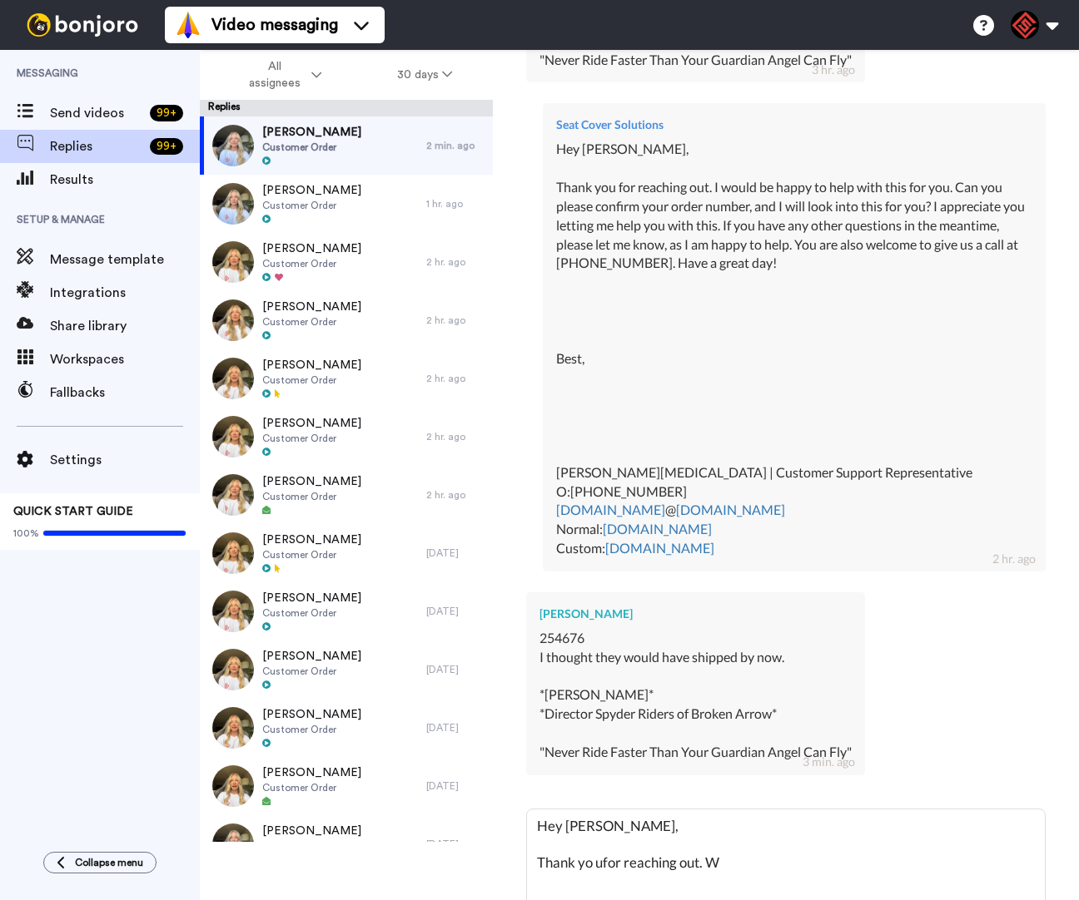
type textarea "Hey Dan, Thank yo ufor reaching out. We"
type textarea "x"
type textarea "Hey Dan, Thank yo ufor reaching out. We do"
type textarea "x"
type textarea "Hey Dan, Thank yo ufor reaching out. We do"
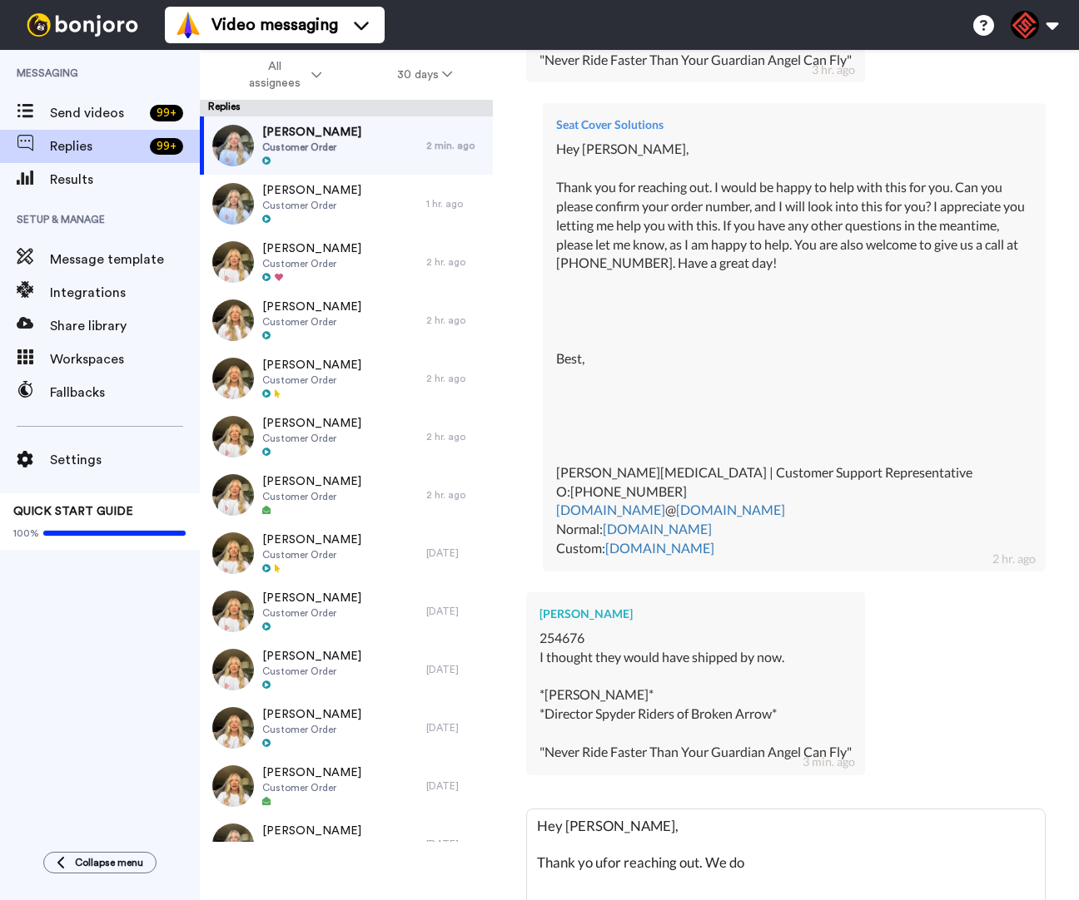
type textarea "x"
type textarea "Hey Dan, Thank yo ufor reaching out. We do n"
type textarea "x"
type textarea "Hey Dan, Thank yo ufor reaching out. We do no"
type textarea "x"
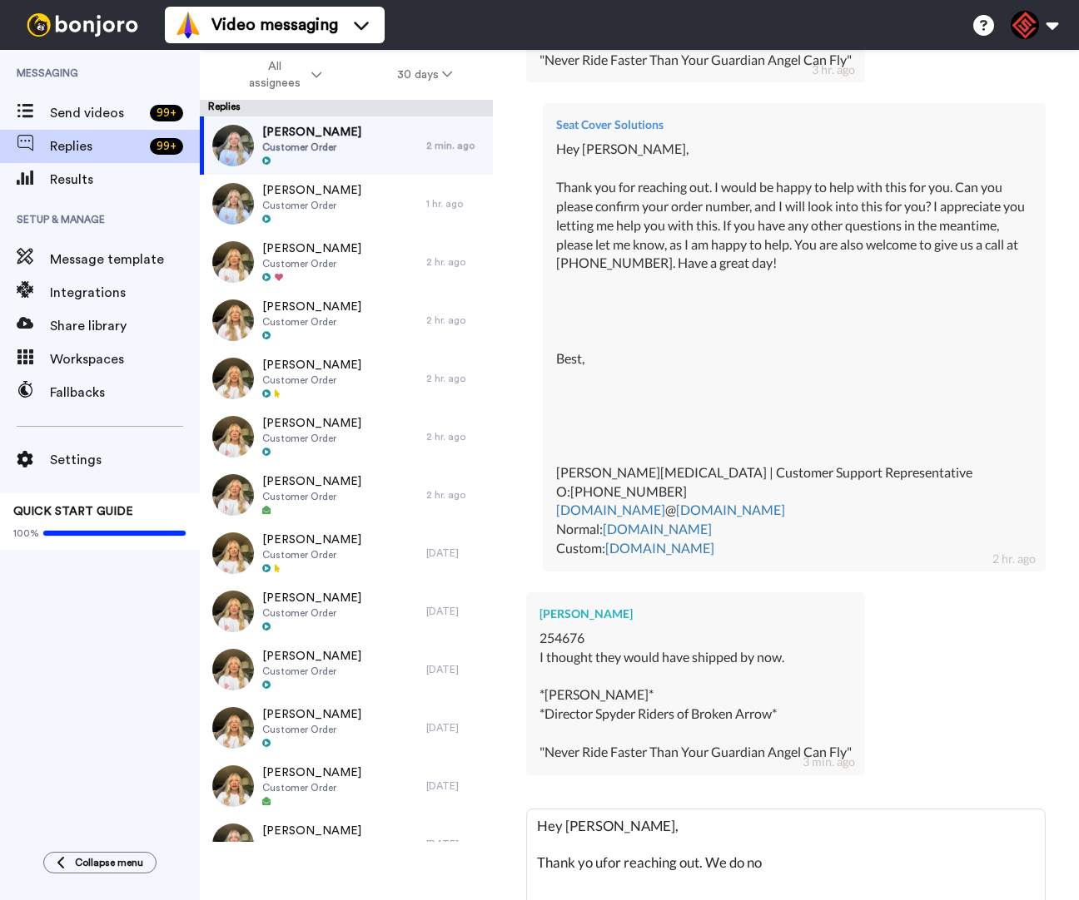
type textarea "Hey Dan, Thank yo ufor reaching out. We do not"
type textarea "x"
type textarea "Hey Dan, Thank yo ufor reaching out. We do not"
type textarea "x"
type textarea "Hey Dan, Thank yo ufor reaching out. We do not s"
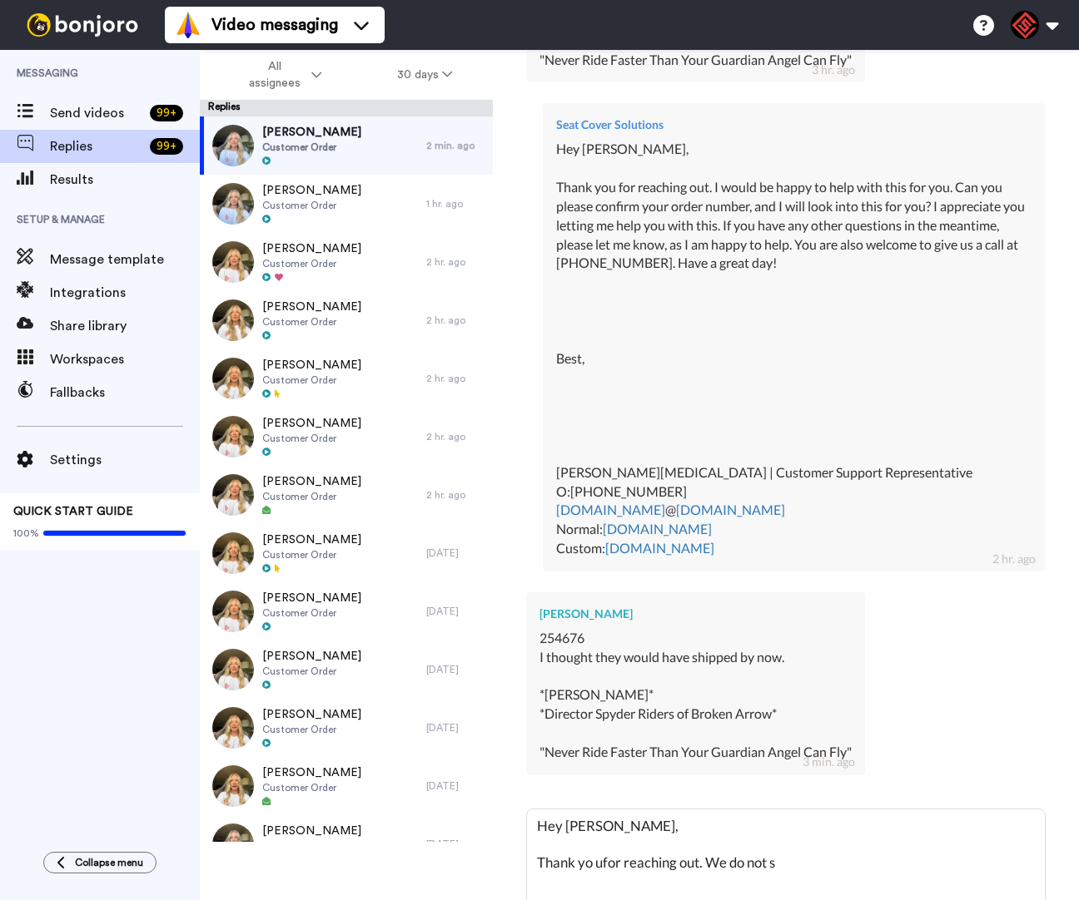
type textarea "x"
type textarea "Hey Dan, Thank yo ufor reaching out. We do not sh"
type textarea "x"
type textarea "Hey Dan, Thank yo ufor reaching out. We do not shi"
type textarea "x"
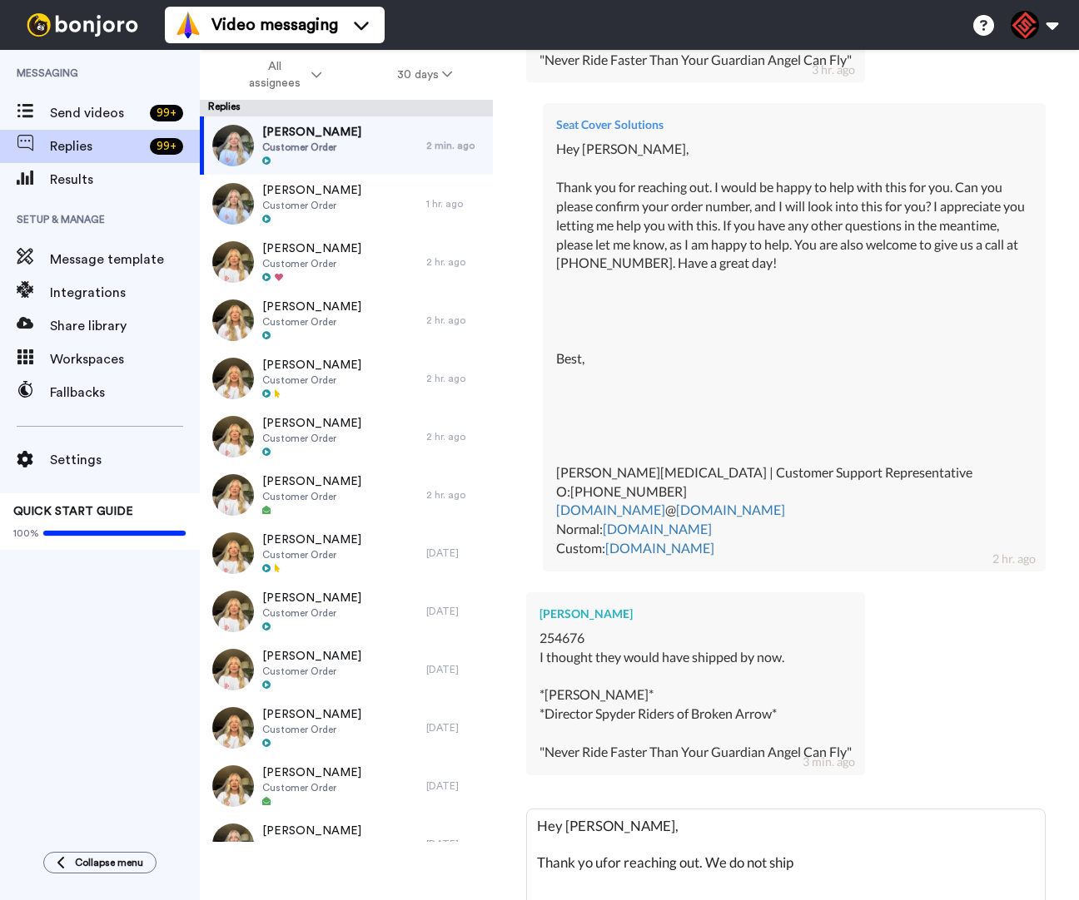
type textarea "Hey Dan, Thank yo ufor reaching out. We do not ship"
type textarea "x"
type textarea "Hey Dan, Thank yo ufor reaching out. We do not ship o"
type textarea "x"
type textarea "Hey Dan, Thank yo ufor reaching out. We do not ship ov"
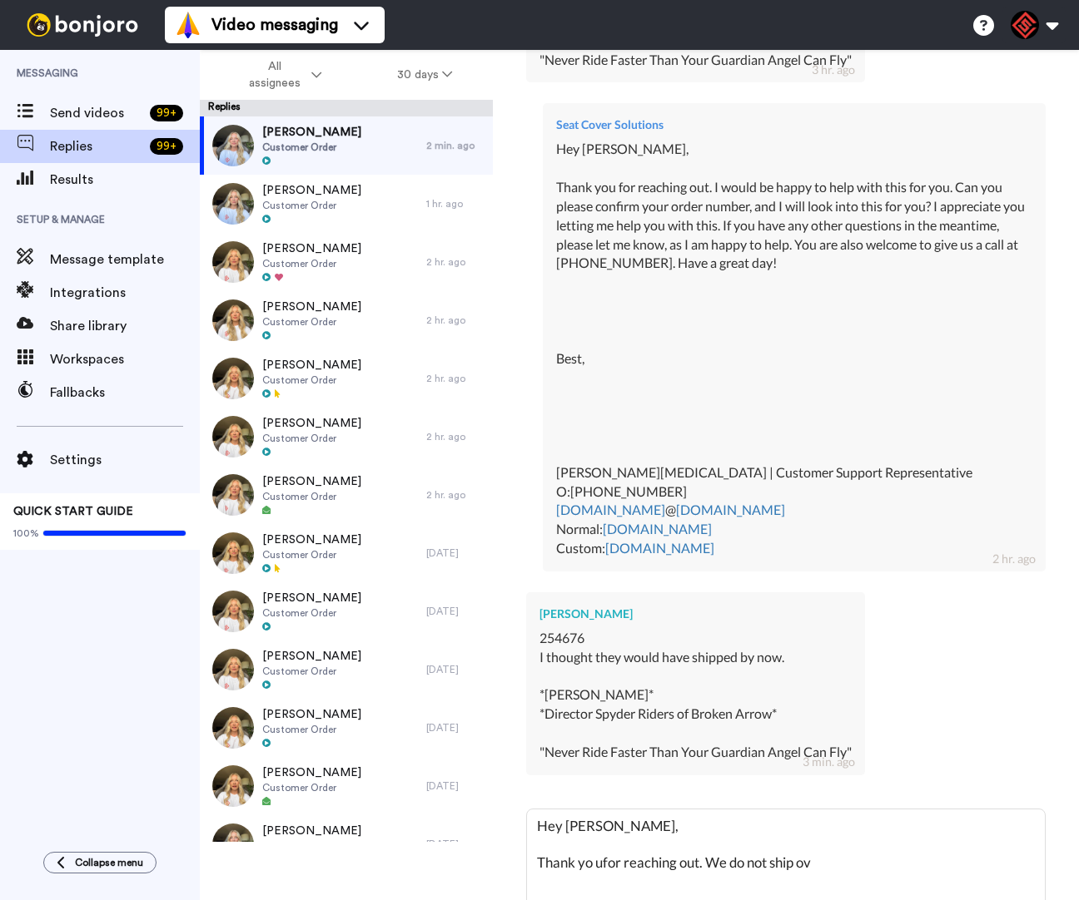
type textarea "x"
type textarea "Hey Dan, Thank yo ufor reaching out. We do not ship ove"
type textarea "x"
type textarea "Hey Dan, Thank yo ufor reaching out. We do not ship over"
type textarea "x"
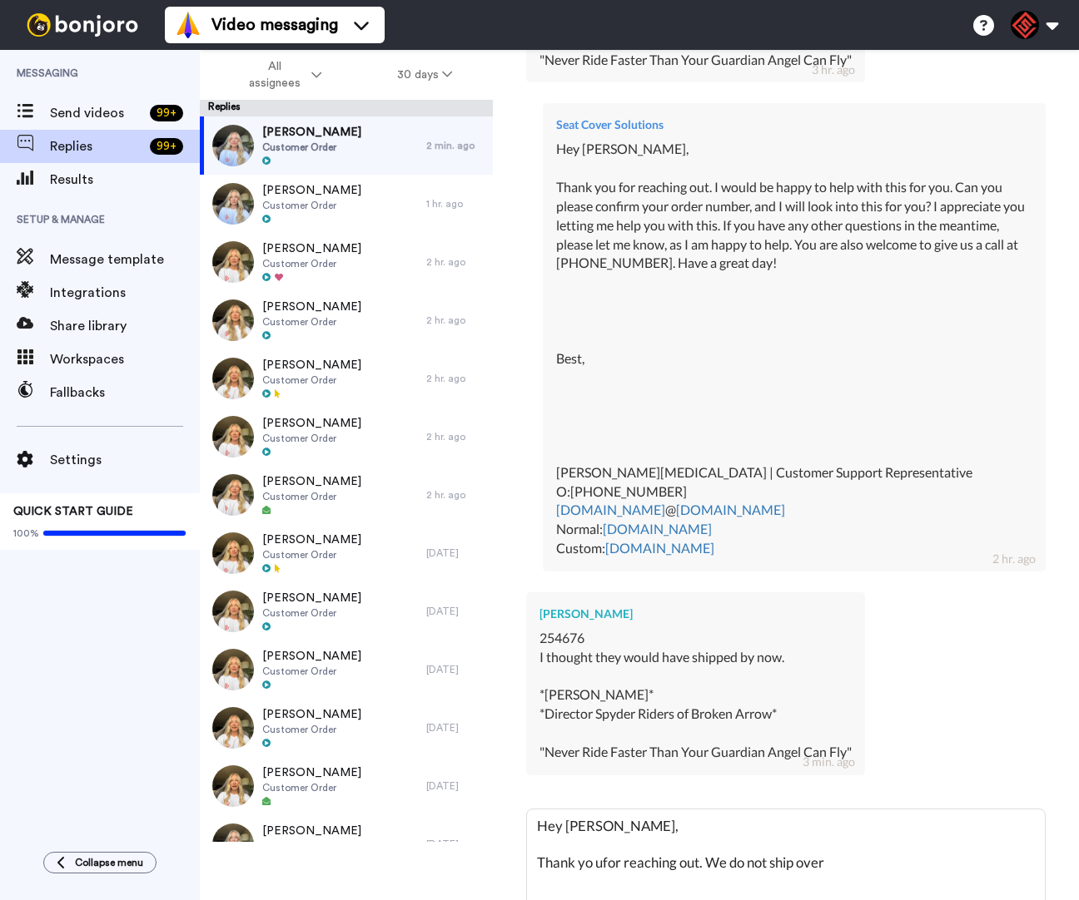
type textarea "Hey Dan, Thank yo ufor reaching out. We do not ship over"
type textarea "x"
type textarea "Hey Dan, Thank yo ufor reaching out. We do not ship over t"
type textarea "x"
type textarea "Hey Dan, Thank yo ufor reaching out. We do not ship over th"
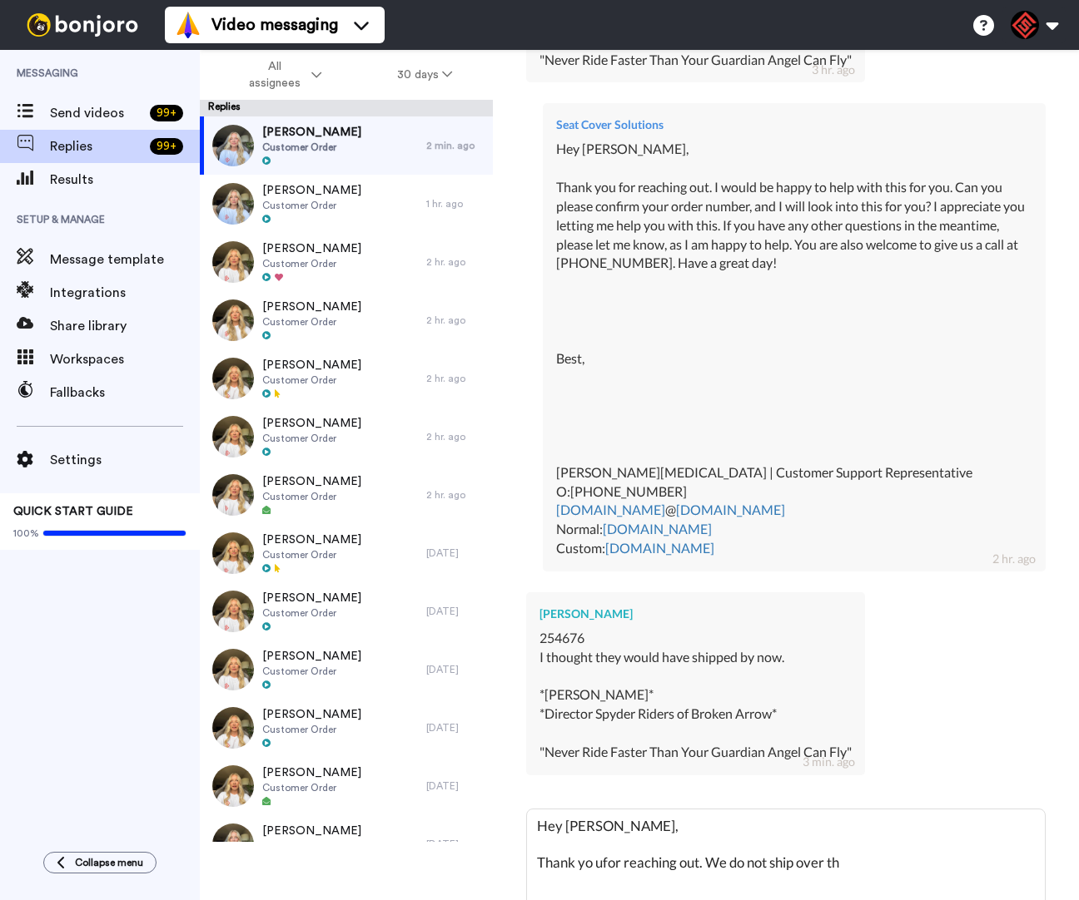
type textarea "x"
type textarea "Hey Dan, Thank yo ufor reaching out. We do not ship over the"
type textarea "x"
type textarea "Hey Dan, Thank yo ufor reaching out. We do not ship over the week"
type textarea "x"
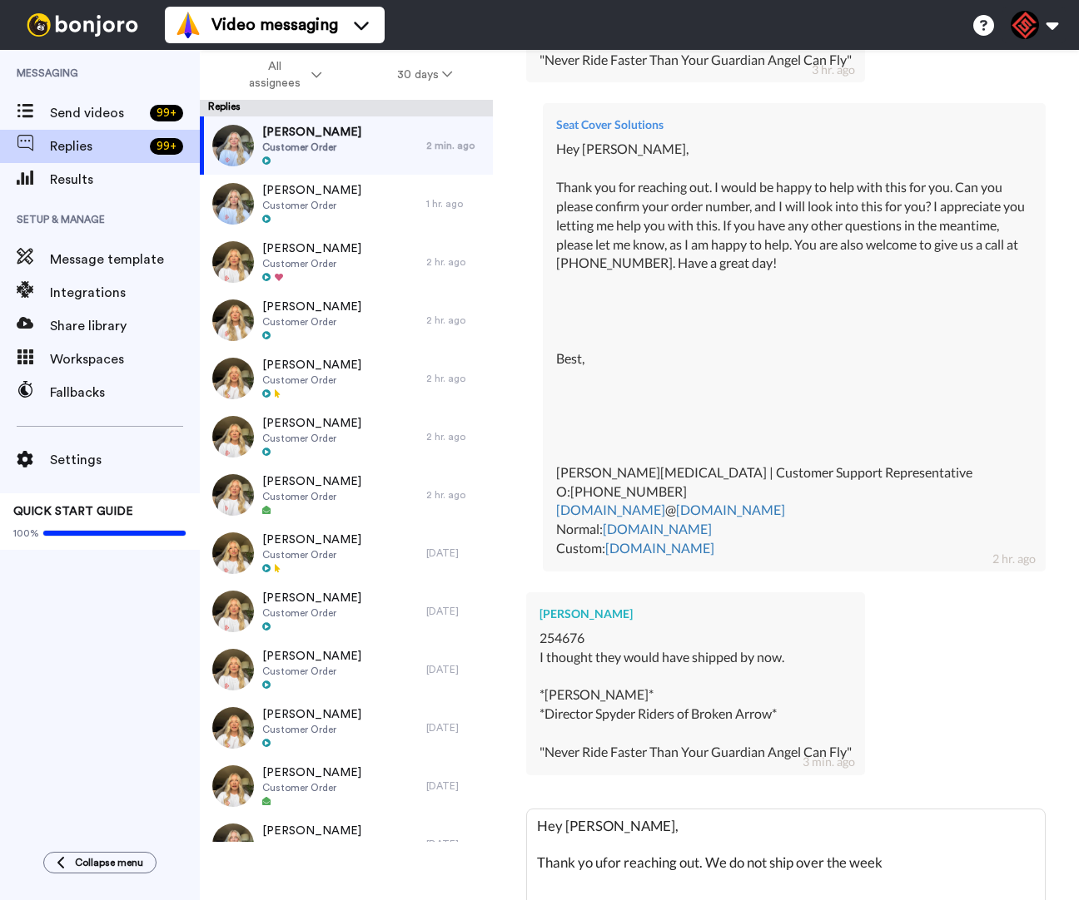
type textarea "Hey Dan, Thank yo ufor reaching out. We do not ship over the weekn"
type textarea "x"
type textarea "Hey Dan, Thank yo ufor reaching out. We do not ship over the weekne"
type textarea "x"
type textarea "Hey Dan, Thank yo ufor reaching out. We do not ship over the weekned"
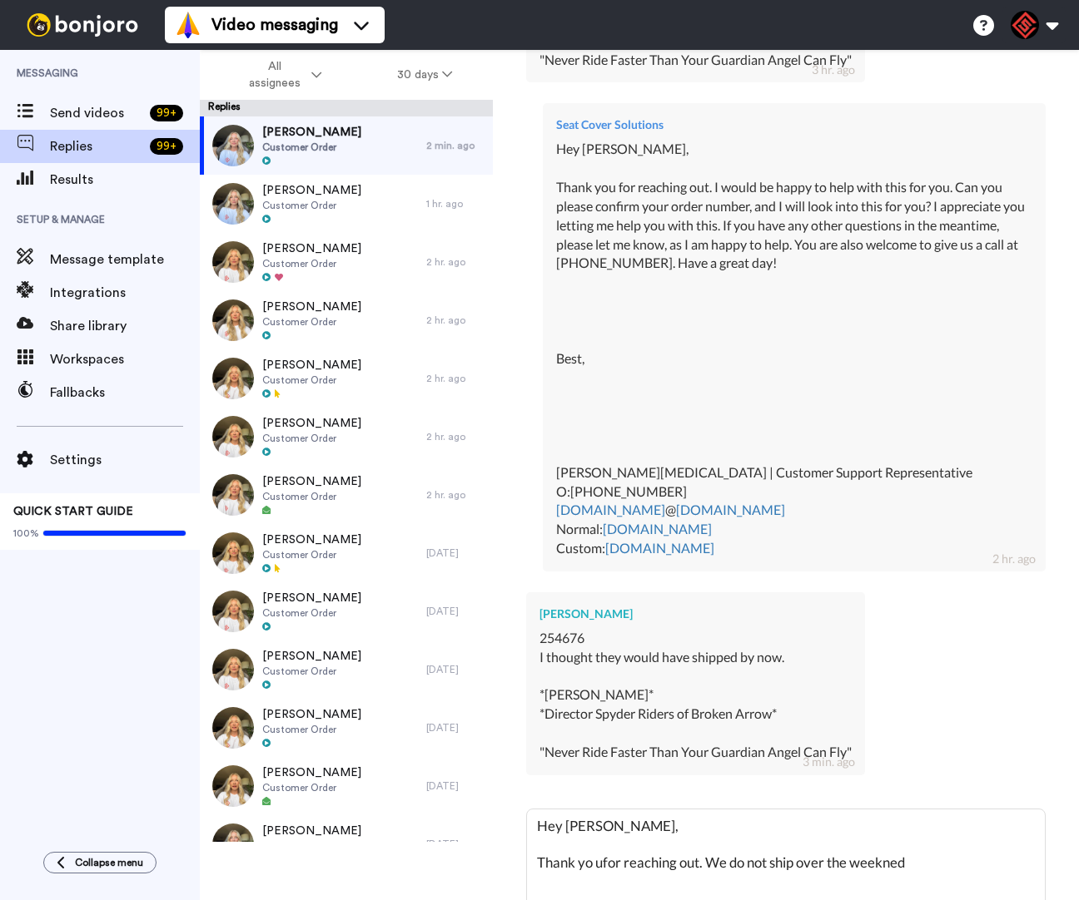
type textarea "x"
type textarea "Hey Dan, Thank yo ufor reaching out. We do not ship over the weekned"
type textarea "x"
type textarea "Hey Dan, Thank yo ufor reaching out. We do not ship over the weekned b"
type textarea "x"
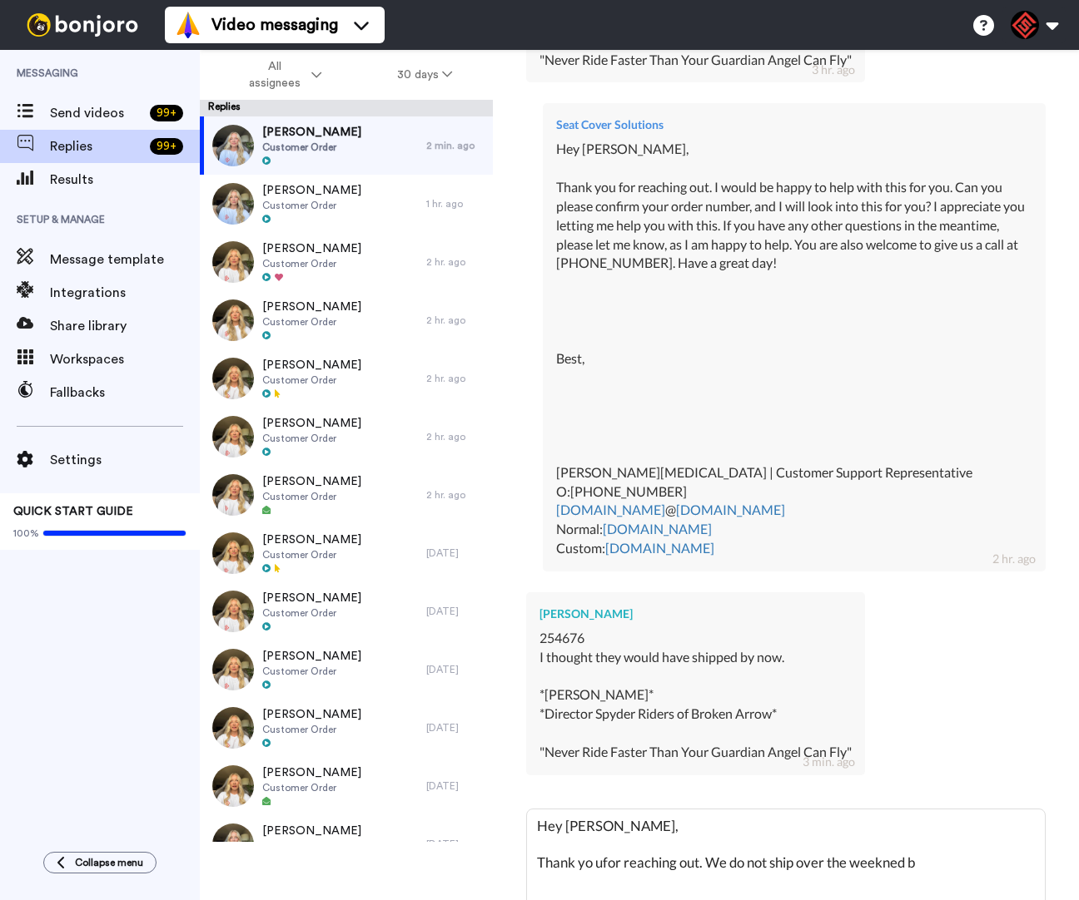
type textarea "Hey Dan, Thank yo ufor reaching out. We do not ship over the weekned bu"
type textarea "x"
type textarea "Hey Dan, Thank yo ufor reaching out. We do not ship over the weekned but"
type textarea "x"
type textarea "Hey Dan, Thank yo ufor reaching out. We do not ship over the weekned but"
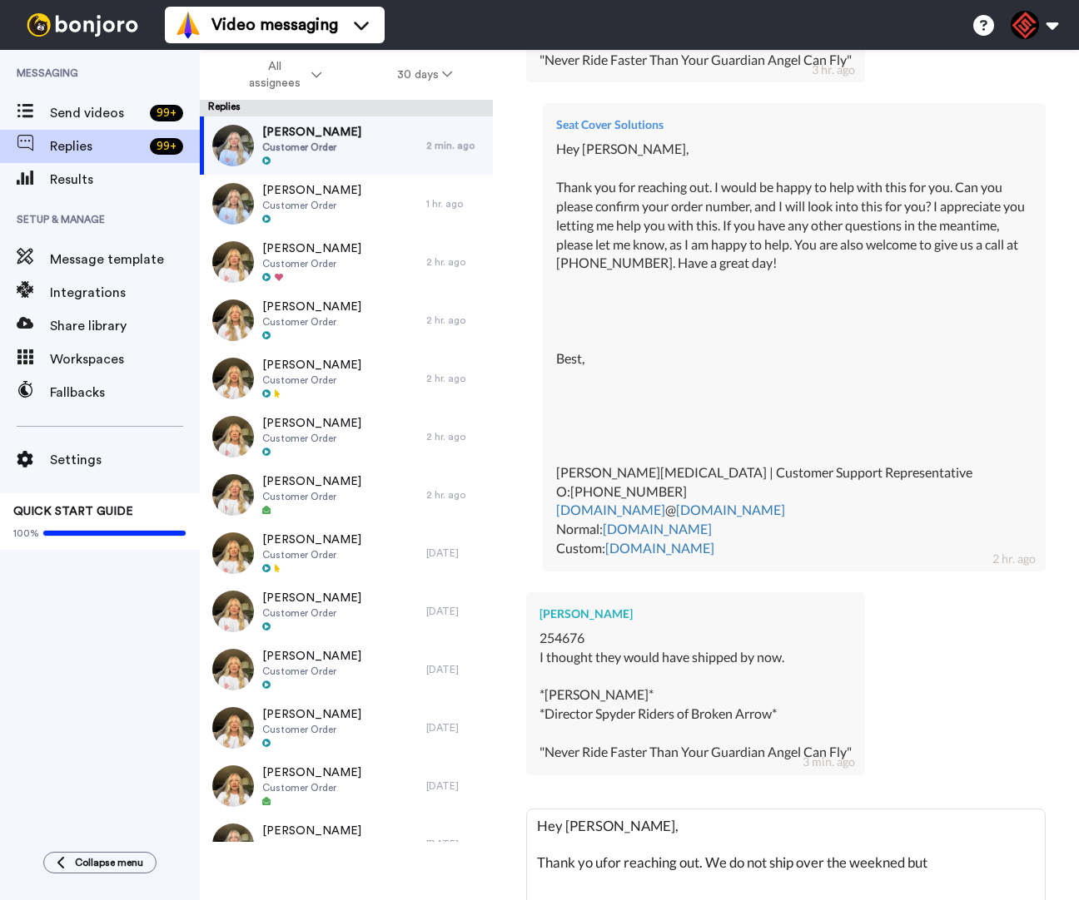
type textarea "x"
type textarea "Hey Dan, Thank yo ufor reaching out. We do not ship over the weekned but w"
type textarea "x"
type textarea "Hey Dan, Thank yo ufor reaching out. We do not ship over the weekned but we"
type textarea "x"
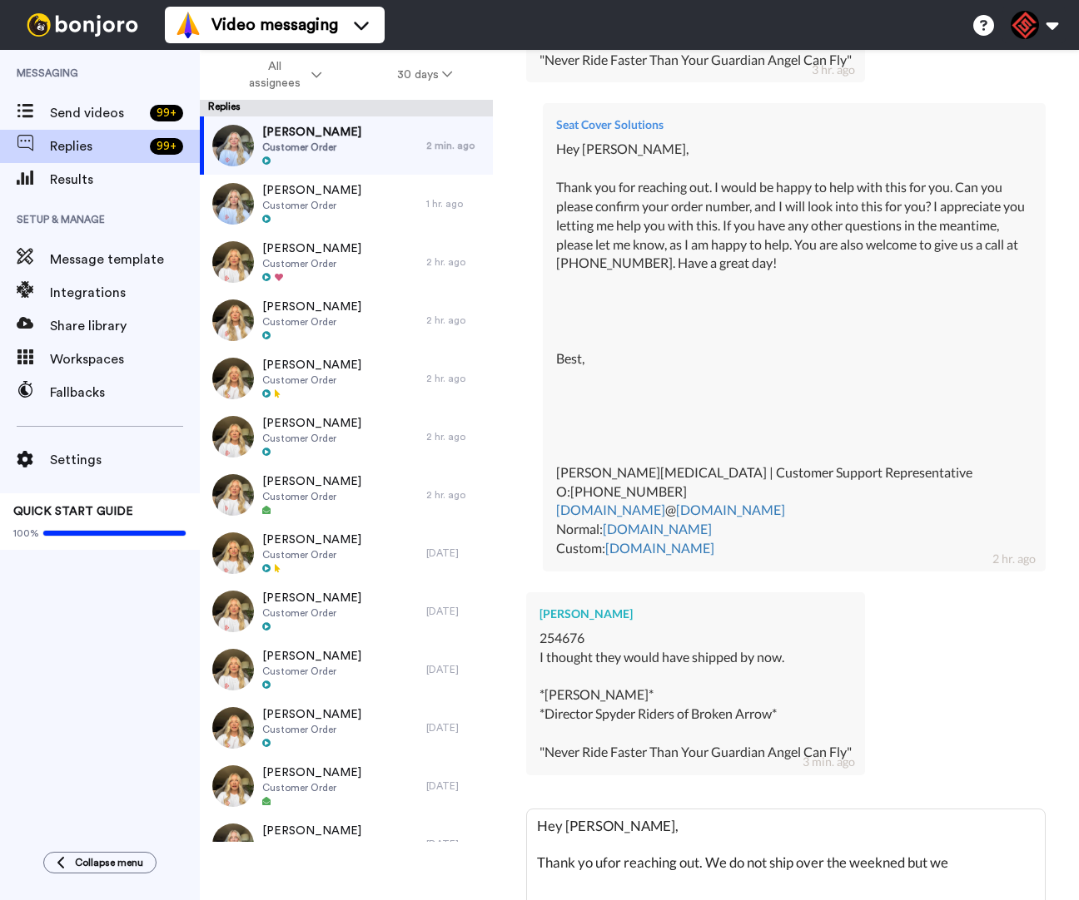
type textarea "Hey Dan, Thank yo ufor reaching out. We do not ship over the weekned but we"
type textarea "x"
type textarea "Hey Dan, Thank yo ufor reaching out. We do not ship over the weekned but we d"
type textarea "x"
type textarea "Hey Dan, Thank yo ufor reaching out. We do not ship over the weekned but we do"
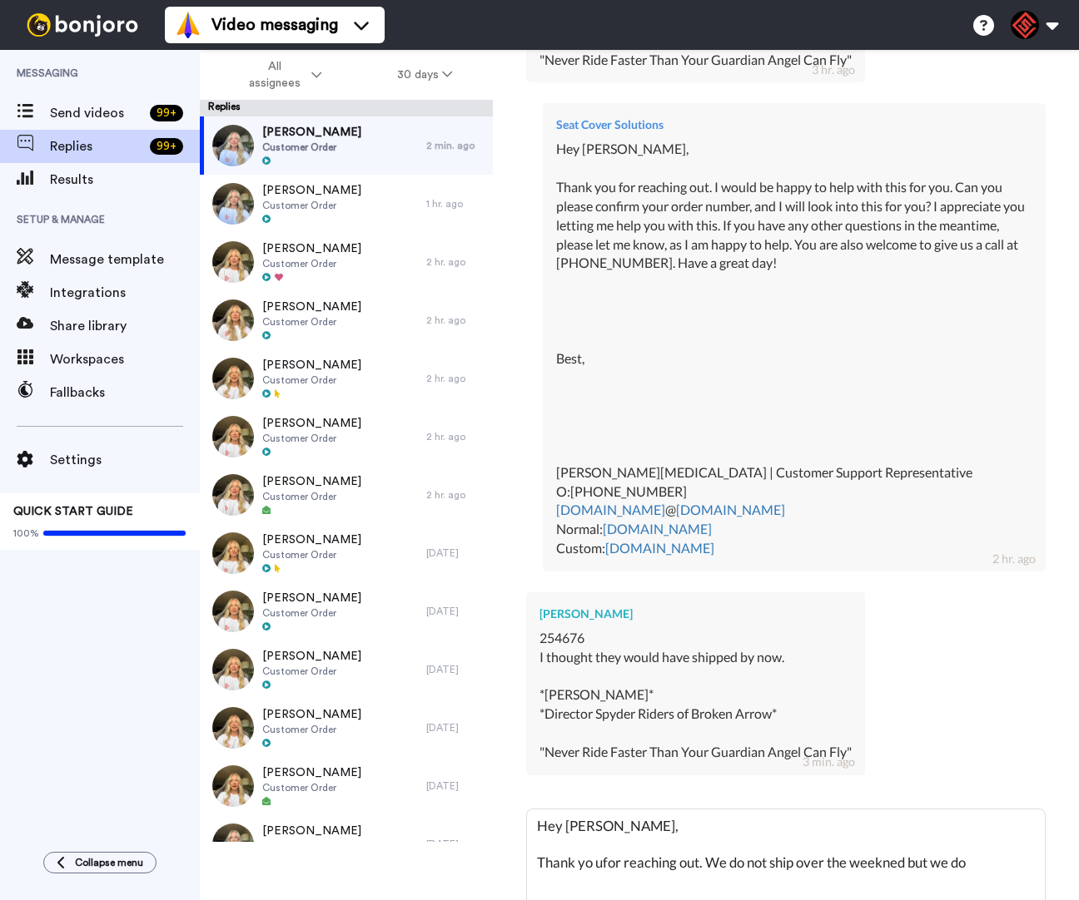
type textarea "x"
type textarea "Hey Dan, Thank yo ufor reaching out. We do not ship over the weekned but we do"
type textarea "x"
type textarea "Hey Dan, Thank yo ufor reaching out. We do not ship over the weekned but we do h"
type textarea "x"
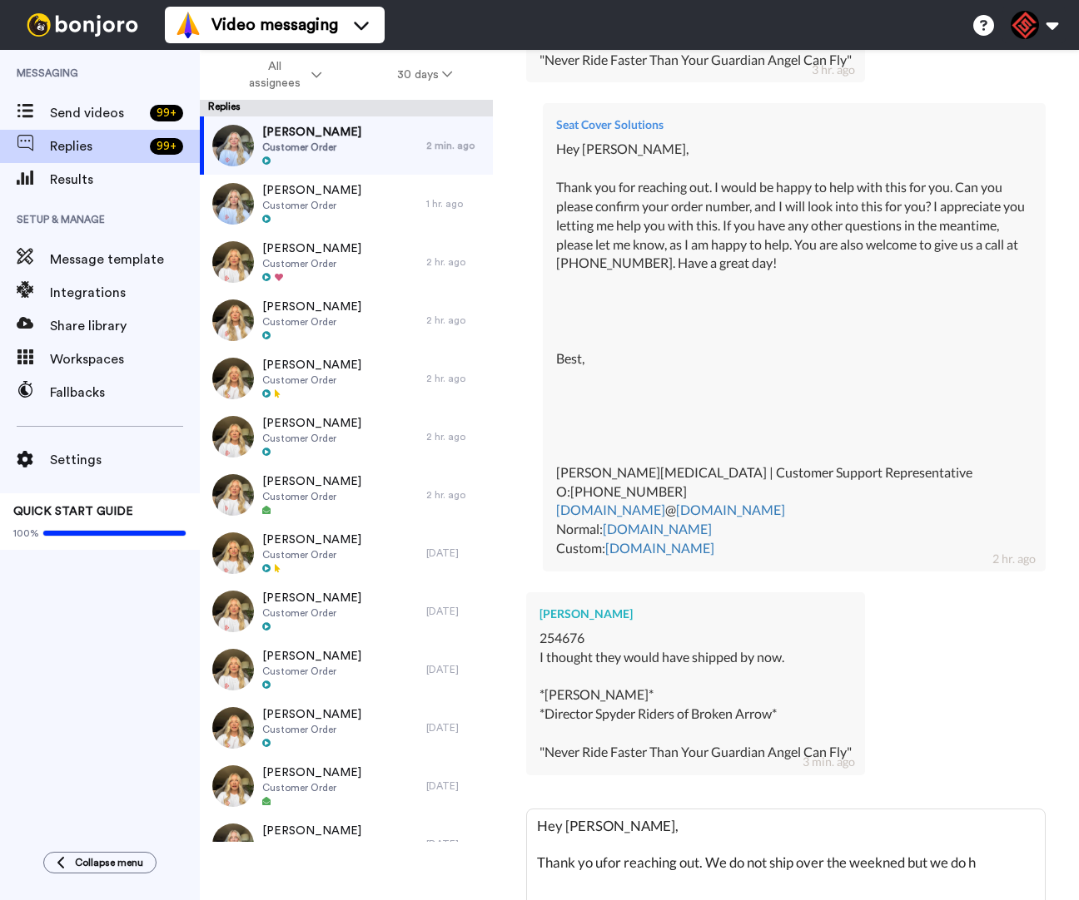
type textarea "Hey Dan, Thank yo ufor reaching out. We do not ship over the weekned but we do …"
type textarea "x"
type textarea "Hey Dan, Thank yo ufor reaching out. We do not ship over the weekned but we do …"
type textarea "x"
type textarea "Hey Dan, Thank yo ufor reaching out. We do not ship over the weekned but we do …"
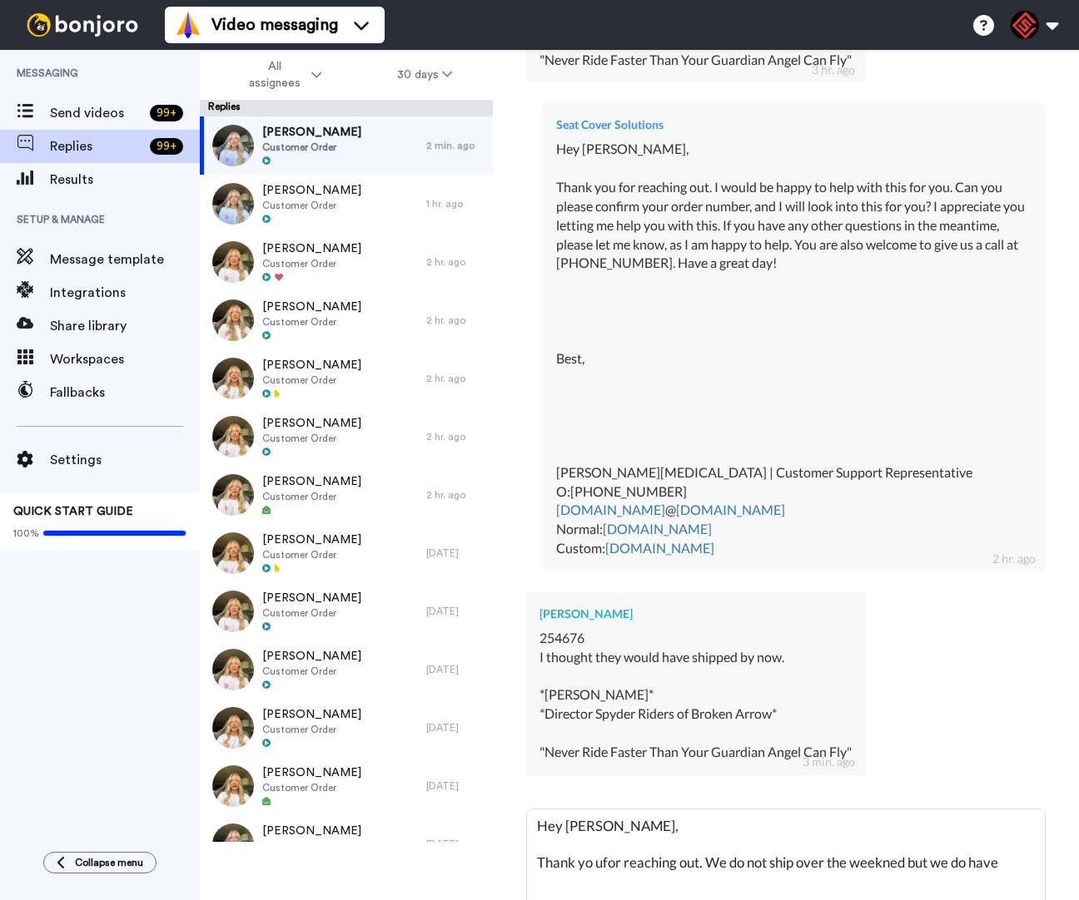
type textarea "x"
type textarea "Hey Dan, Thank yo ufor reaching out. We do not ship over the weekned but we do …"
type textarea "x"
type textarea "Hey Dan, Thank yo ufor reaching out. We do not ship over the weekned but we do …"
type textarea "x"
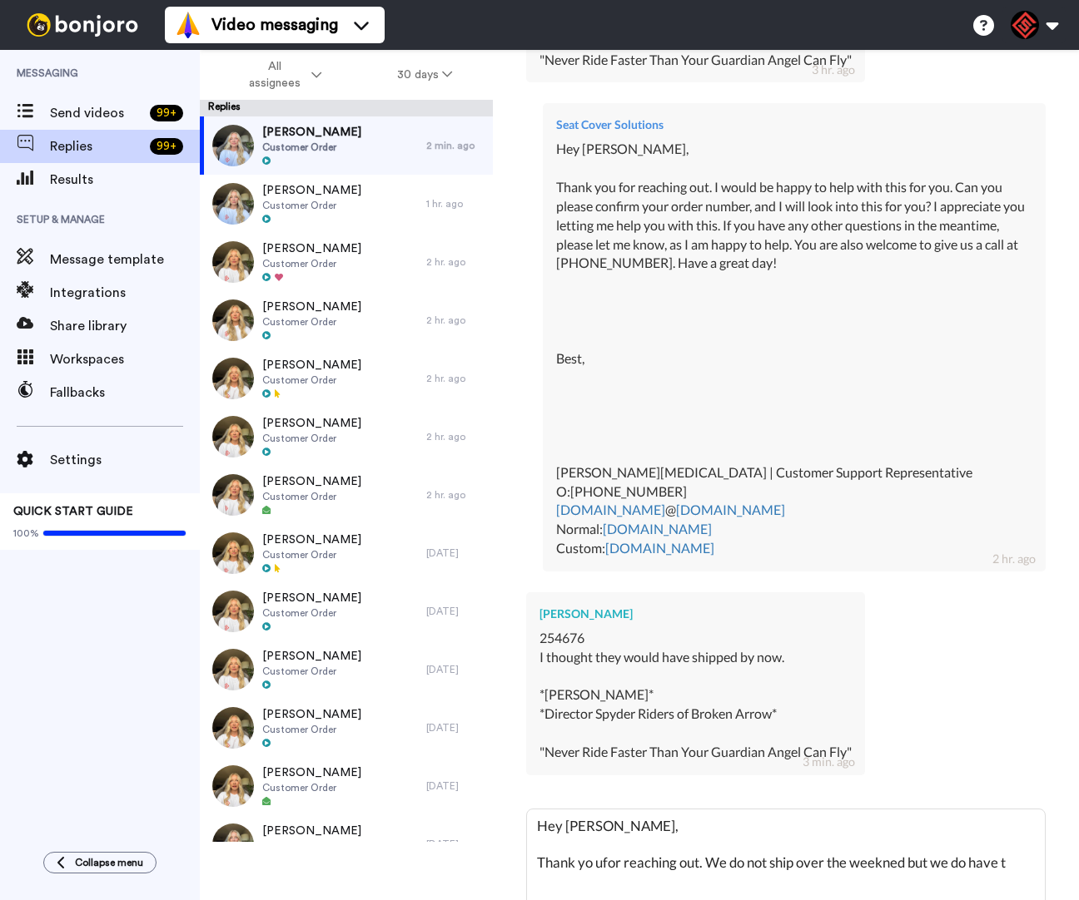
type textarea "Hey Dan, Thank yo ufor reaching out. We do not ship over the weekned but we do …"
type textarea "x"
type textarea "Hey Dan, Thank yo ufor reaching out. We do not ship over the weekned but we do …"
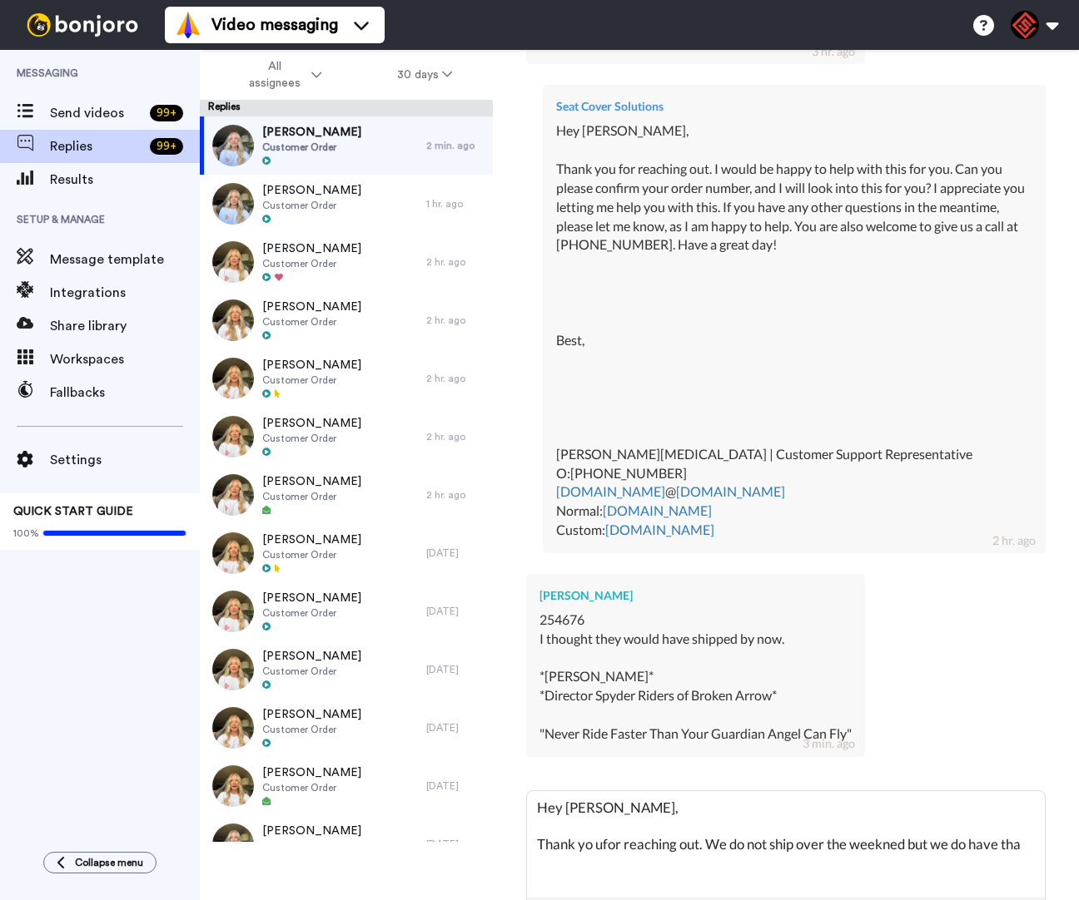
type textarea "x"
type textarea "Hey Dan, Thank yo ufor reaching out. We do not ship over the weekned but we do …"
type textarea "x"
type textarea "Hey Dan, Thank yo ufor reaching out. We do not ship over the weekned but we do …"
type textarea "x"
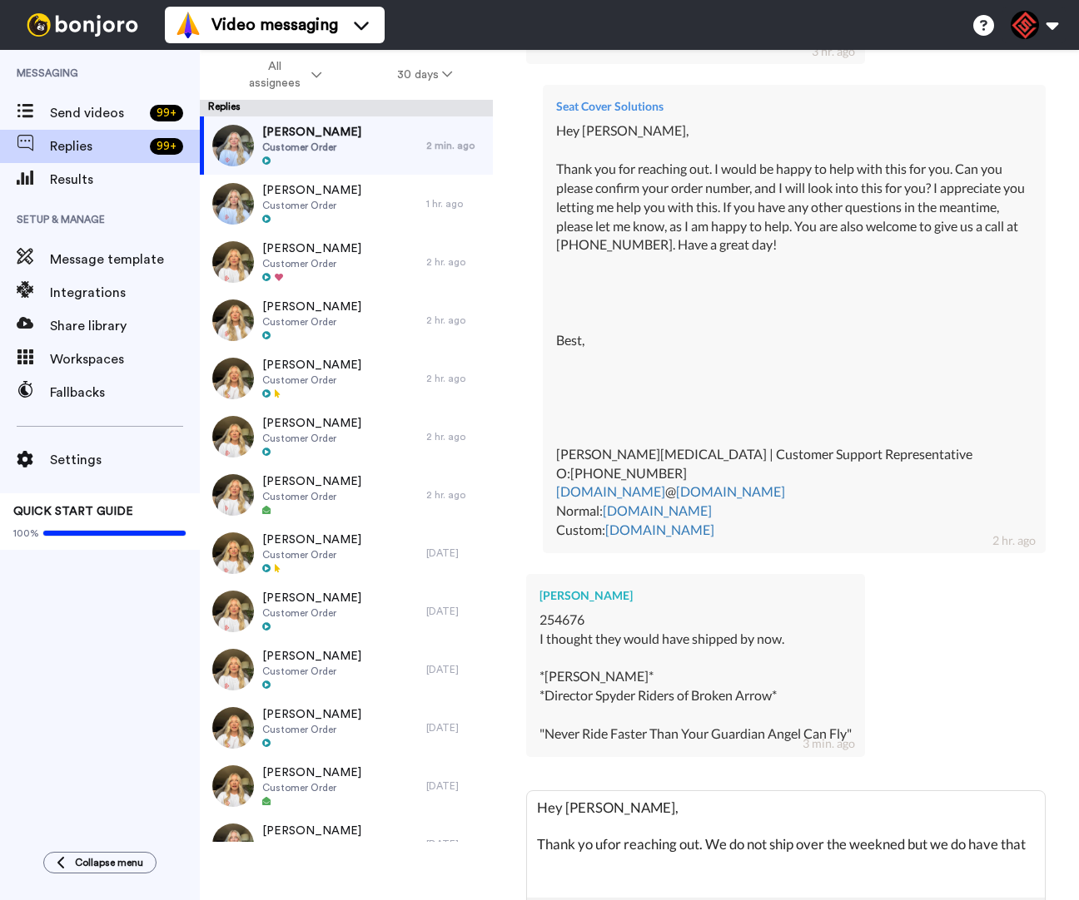
type textarea "Hey Dan, Thank yo ufor reaching out. We do not ship over the weekned but we do …"
type textarea "x"
type textarea "Hey Dan, Thank yo ufor reaching out. We do not ship over the weekned but we do …"
type textarea "x"
type textarea "Hey Dan, Thank yo ufor reaching out. We do not ship over the weekned but we do …"
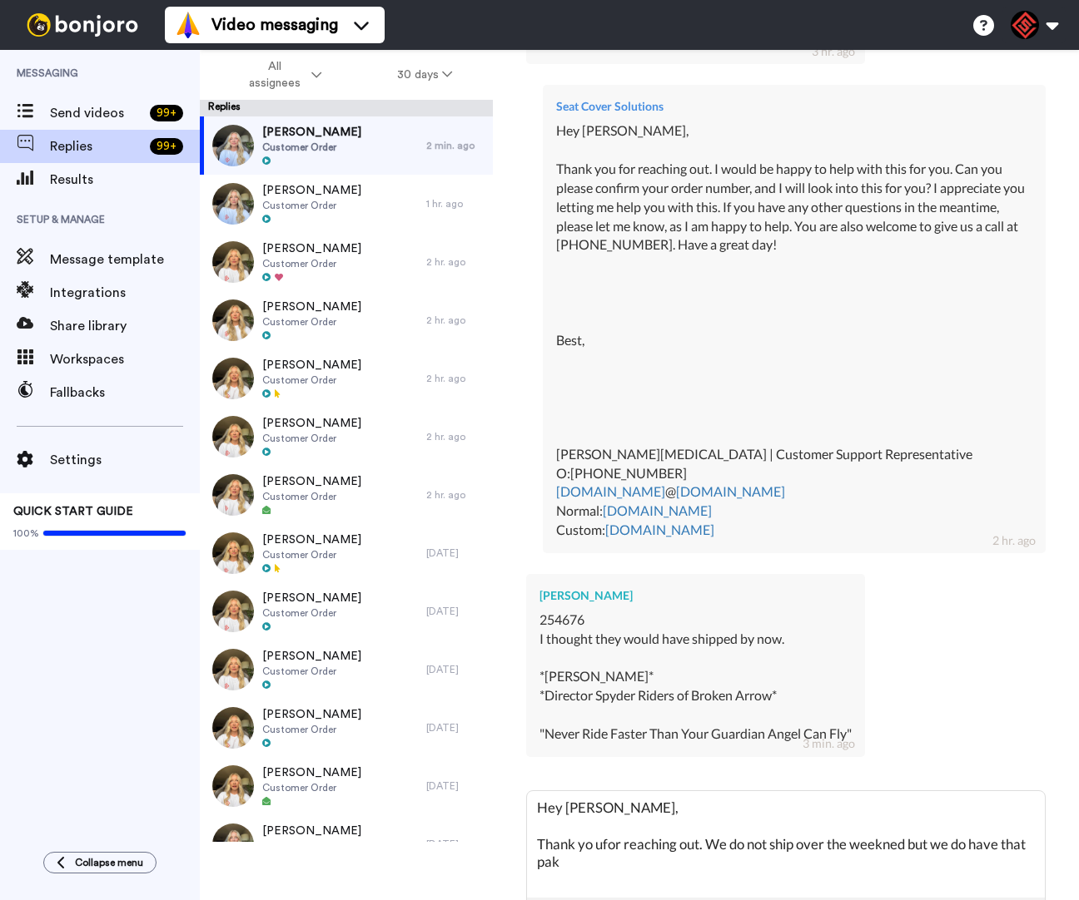
type textarea "x"
type textarea "Hey Dan, Thank yo ufor reaching out. We do not ship over the weekned but we do …"
type textarea "x"
type textarea "Hey Dan, Thank yo ufor reaching out. We do not ship over the weekned but we do …"
type textarea "x"
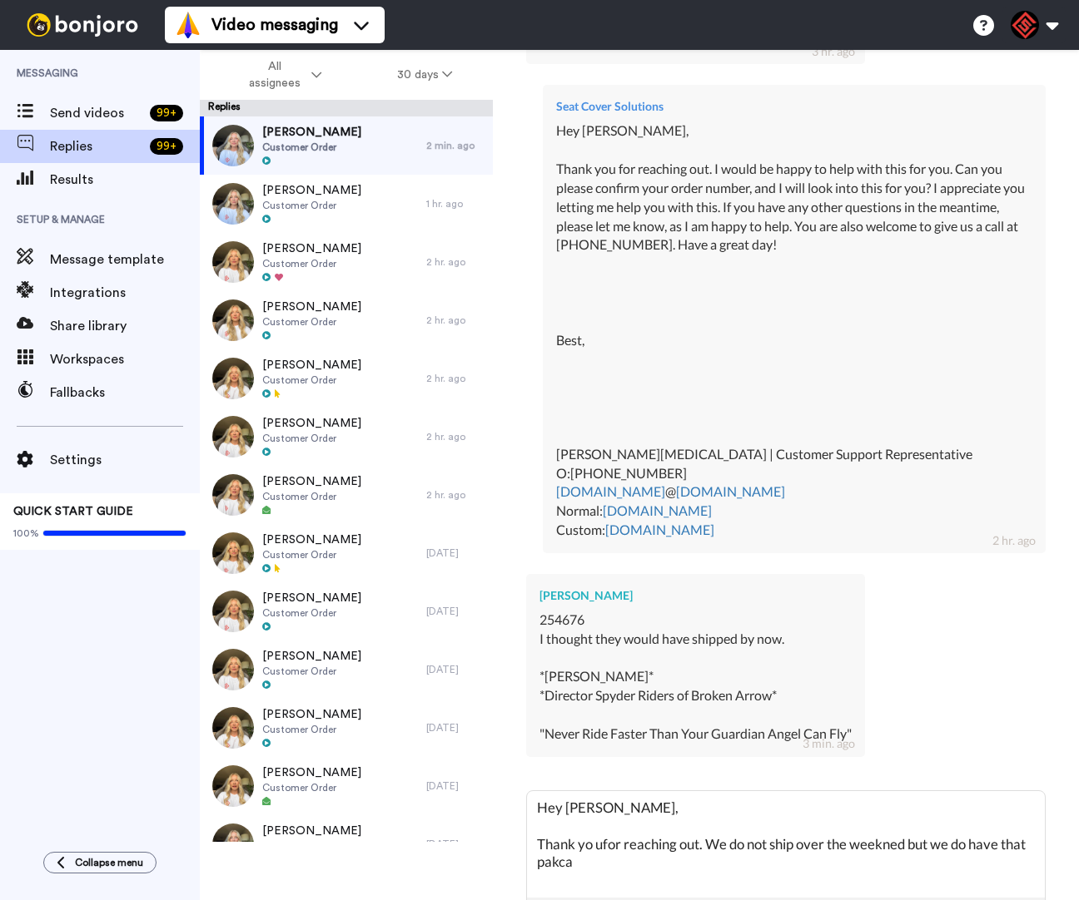
type textarea "Hey Dan, Thank yo ufor reaching out. We do not ship over the weekned but we do …"
type textarea "x"
type textarea "Hey Dan, Thank yo ufor reaching out. We do not ship over the weekned but we do …"
type textarea "x"
type textarea "Hey Dan, Thank yo ufor reaching out. We do not ship over the weekned but we do …"
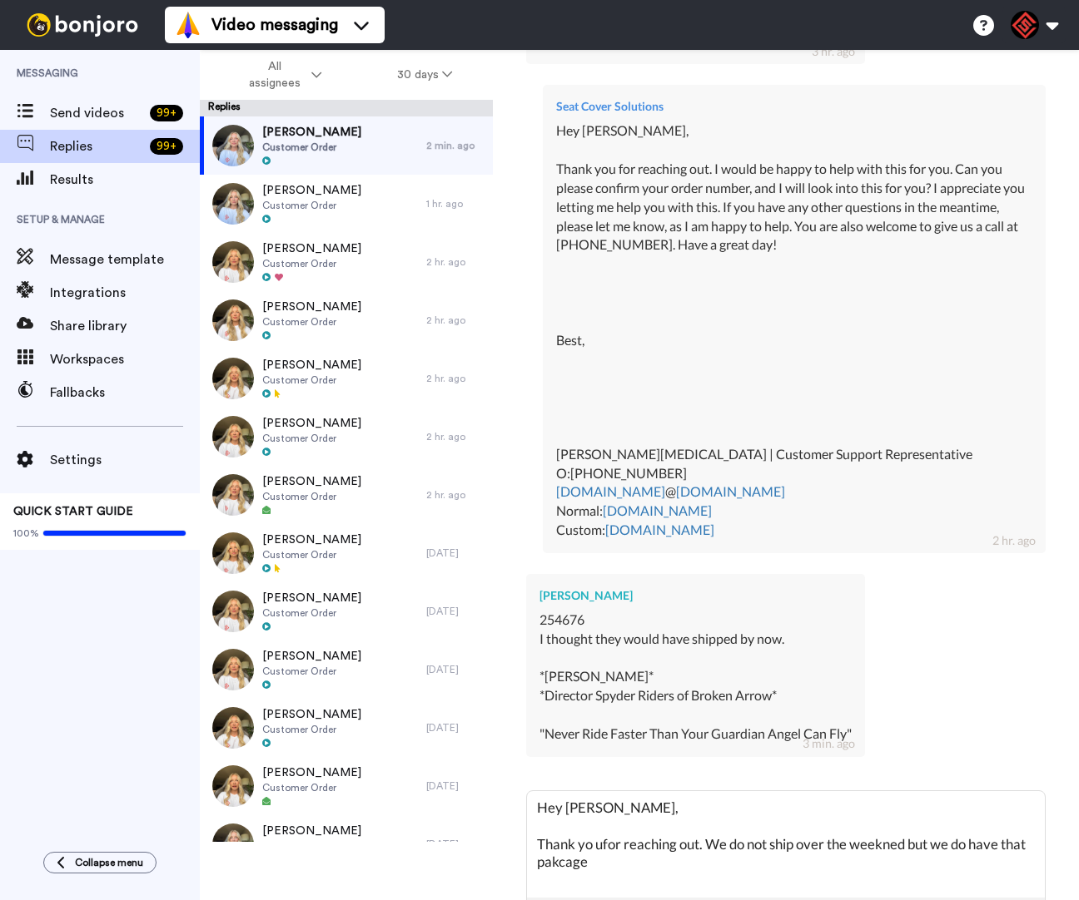
type textarea "x"
type textarea "Hey Dan, Thank yo ufor reaching out. We do not ship over the weekned but we do …"
type textarea "x"
type textarea "Hey Dan, Thank yo ufor reaching out. We do not ship over the weekned but we do …"
type textarea "x"
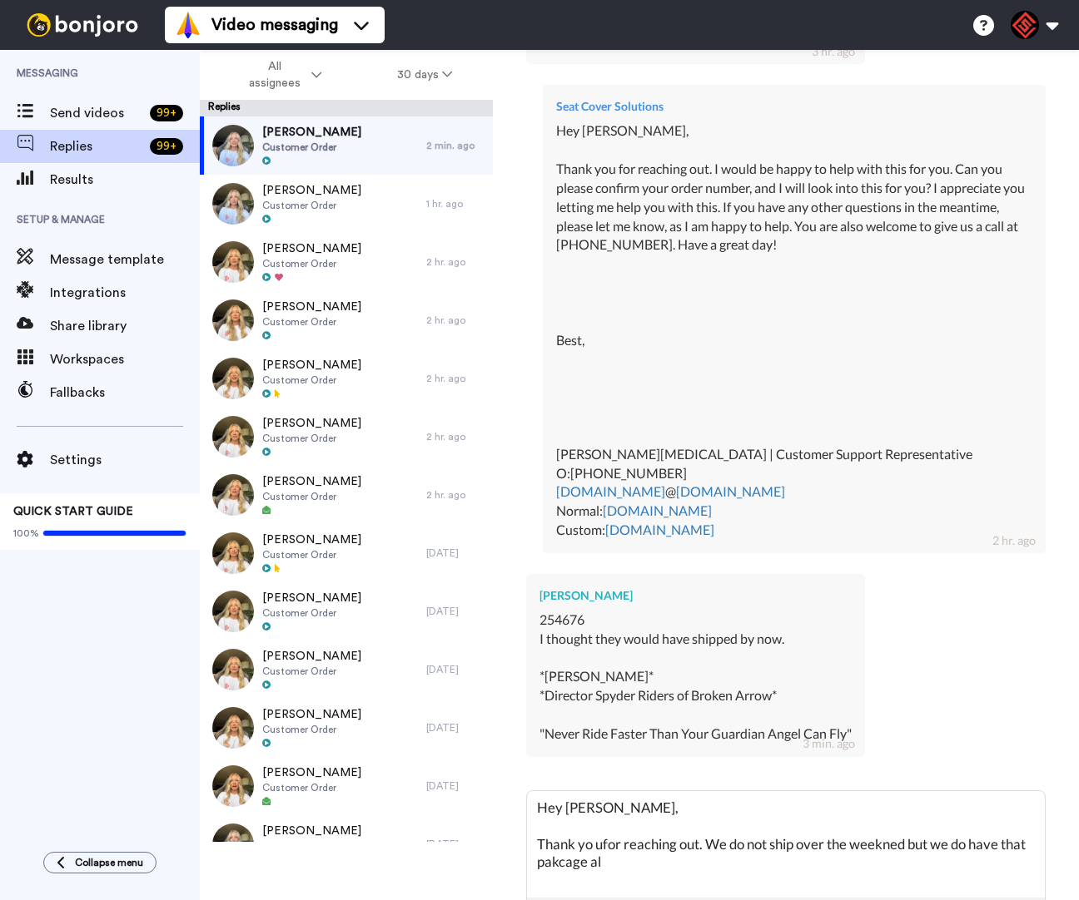
type textarea "Hey Dan, Thank yo ufor reaching out. We do not ship over the weekned but we do …"
type textarea "x"
type textarea "Hey Dan, Thank yo ufor reaching out. We do not ship over the weekned but we do …"
type textarea "x"
type textarea "Hey Dan, Thank yo ufor reaching out. We do not ship over the weekned but we do …"
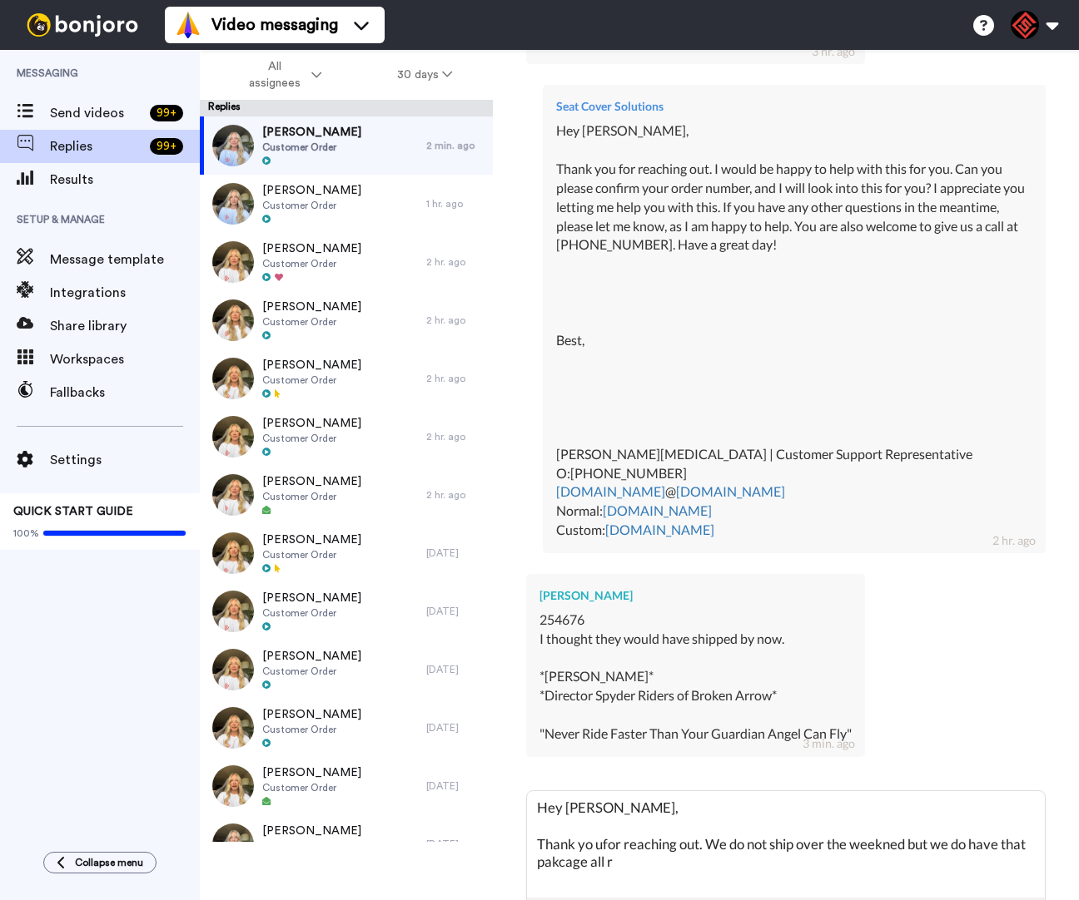
type textarea "x"
type textarea "Hey Dan, Thank yo ufor reaching out. We do not ship over the weekned but we do …"
type textarea "x"
type textarea "Hey Dan, Thank yo ufor reaching out. We do not ship over the weekned but we do …"
type textarea "x"
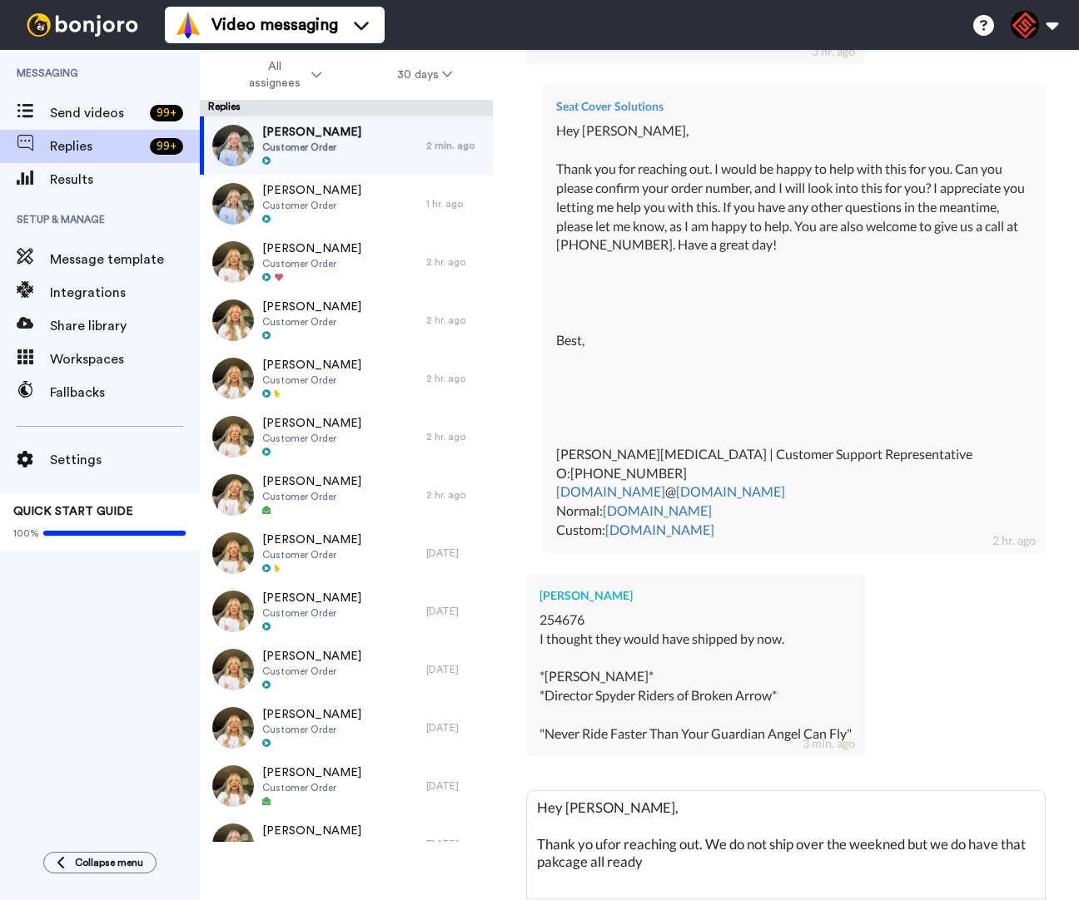
type textarea "Hey Dan, Thank yo ufor reaching out. We do not ship over the weekned but we do …"
type textarea "x"
type textarea "Hey Dan, Thank yo ufor reaching out. We do not ship over the weekned but we do …"
type textarea "x"
type textarea "Hey Dan, Thank yo ufor reaching out. We do not ship over the weekned but we do …"
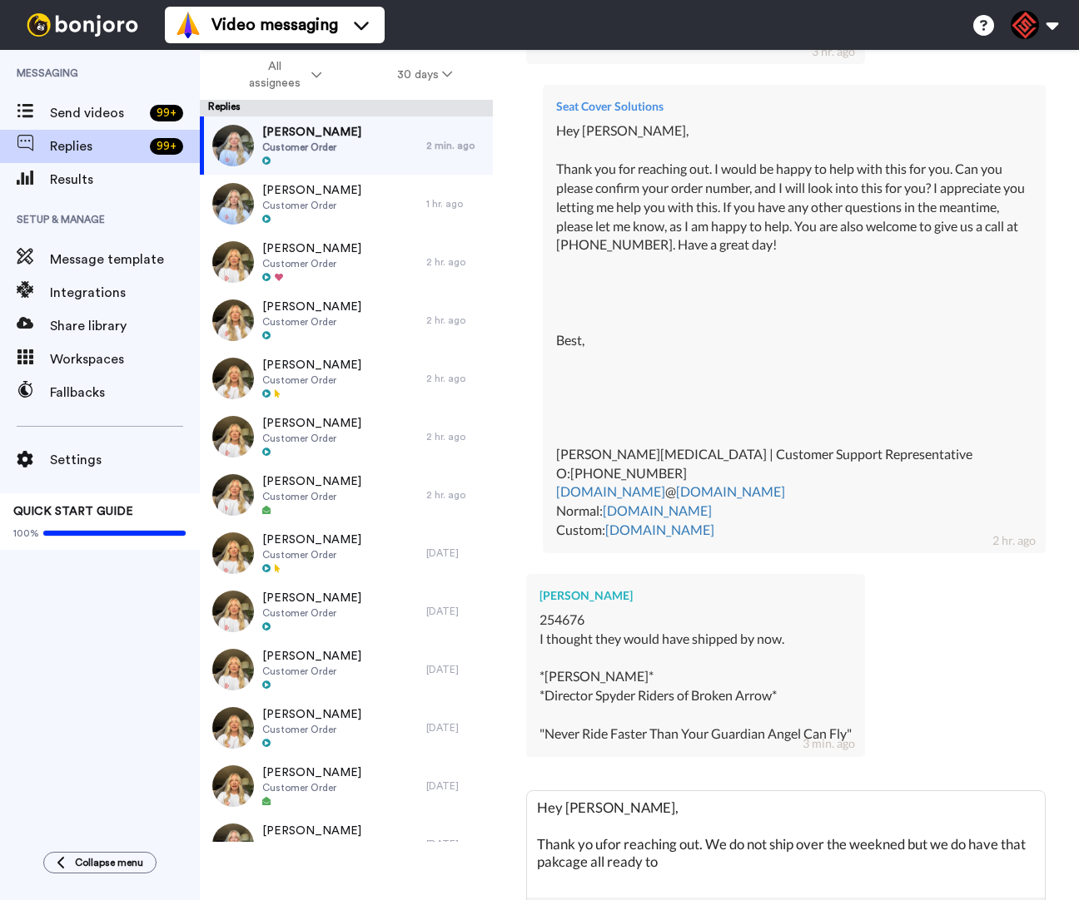
type textarea "x"
type textarea "Hey Dan, Thank yo ufor reaching out. We do not ship over the weekned but we do …"
type textarea "x"
type textarea "Hey Dan, Thank yo ufor reaching out. We do not ship over the weekned but we do …"
type textarea "x"
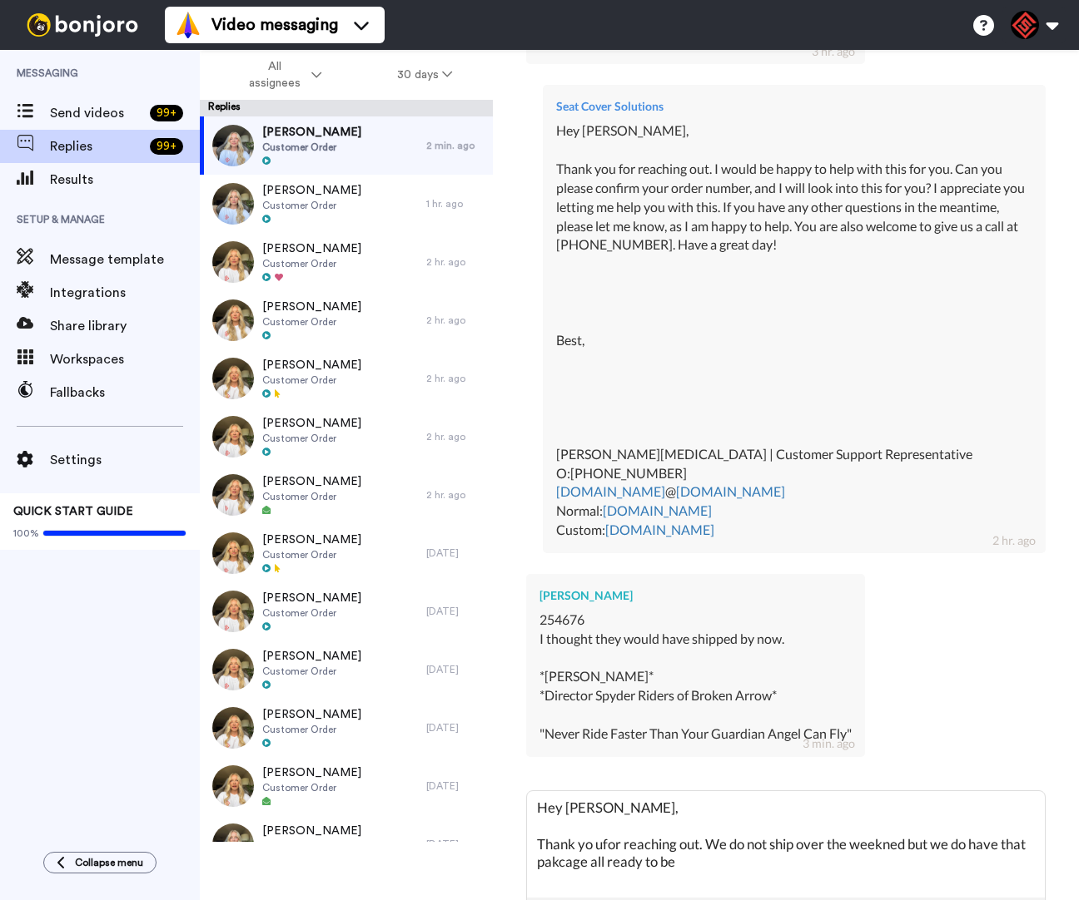
type textarea "Hey Dan, Thank yo ufor reaching out. We do not ship over the weekned but we do …"
type textarea "x"
type textarea "Hey Dan, Thank yo ufor reaching out. We do not ship over the weekned but we do …"
type textarea "x"
type textarea "Hey Dan, Thank yo ufor reaching out. We do not ship over the weekned but we do …"
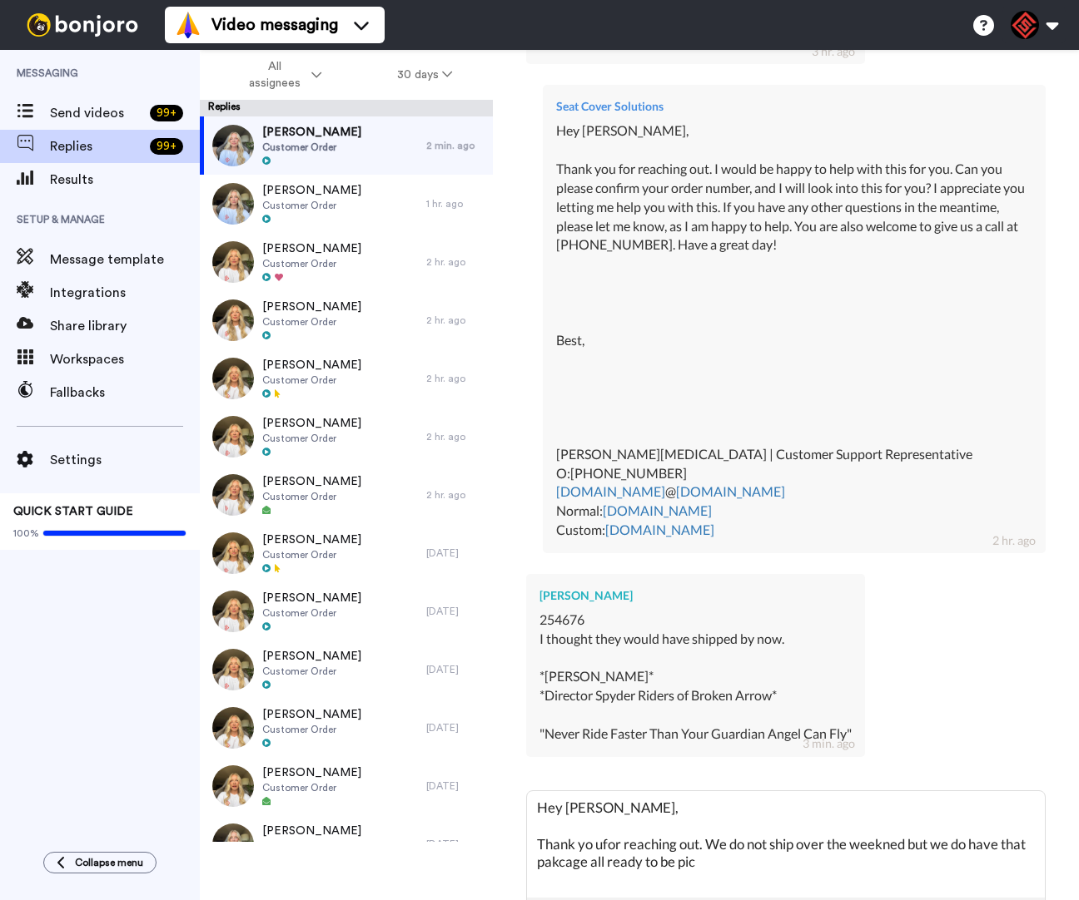
type textarea "x"
type textarea "Hey Dan, Thank yo ufor reaching out. We do not ship over the weekned but we do …"
type textarea "x"
type textarea "Hey Dan, Thank yo ufor reaching out. We do not ship over the weekned but we do …"
type textarea "x"
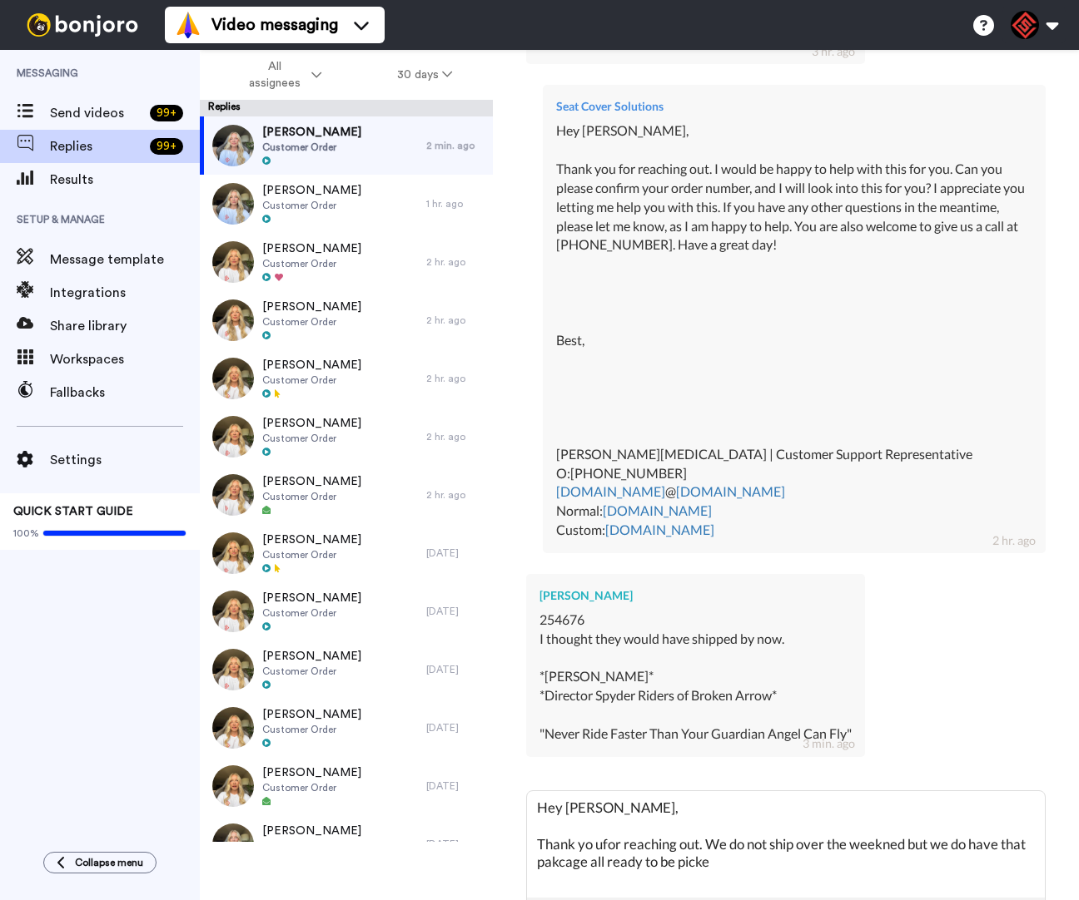
type textarea "Hey Dan, Thank yo ufor reaching out. We do not ship over the weekned but we do …"
type textarea "x"
type textarea "Hey Dan, Thank yo ufor reaching out. We do not ship over the weekned but we do …"
type textarea "x"
type textarea "Hey Dan, Thank yo ufor reaching out. We do not ship over the weekned but we do …"
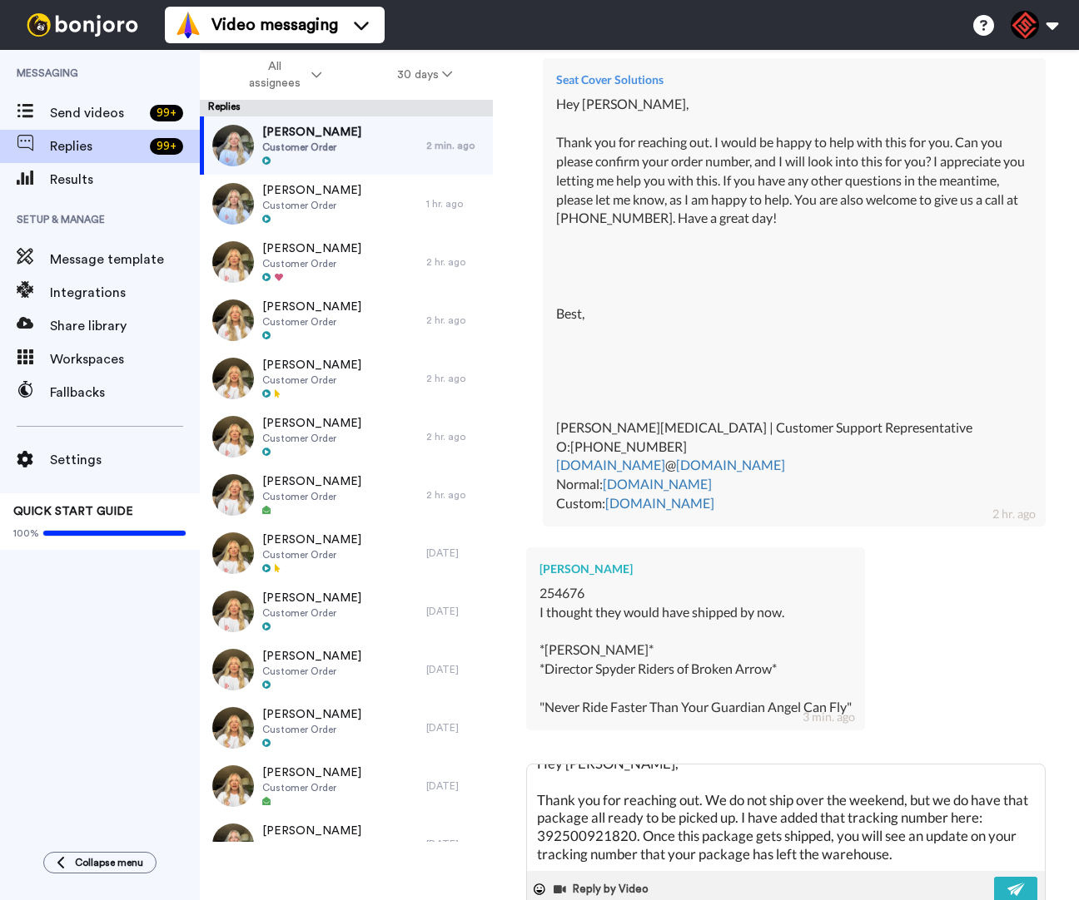
scroll to position [46, 0]
paste textarea "I appreciate you letting me help you with this. If you have any other questions…"
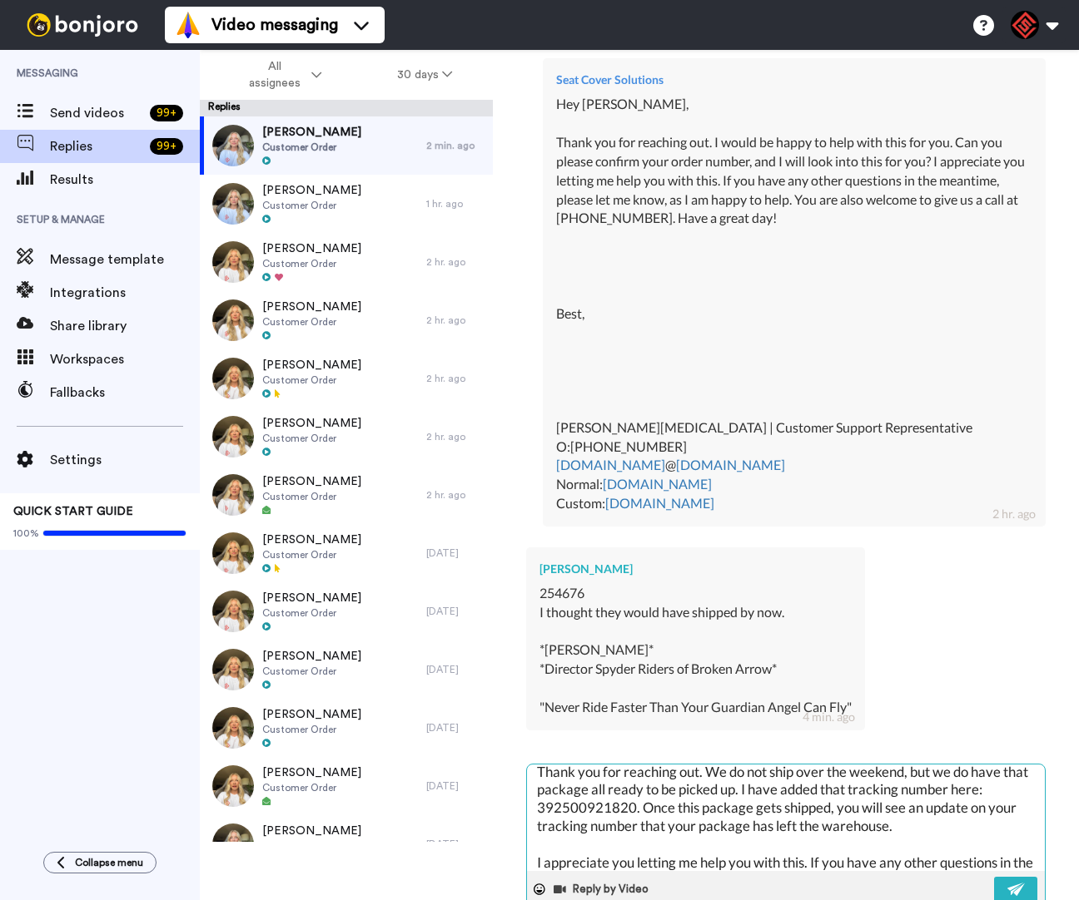
scroll to position [778, 0]
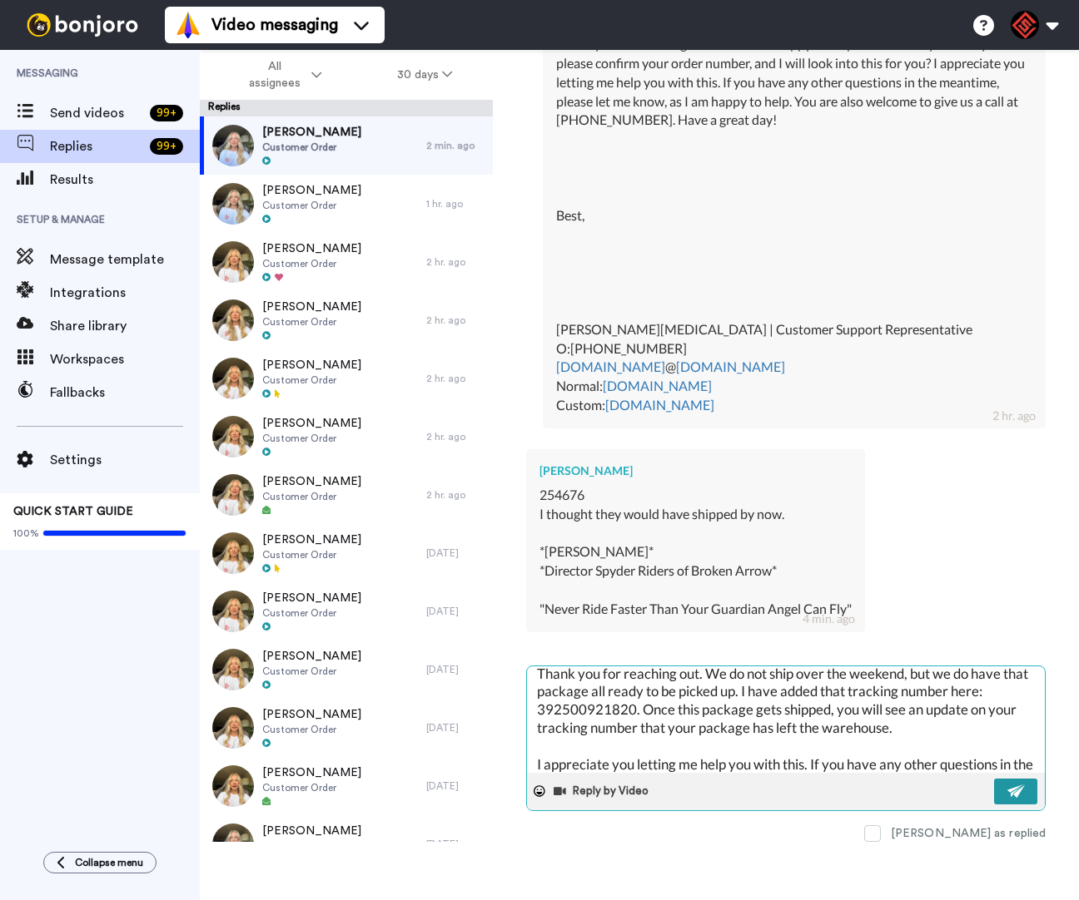
click at [994, 779] on button at bounding box center [1015, 792] width 43 height 26
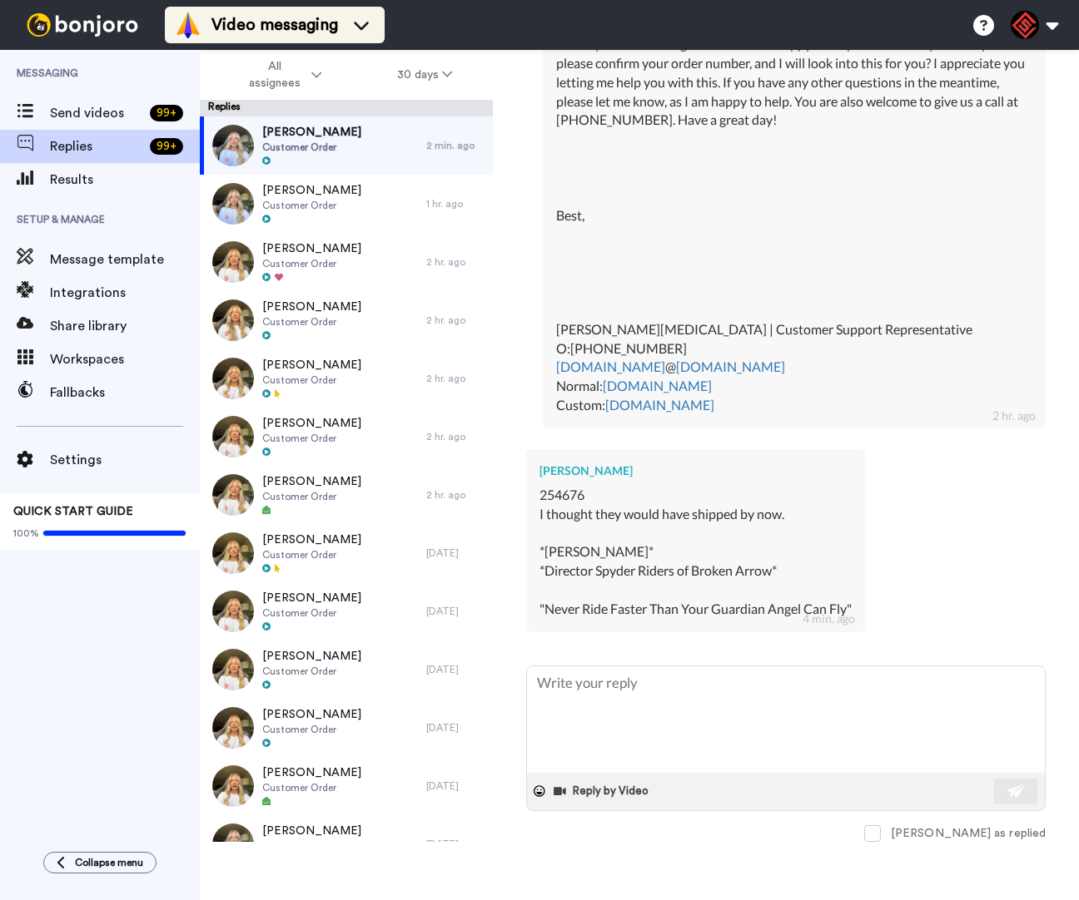
scroll to position [0, 0]
